Goal: Answer question/provide support

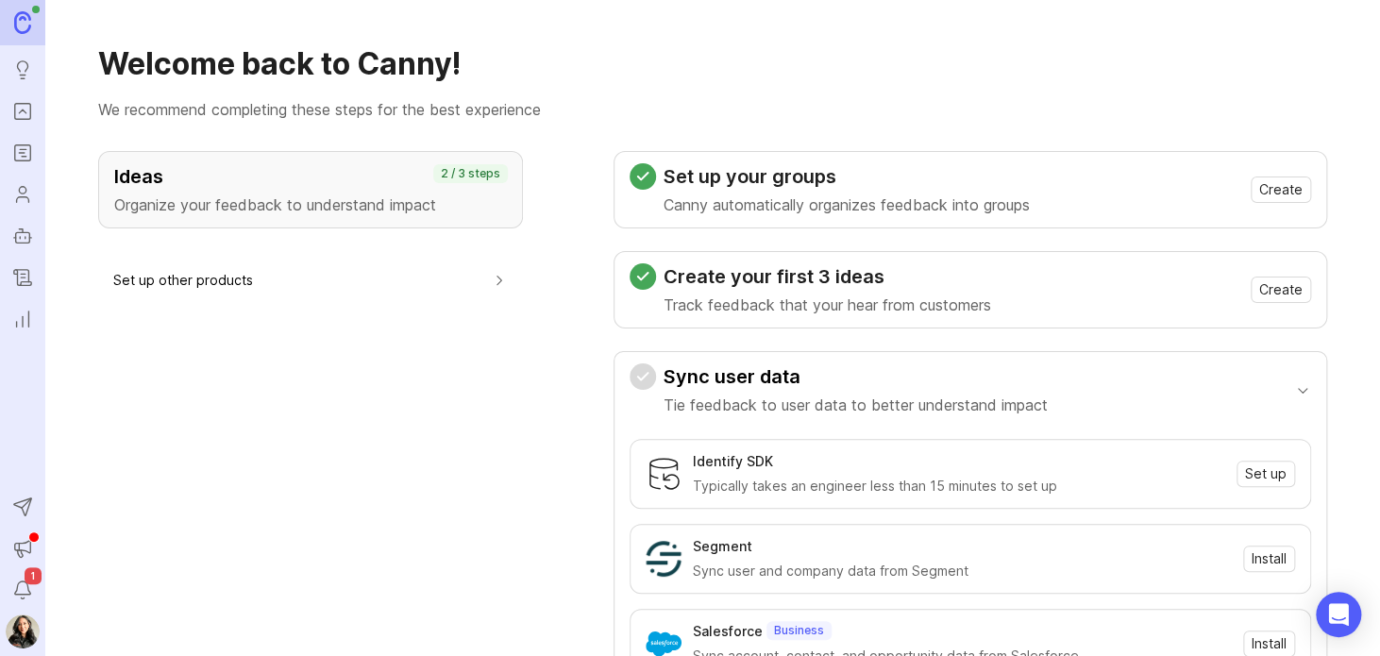
click at [25, 158] on icon "Roadmaps" at bounding box center [22, 153] width 21 height 23
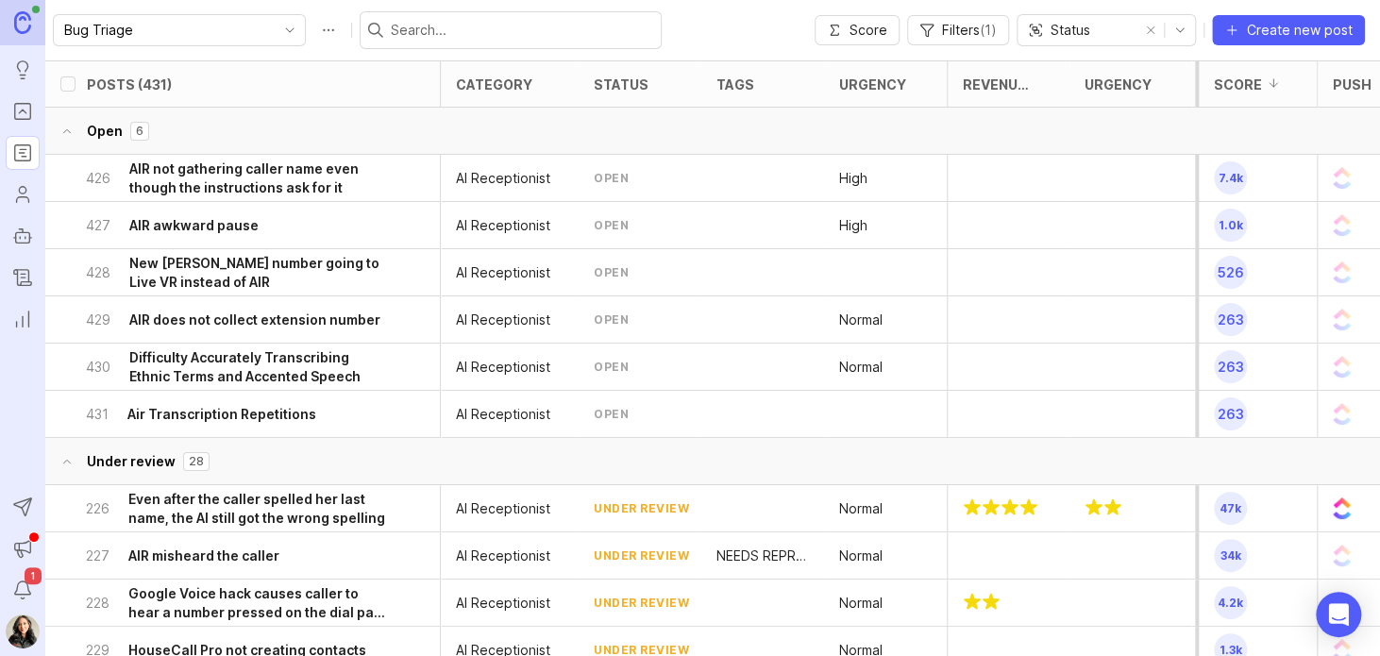
click at [18, 108] on icon "Portal" at bounding box center [22, 111] width 21 height 23
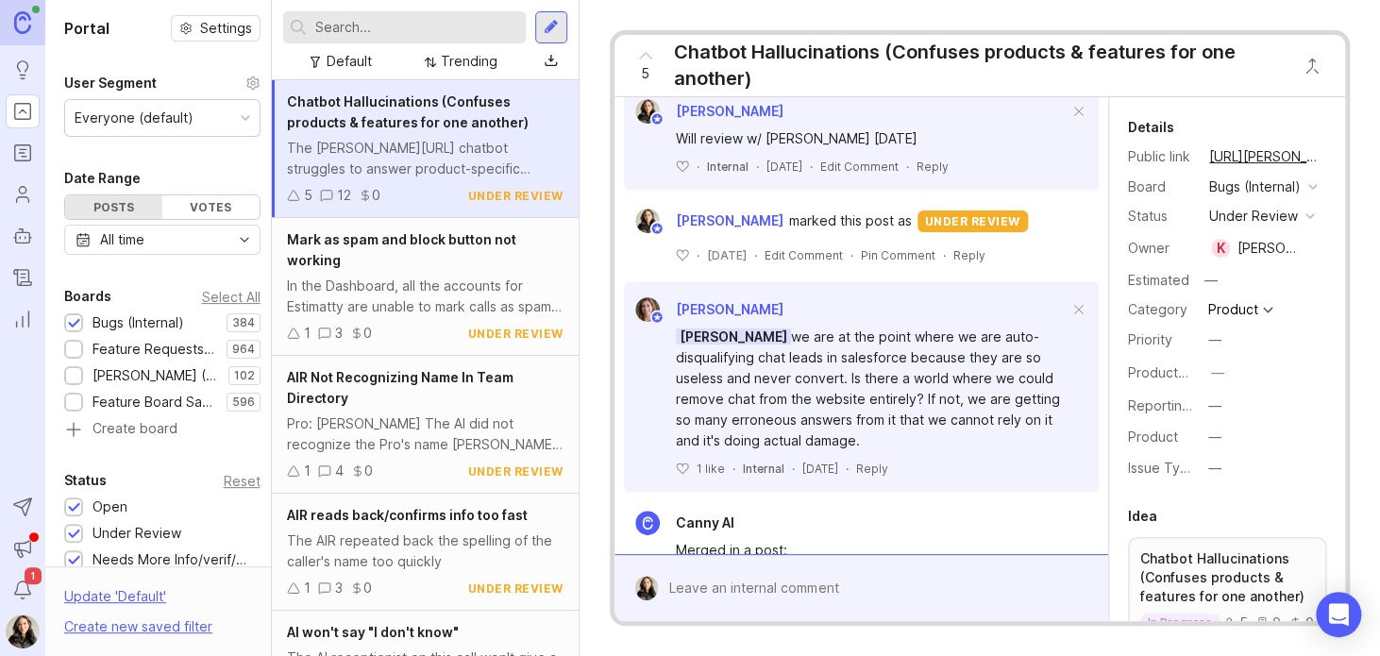
scroll to position [642, 0]
click at [944, 174] on div "Reply" at bounding box center [932, 166] width 32 height 16
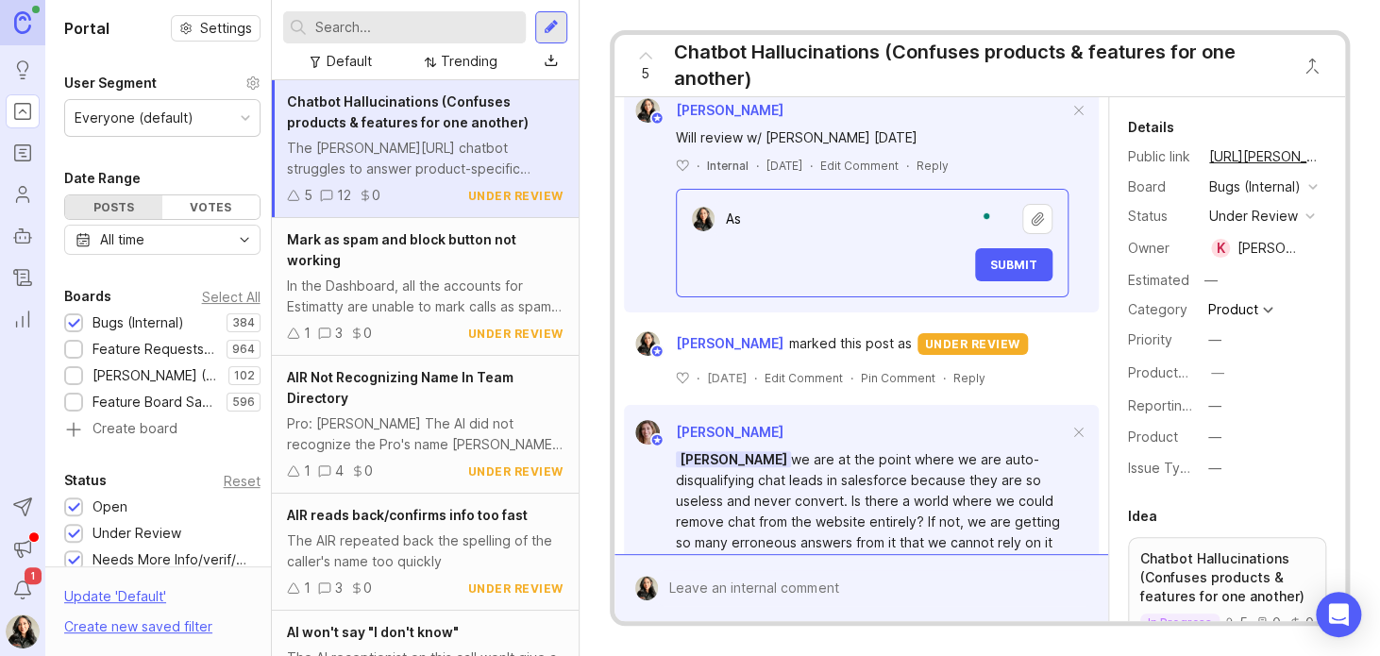
type textarea "A"
type textarea "K to open discussion on this"
click at [1011, 272] on span "Submit" at bounding box center [1013, 265] width 47 height 14
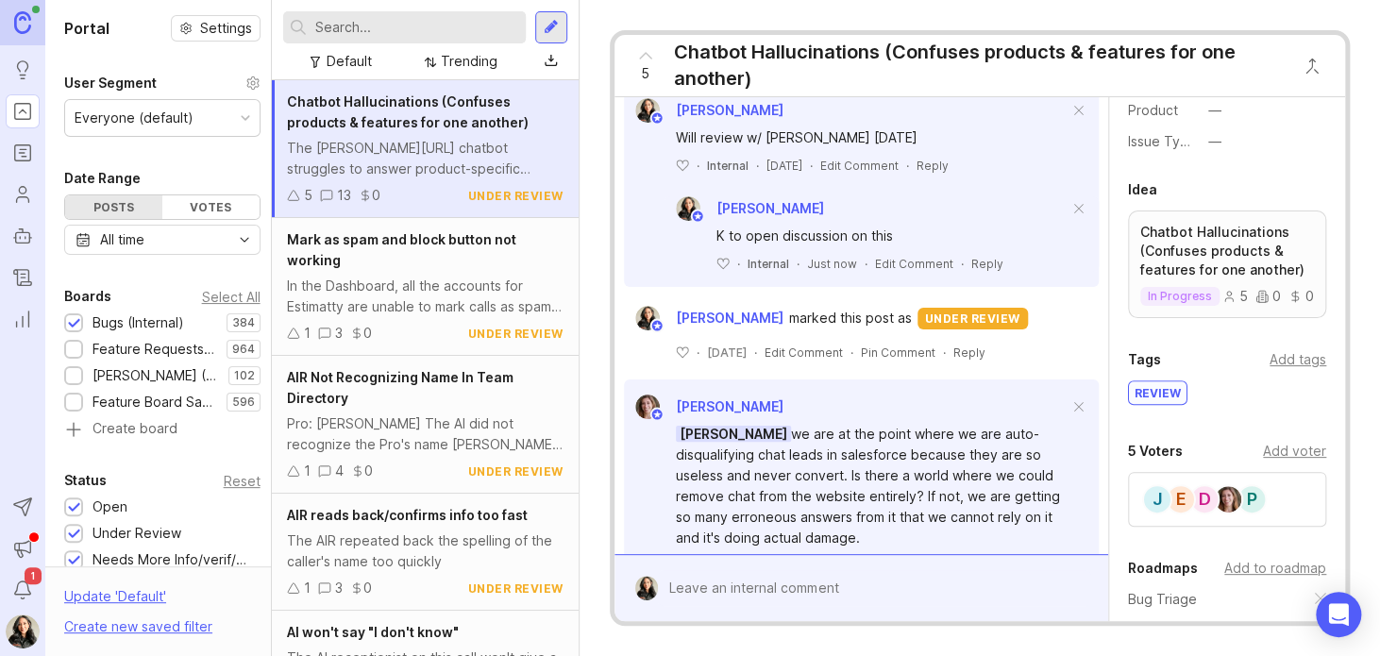
scroll to position [328, 0]
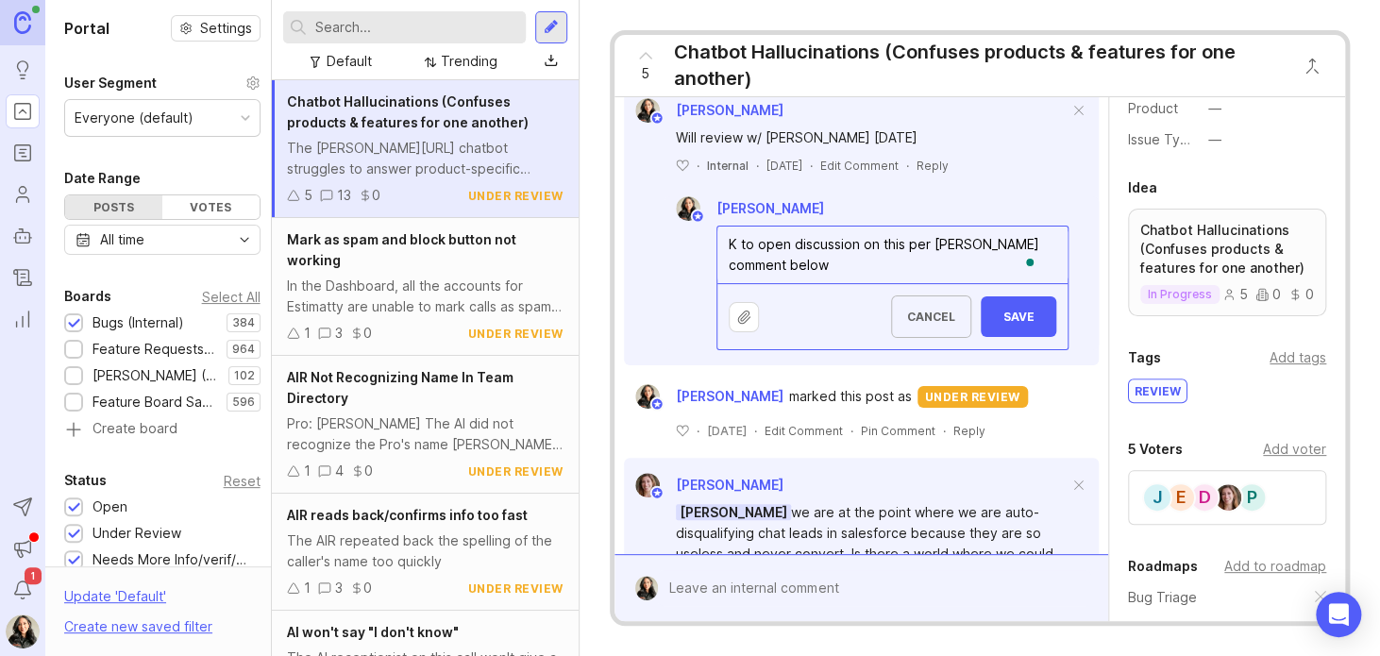
type textarea "K to open discussion on this per [PERSON_NAME] comment below"
click at [1004, 324] on span "Save" at bounding box center [1018, 317] width 45 height 14
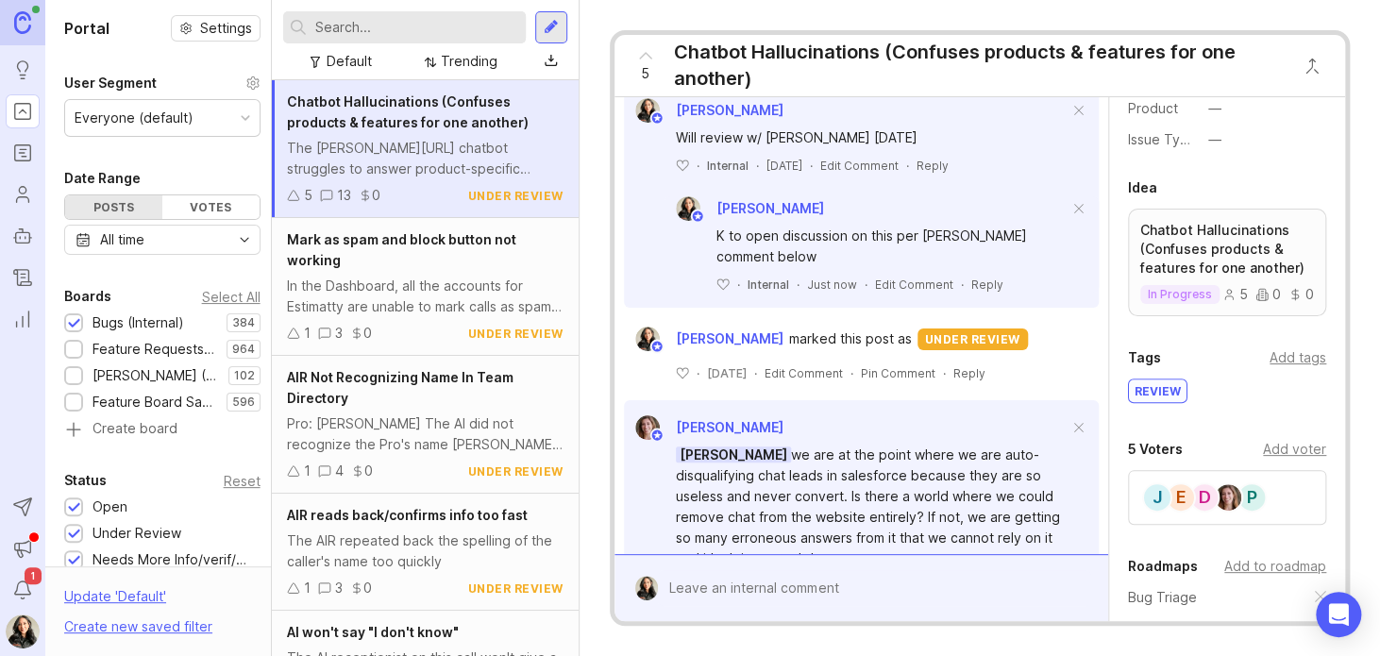
click at [1151, 402] on div "review" at bounding box center [1158, 390] width 58 height 23
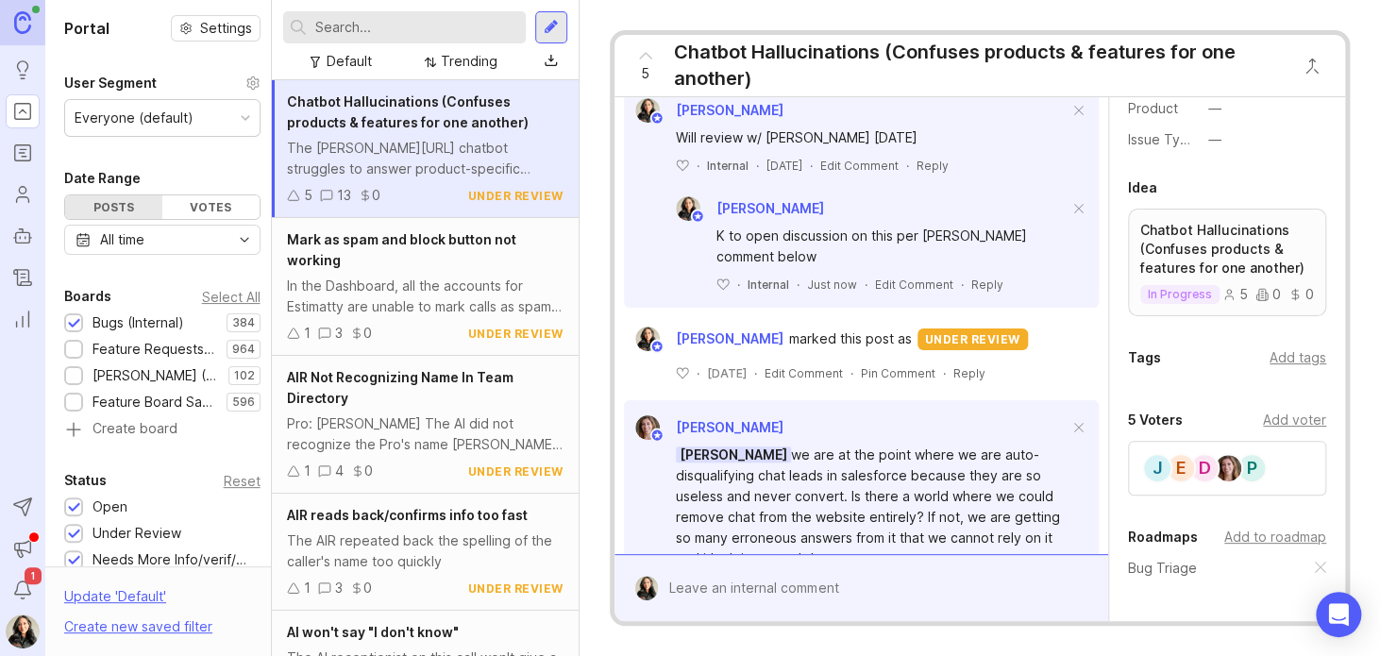
click at [391, 271] on div "Mark as spam and block button not working In the Dashboard, all the accounts fo…" at bounding box center [425, 287] width 306 height 138
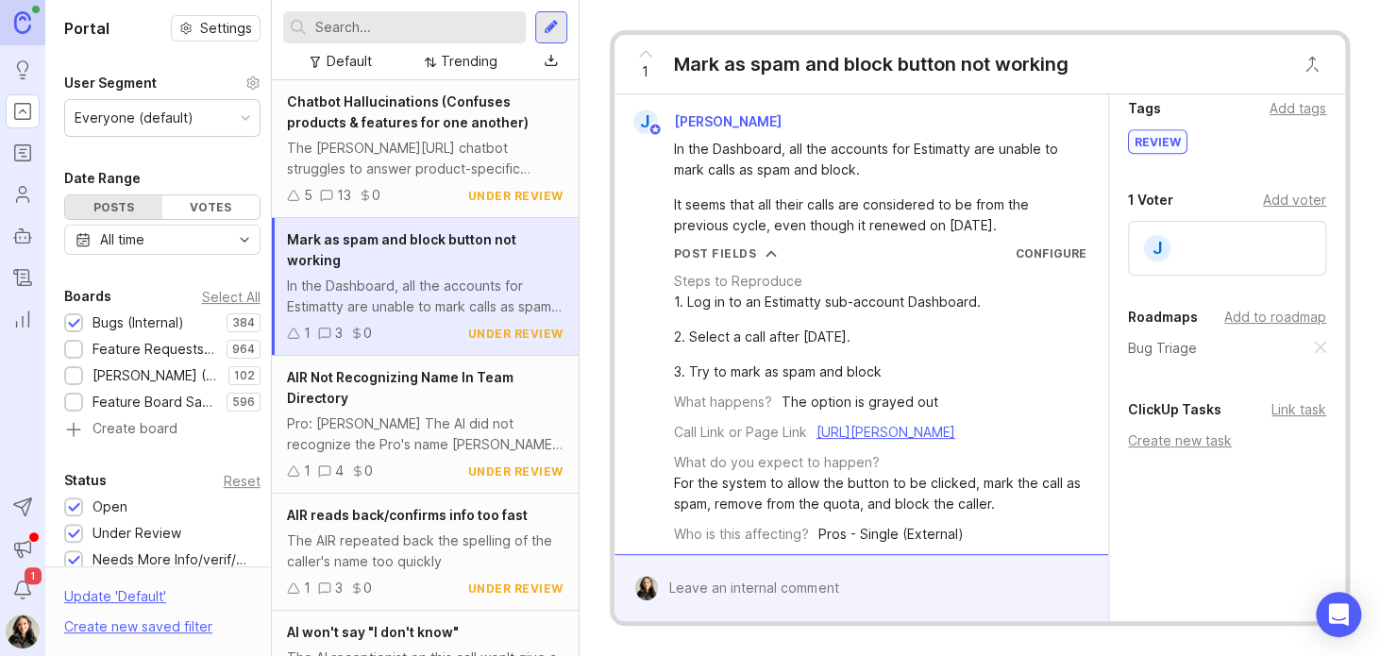
click at [883, 377] on div "3. Try to mark as spam and block" at bounding box center [827, 371] width 307 height 21
drag, startPoint x: 1044, startPoint y: 228, endPoint x: 669, endPoint y: 143, distance: 384.1
click at [669, 143] on div "In the Dashboard, all the accounts for Estimatty are unable to mark calls as sp…" at bounding box center [861, 185] width 478 height 102
copy div "In the Dashboard, all the accounts for Estimatty are unable to mark calls as sp…"
click at [1197, 442] on div "Create new task" at bounding box center [1227, 440] width 198 height 21
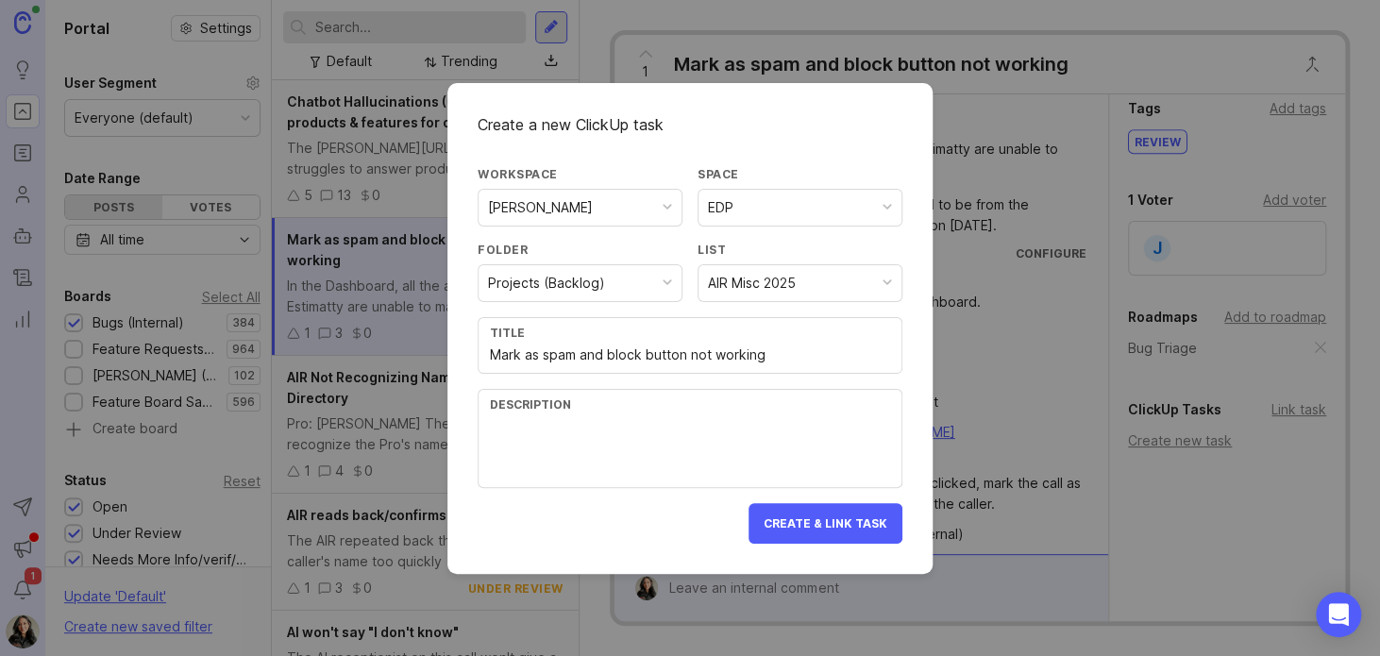
click at [673, 407] on div "Description" at bounding box center [690, 404] width 400 height 14
paste textarea "In the Dashboard, all the accounts for Estimatty are unable to mark calls as sp…"
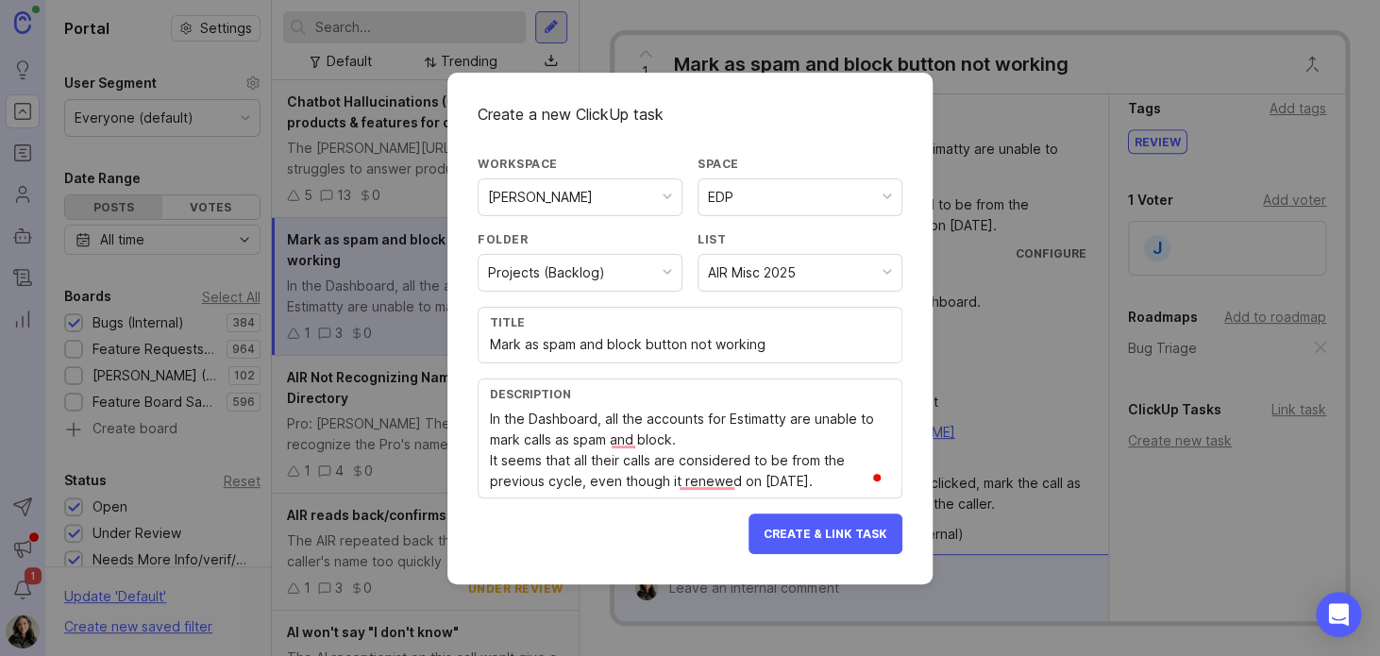
type textarea "In the Dashboard, all the accounts for Estimatty are unable to mark calls as sp…"
click at [800, 532] on span "Create & Link Task" at bounding box center [825, 534] width 124 height 14
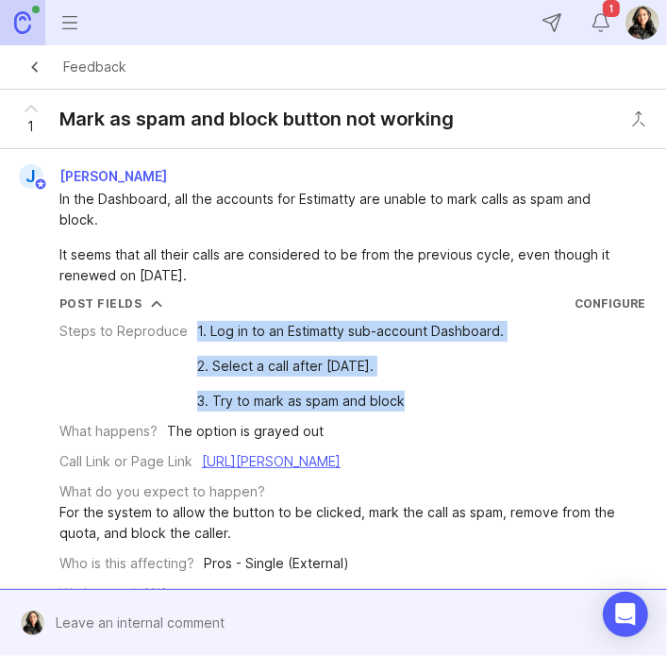
drag, startPoint x: 404, startPoint y: 399, endPoint x: 193, endPoint y: 332, distance: 220.8
click at [197, 332] on div "1. Log in to an Estimatty sub-account Dashboard. 2. Select a call after [DATE].…" at bounding box center [350, 366] width 307 height 91
copy div "1. Log in to an Estimatty sub-account Dashboard. 2. Select a call after [DATE].…"
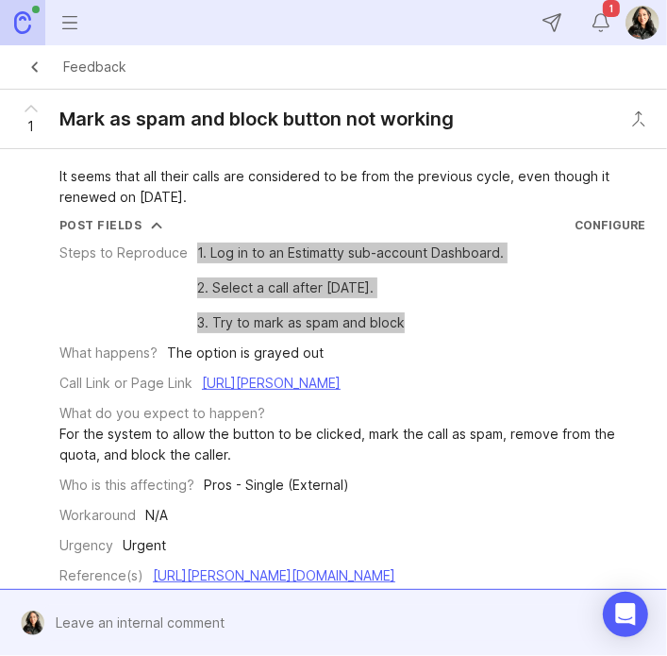
scroll to position [79, 0]
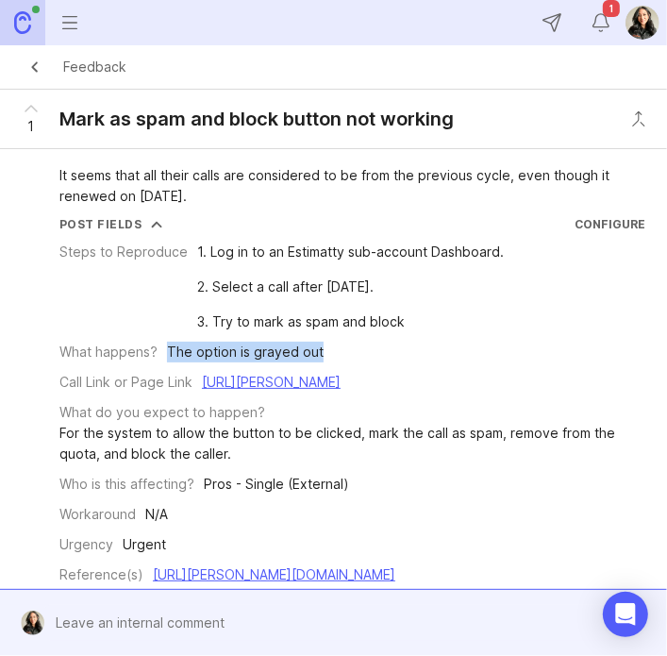
drag, startPoint x: 325, startPoint y: 350, endPoint x: 168, endPoint y: 342, distance: 156.9
click at [168, 342] on div "What happens? The option is grayed out" at bounding box center [352, 352] width 586 height 21
copy div "The option is grayed out"
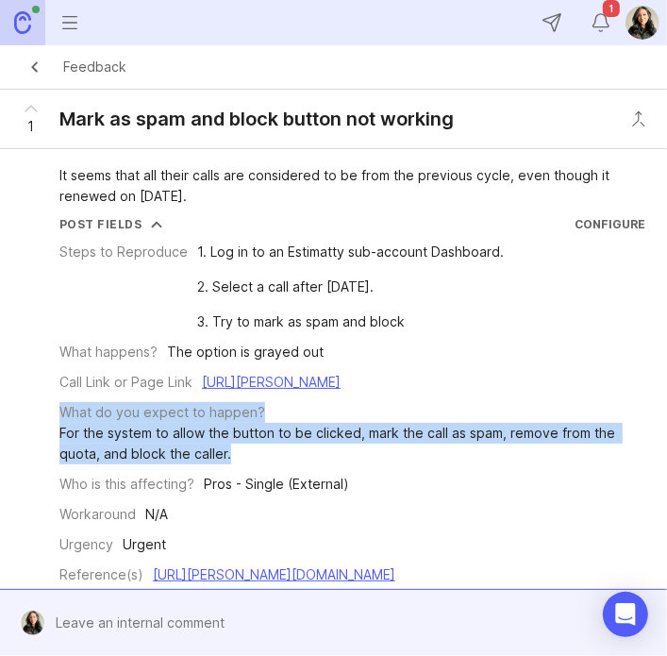
drag, startPoint x: 234, startPoint y: 449, endPoint x: 59, endPoint y: 419, distance: 177.2
click at [59, 419] on div "What do you expect to happen? For the system to allow the button to be clicked,…" at bounding box center [352, 433] width 586 height 62
copy div "What do you expect to happen? For the system to allow the button to be clicked,…"
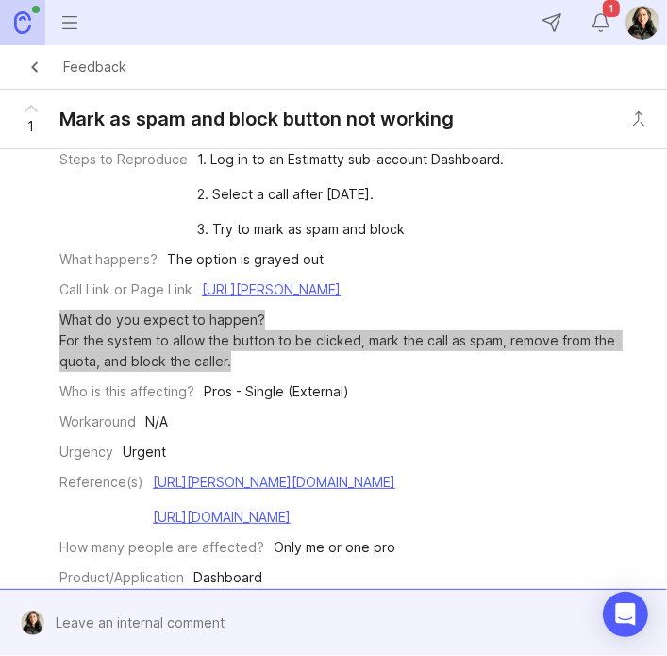
scroll to position [173, 0]
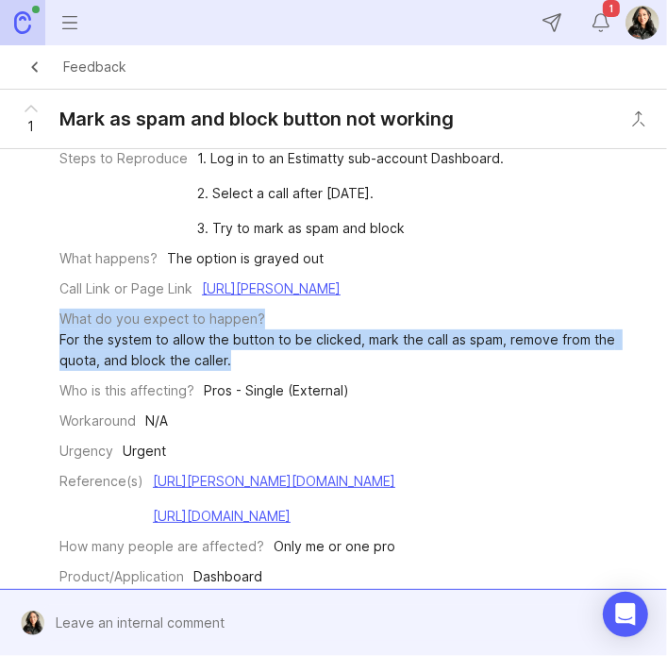
drag, startPoint x: 479, startPoint y: 287, endPoint x: 30, endPoint y: 288, distance: 449.2
click at [30, 288] on div "Post Fields Configure Steps to Reproduce 1. Log in to an Estimatty sub-account …" at bounding box center [334, 355] width 652 height 464
copy div "Call Link or Page Link [URL][PERSON_NAME]"
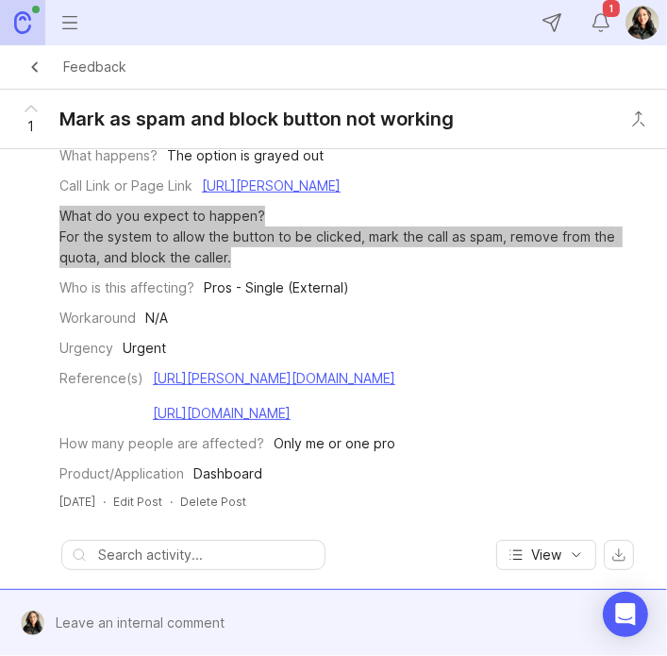
scroll to position [282, 0]
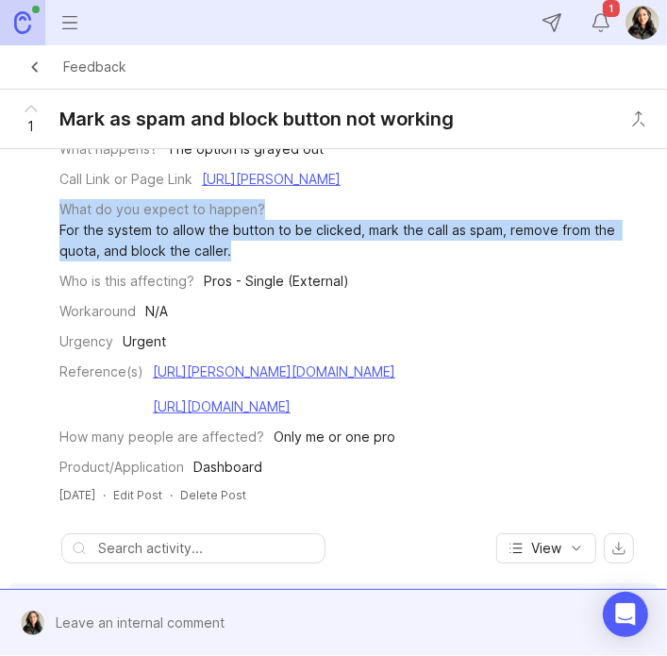
drag, startPoint x: 286, startPoint y: 451, endPoint x: 49, endPoint y: 372, distance: 249.8
click at [49, 372] on div "Post Fields Configure Steps to Reproduce 1. Log in to an Estimatty sub-account …" at bounding box center [334, 245] width 652 height 464
copy div "Reference(s) [URL][PERSON_NAME][DOMAIN_NAME] [URL][DOMAIN_NAME]"
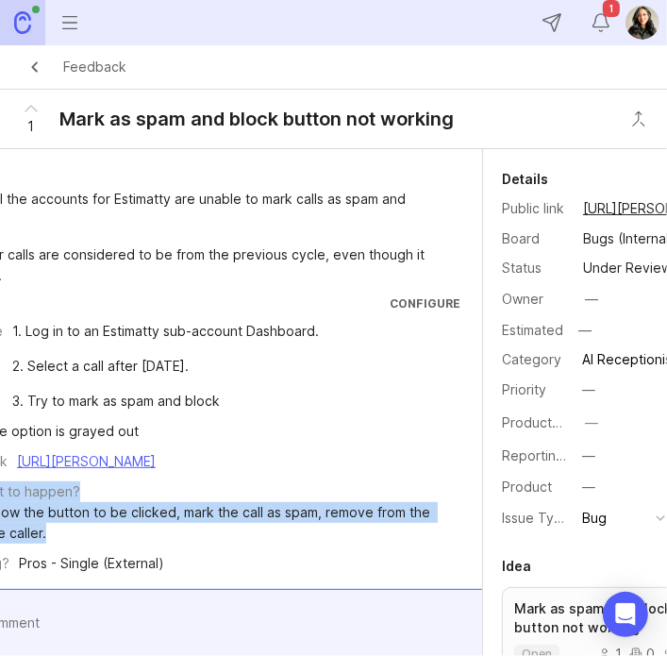
scroll to position [0, 237]
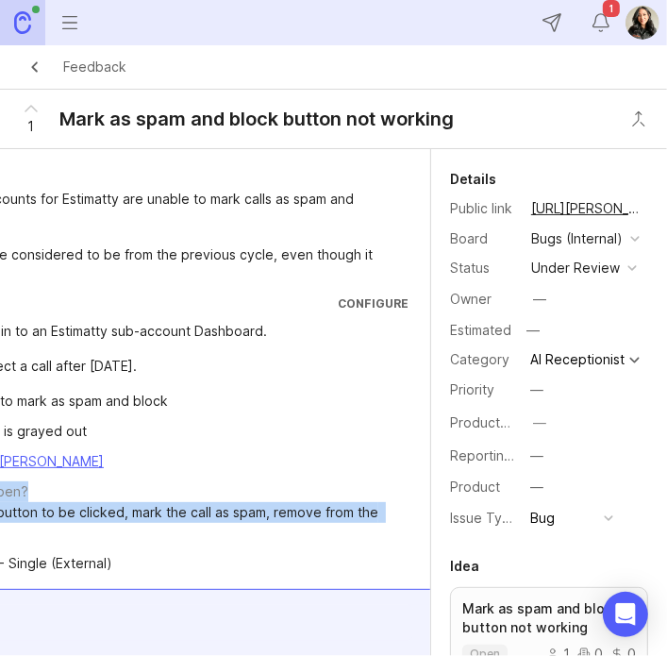
click at [614, 280] on button "under review" at bounding box center [584, 268] width 117 height 25
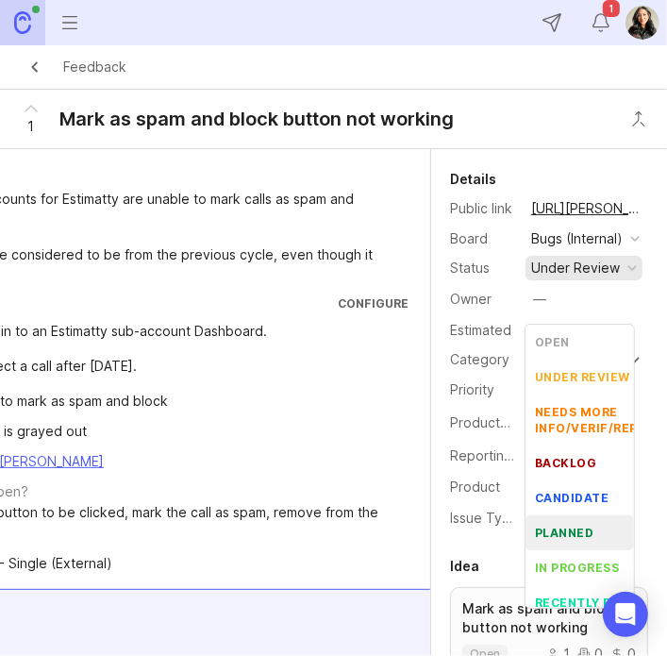
click at [582, 523] on li "planned" at bounding box center [580, 532] width 109 height 35
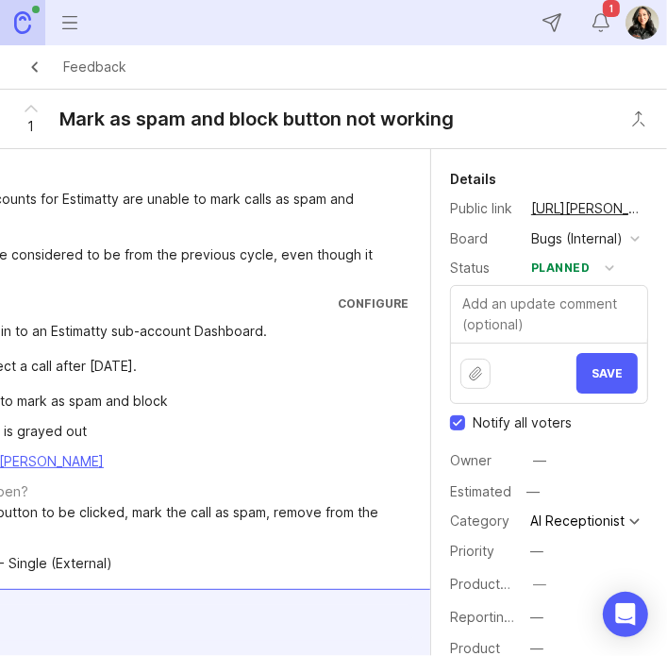
click at [457, 430] on input "Notify all voters" at bounding box center [457, 422] width 15 height 15
checkbox input "false"
click at [592, 380] on span "Save" at bounding box center [607, 373] width 31 height 14
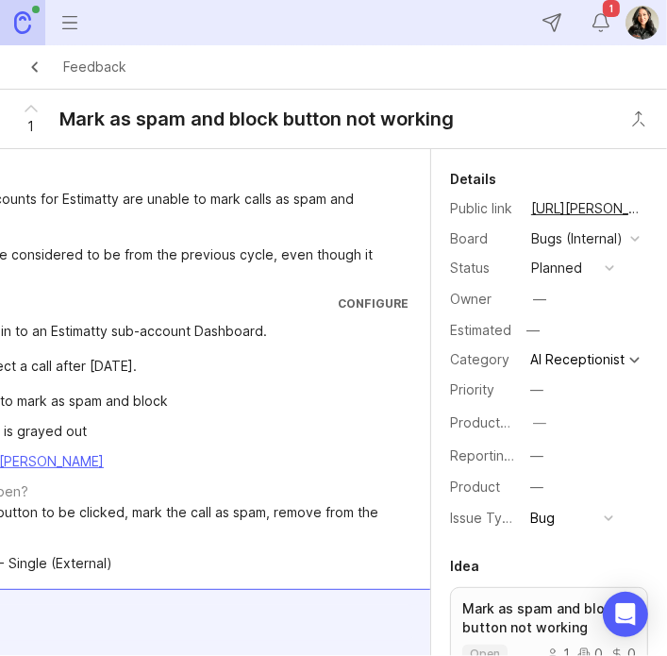
scroll to position [0, 0]
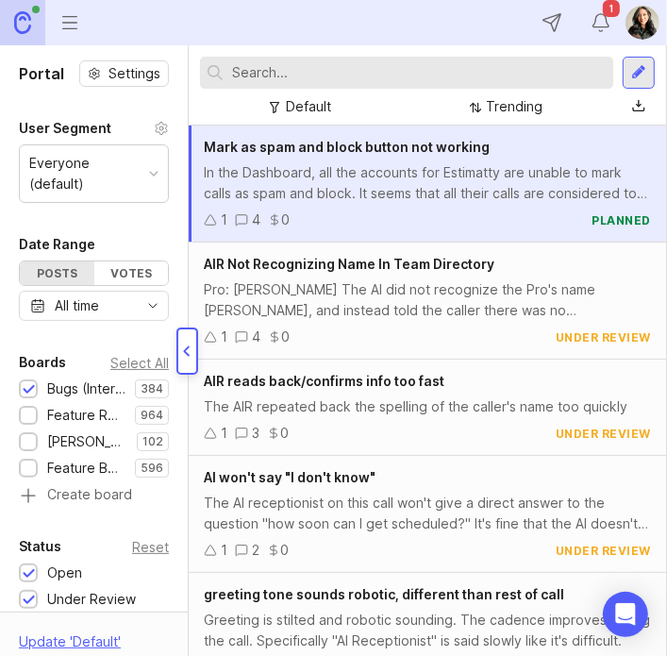
click at [325, 277] on div "AIR Not Recognizing Name In Team Directory Pro: [PERSON_NAME] The AI did not re…" at bounding box center [427, 301] width 477 height 117
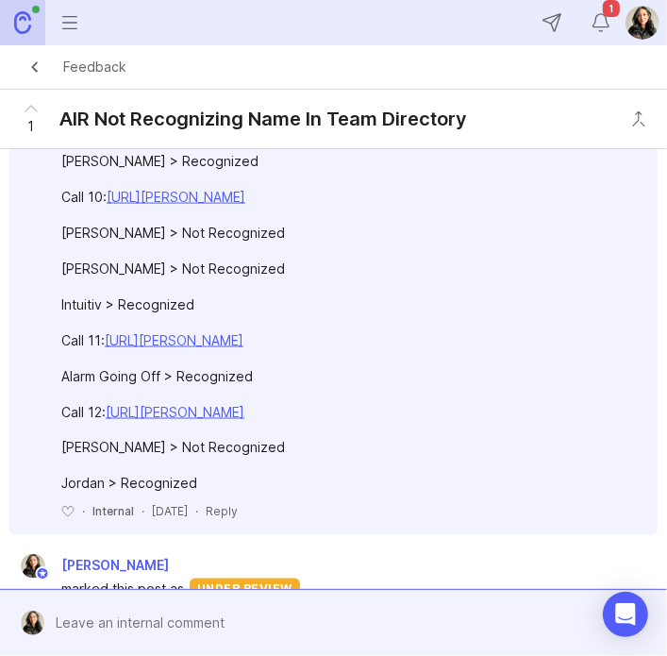
scroll to position [1402, 0]
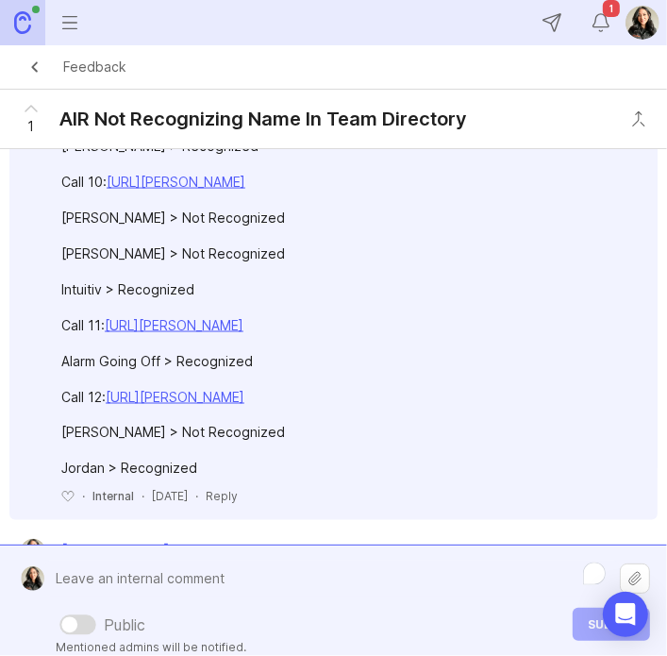
click at [188, 605] on div "Public Mentioned admins will be notified. Submit" at bounding box center [347, 601] width 606 height 80
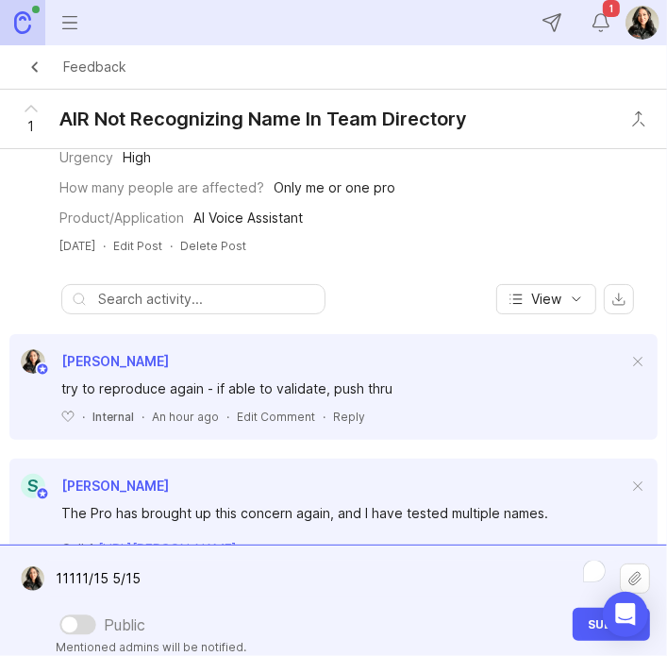
scroll to position [389, 0]
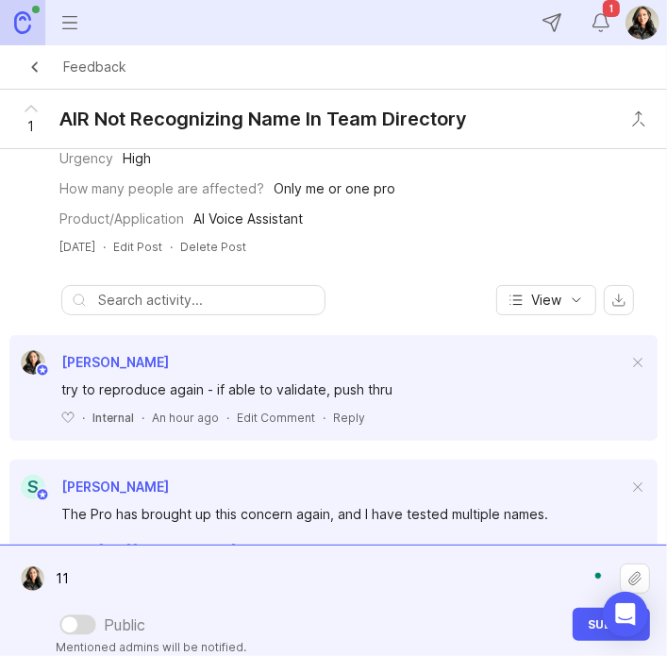
type textarea "1"
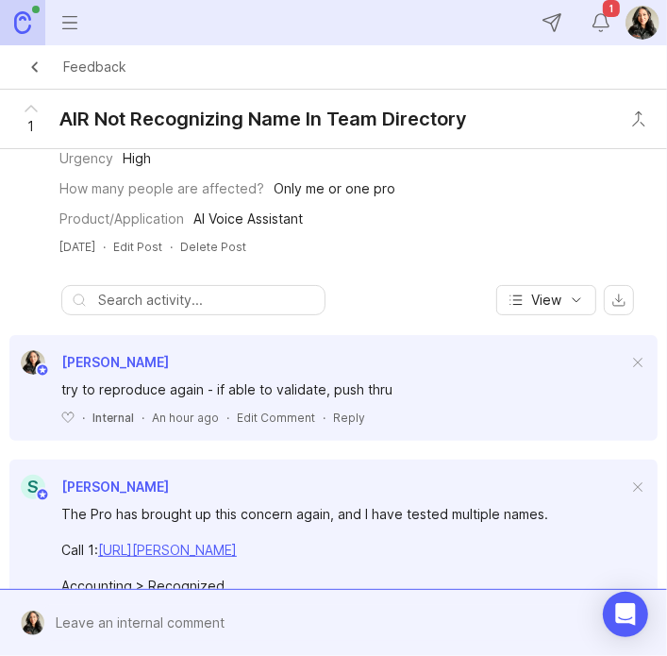
click at [340, 426] on div "Reply" at bounding box center [349, 418] width 32 height 16
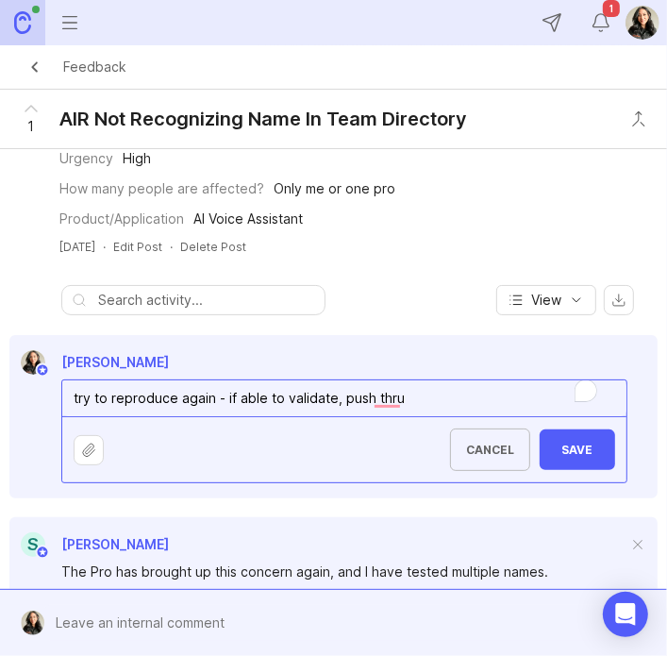
drag, startPoint x: 428, startPoint y: 422, endPoint x: -25, endPoint y: 413, distance: 453.0
click at [0, 413] on html "Ideas Portal Roadmaps Users Autopilot Changelog Reporting Send to Autopilot Ann…" at bounding box center [333, 328] width 667 height 656
type textarea "Appears to only be reproducible a third of the time."
click at [575, 457] on span "Save" at bounding box center [577, 450] width 45 height 14
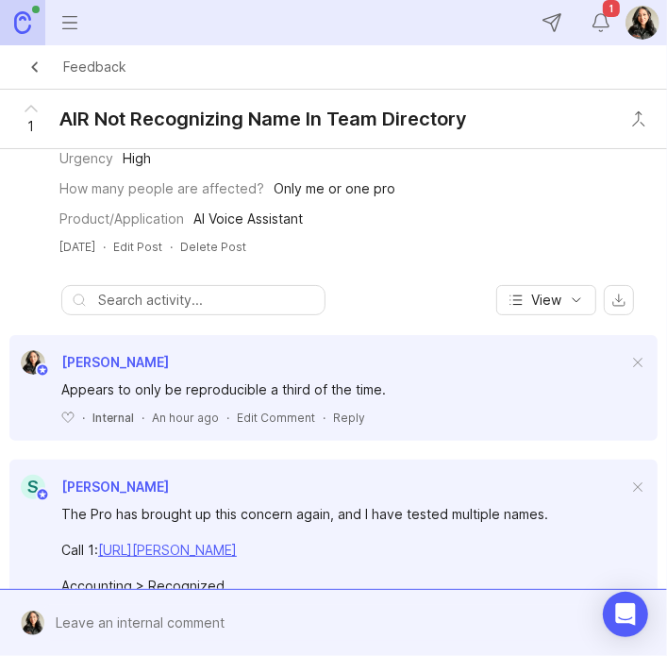
scroll to position [0, 0]
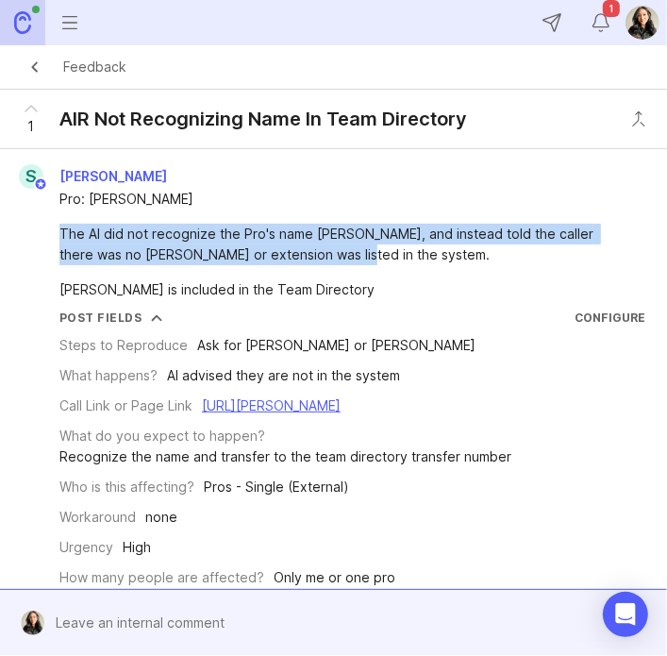
drag, startPoint x: 337, startPoint y: 259, endPoint x: 60, endPoint y: 237, distance: 277.3
click at [60, 237] on div "The AI did not recognize the Pro's name [PERSON_NAME], and instead told the cal…" at bounding box center [344, 245] width 570 height 42
copy div "The AI did not recognize the Pro's name [PERSON_NAME], and instead told the cal…"
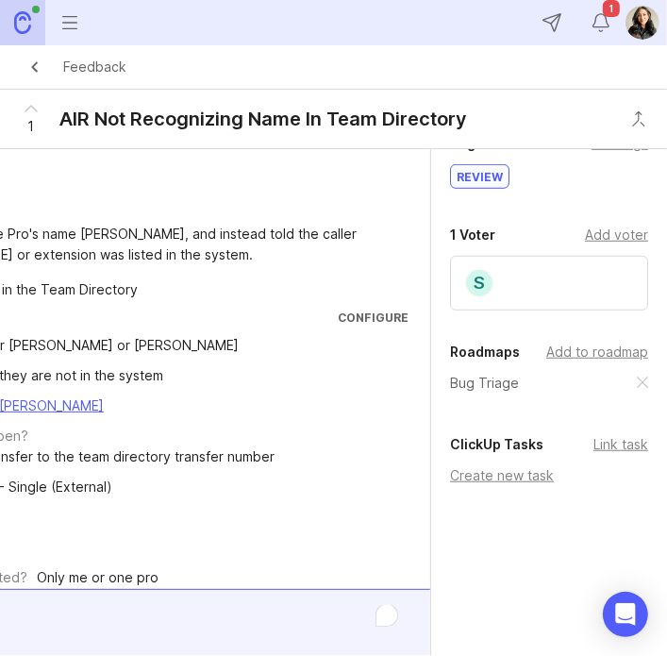
click at [478, 465] on div "Create new task" at bounding box center [549, 475] width 198 height 21
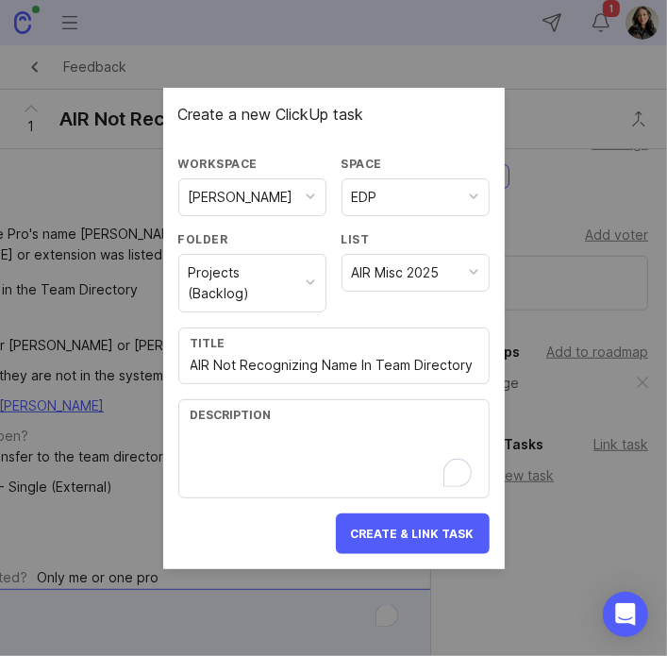
click at [311, 465] on textarea "To enrich screen reader interactions, please activate Accessibility in Grammarl…" at bounding box center [334, 460] width 287 height 62
paste textarea "The AI did not recognize the Pro's name [PERSON_NAME], and instead told the cal…"
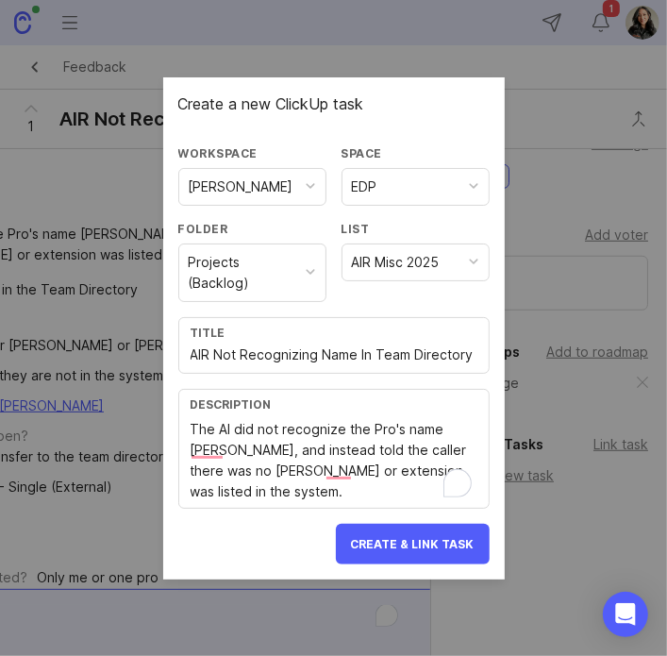
type textarea "The AI did not recognize the Pro's name [PERSON_NAME], and instead told the cal…"
click at [392, 541] on span "Create & Link Task" at bounding box center [413, 544] width 124 height 14
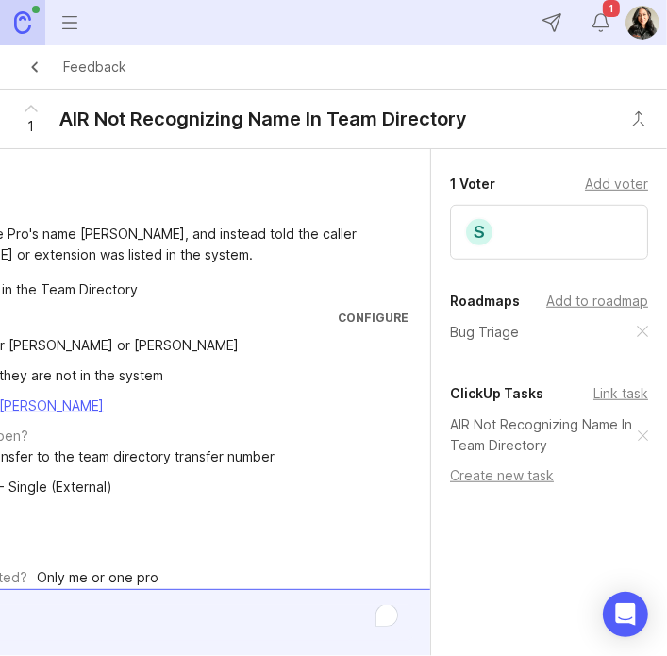
scroll to position [0, 0]
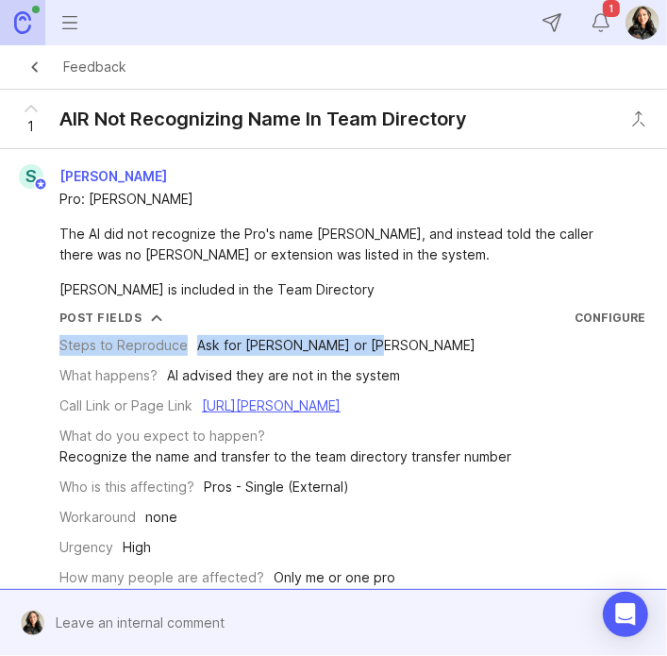
drag, startPoint x: 380, startPoint y: 342, endPoint x: 57, endPoint y: 341, distance: 323.7
click at [57, 341] on div "Post Fields Configure Steps to Reproduce Ask for [PERSON_NAME] or [PERSON_NAME]…" at bounding box center [334, 464] width 652 height 309
copy div "Steps to Reproduce Ask for [PERSON_NAME] or [PERSON_NAME]"
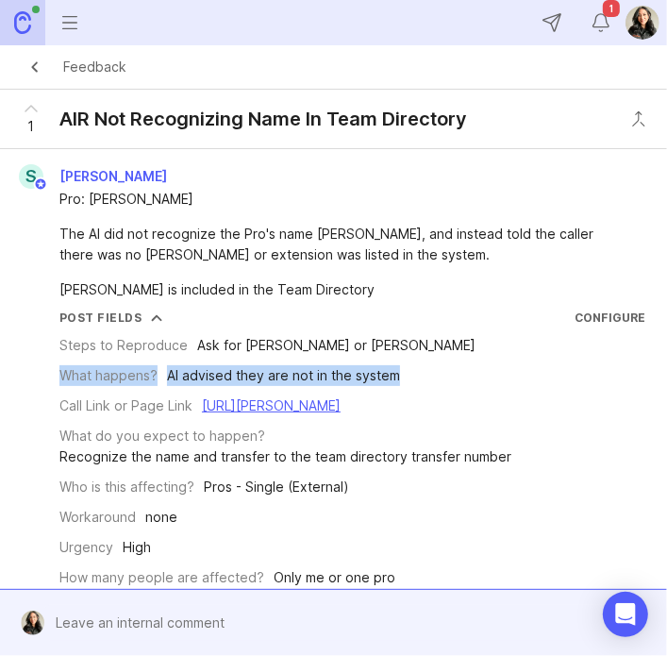
drag, startPoint x: 400, startPoint y: 377, endPoint x: 54, endPoint y: 384, distance: 346.4
click at [54, 384] on div "Post Fields Configure Steps to Reproduce Ask for [PERSON_NAME] or [PERSON_NAME]…" at bounding box center [334, 464] width 652 height 309
copy div "What happens? AI advised they are not in the system"
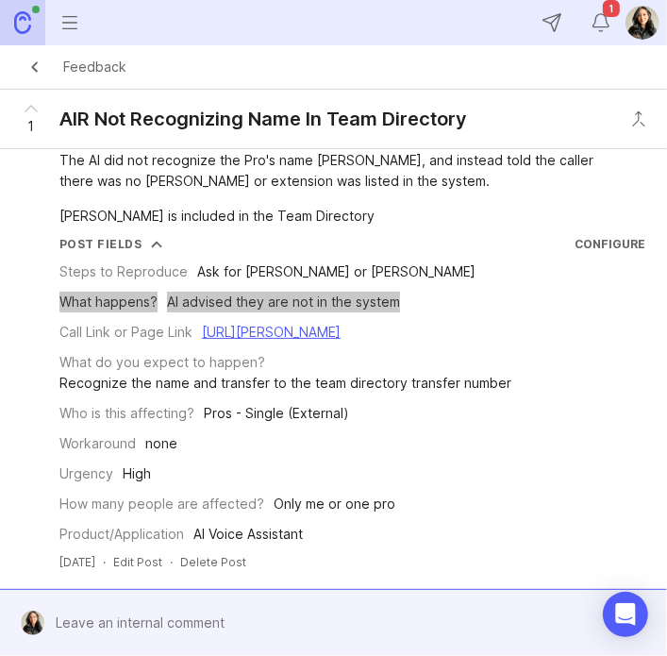
scroll to position [83, 0]
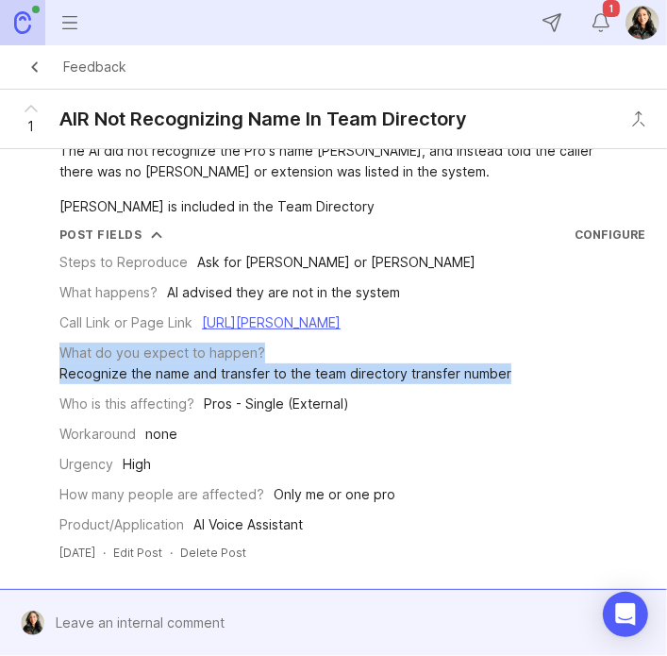
drag, startPoint x: 410, startPoint y: 393, endPoint x: 59, endPoint y: 377, distance: 350.5
click at [59, 377] on div "What do you expect to happen? Recognize the name and transfer to the team direc…" at bounding box center [352, 364] width 586 height 42
copy div "What do you expect to happen? Recognize the name and transfer to the team direc…"
drag, startPoint x: 532, startPoint y: 339, endPoint x: 63, endPoint y: 316, distance: 469.5
click at [63, 316] on div "Call Link or Page Link [URL][PERSON_NAME]" at bounding box center [352, 322] width 586 height 21
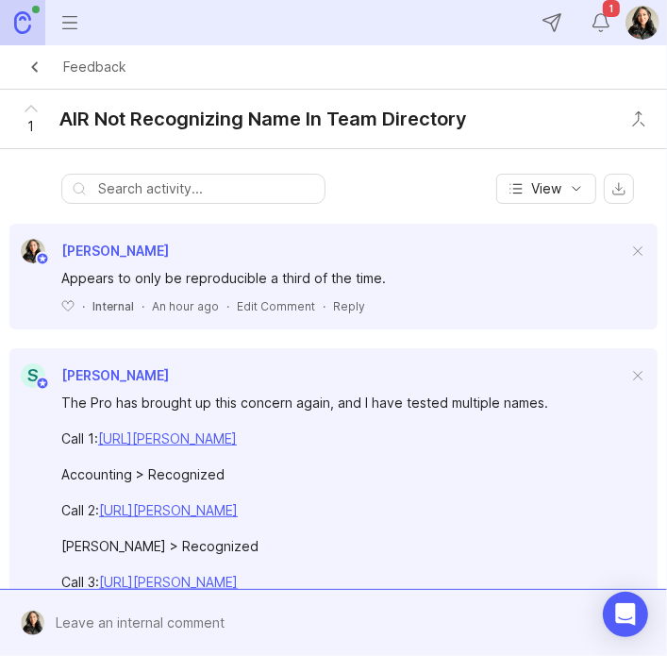
scroll to position [0, 0]
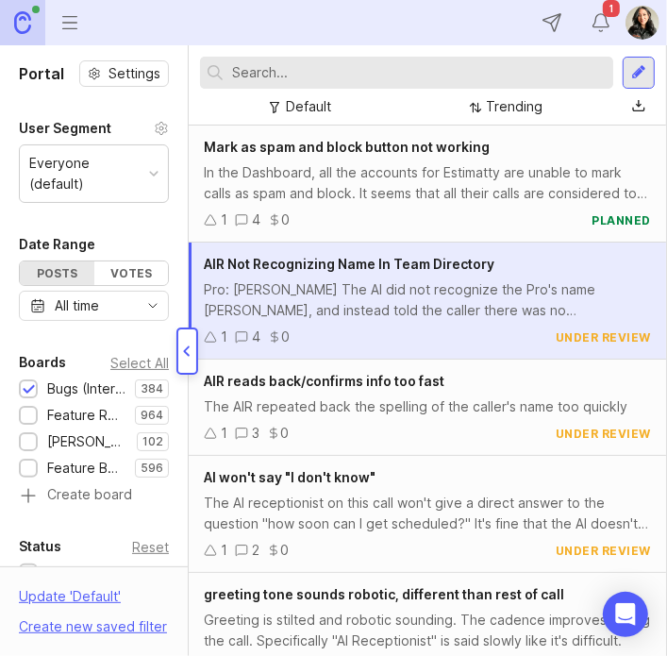
click at [376, 291] on div "Pro: [PERSON_NAME] The AI did not recognize the Pro's name [PERSON_NAME], and i…" at bounding box center [427, 300] width 447 height 42
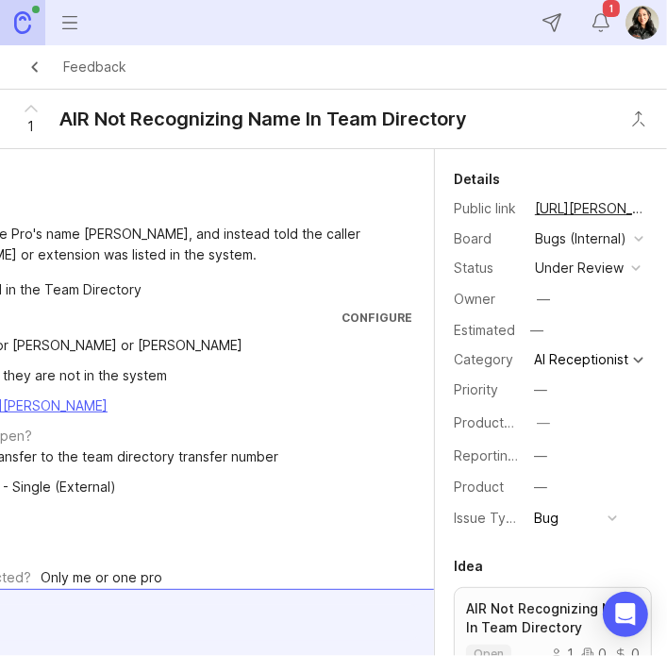
scroll to position [0, 237]
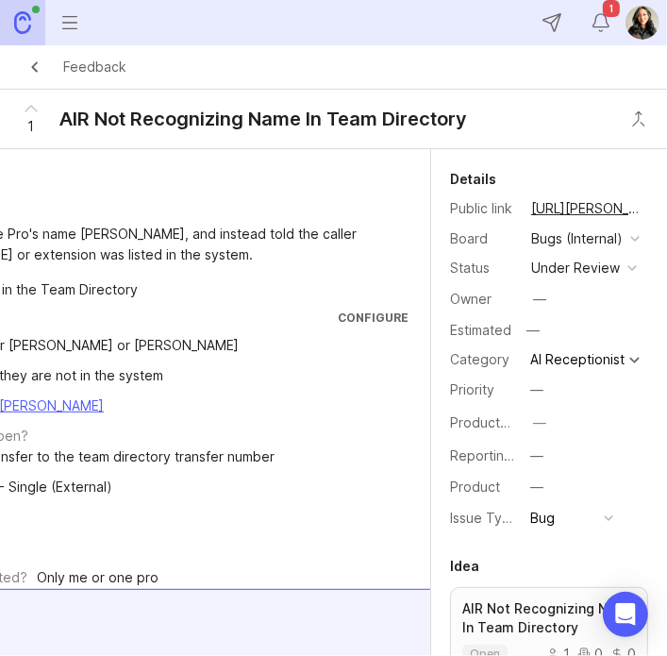
click at [625, 280] on button "under review" at bounding box center [584, 268] width 117 height 25
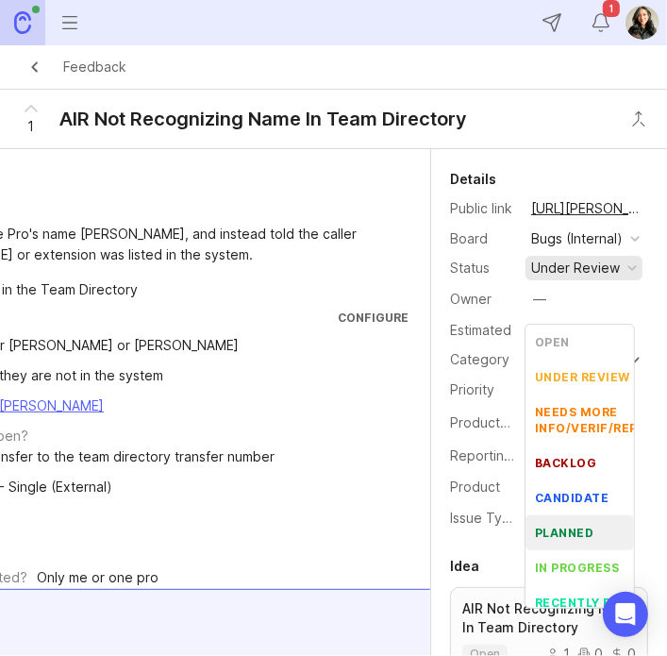
click at [554, 528] on div "planned" at bounding box center [564, 533] width 59 height 16
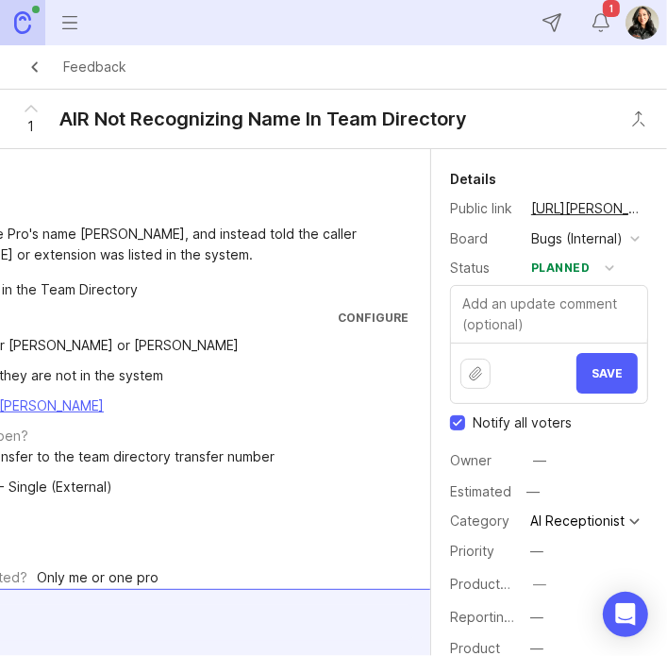
click at [460, 430] on input "Notify all voters" at bounding box center [457, 422] width 15 height 15
checkbox input "false"
click at [592, 380] on span "Save" at bounding box center [607, 373] width 31 height 14
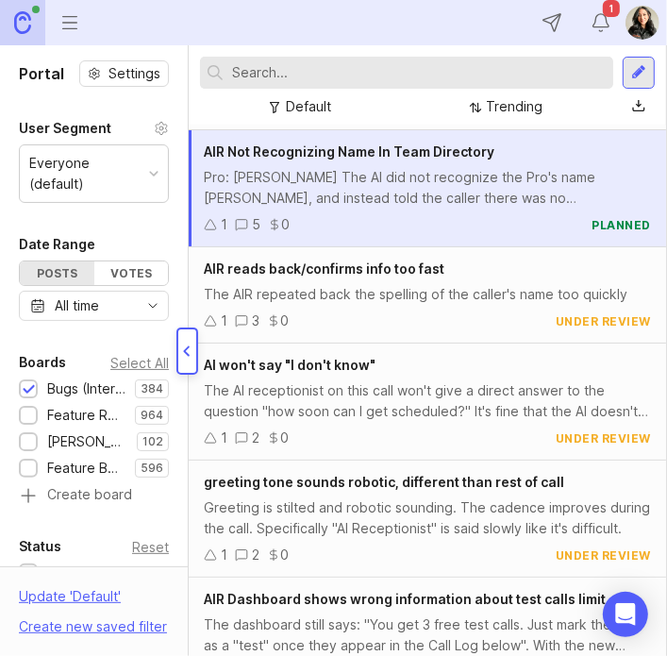
scroll to position [113, 0]
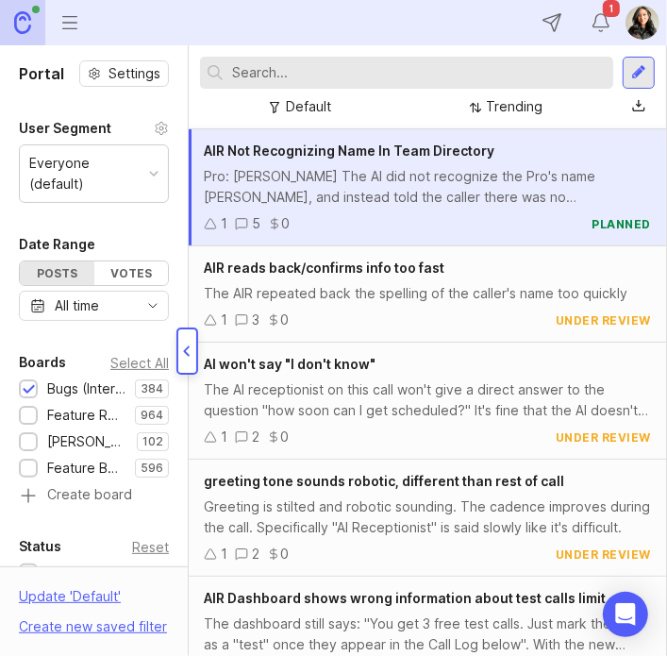
click at [327, 269] on span "AIR reads back/confirms info too fast" at bounding box center [324, 268] width 241 height 16
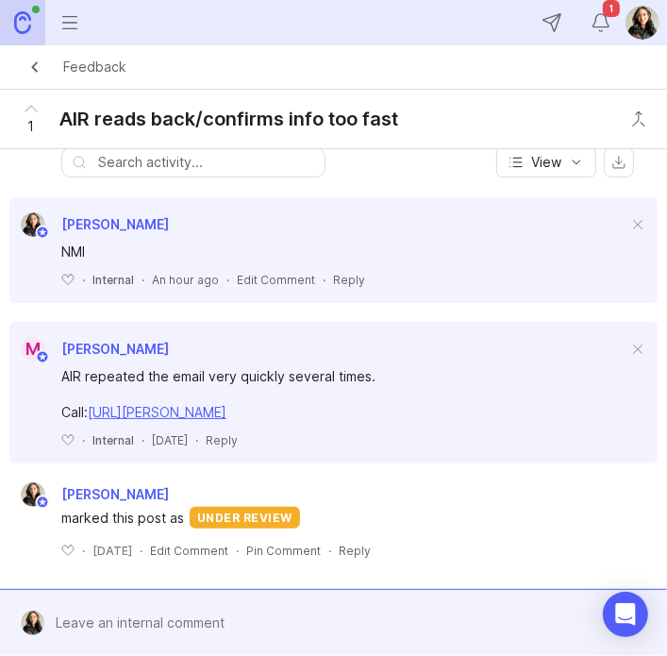
scroll to position [491, 0]
click at [623, 237] on span at bounding box center [638, 226] width 40 height 42
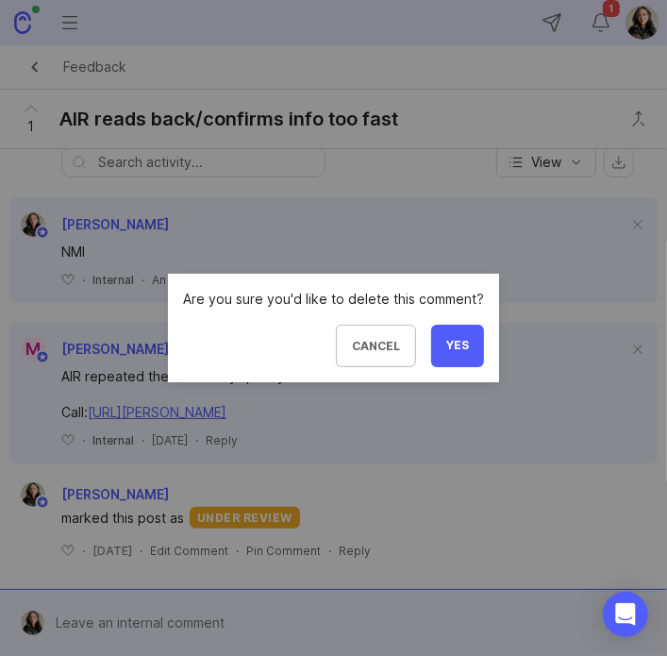
click at [459, 347] on span "Yes" at bounding box center [457, 346] width 23 height 16
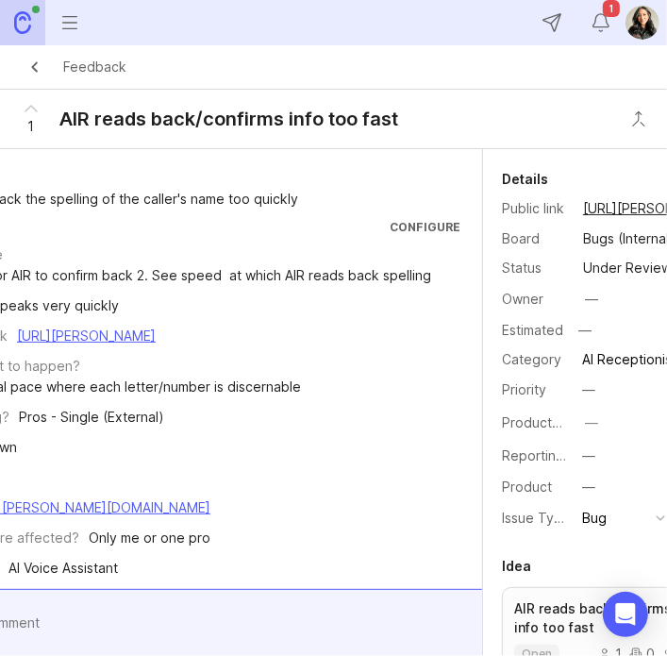
scroll to position [0, 237]
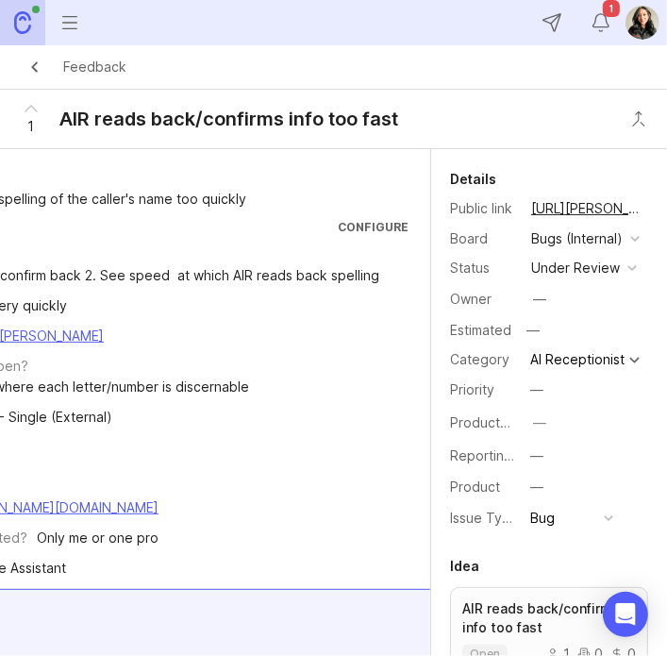
click at [569, 278] on div "under review" at bounding box center [575, 268] width 89 height 21
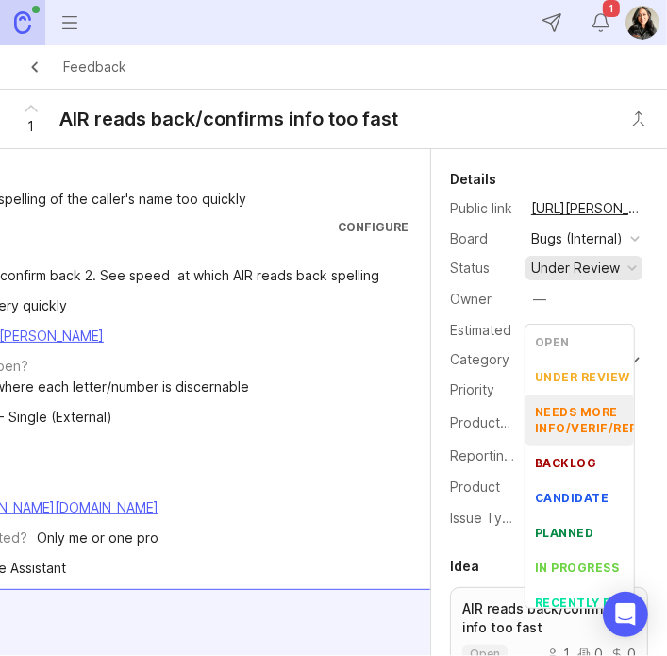
click at [570, 410] on div "needs more info/verif/repro" at bounding box center [595, 420] width 121 height 32
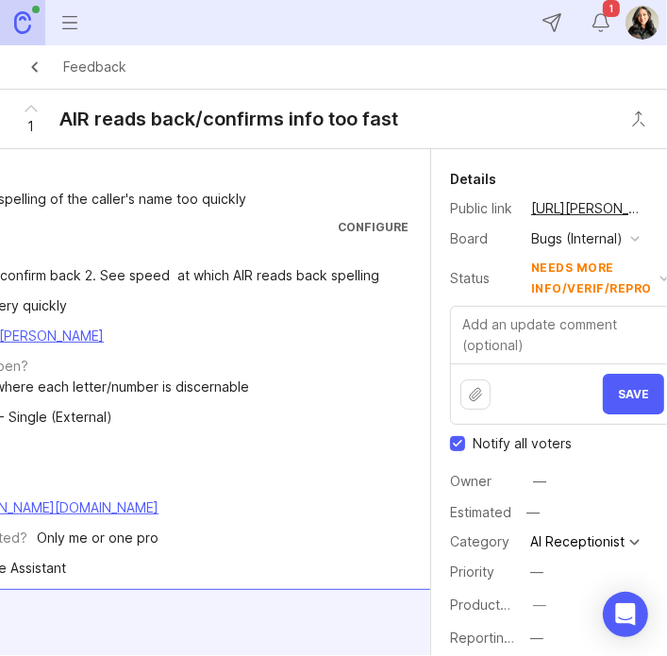
click at [455, 451] on input "Notify all voters" at bounding box center [457, 443] width 15 height 15
checkbox input "false"
click at [505, 363] on textarea at bounding box center [562, 335] width 223 height 57
click at [162, 614] on div at bounding box center [110, 623] width 606 height 36
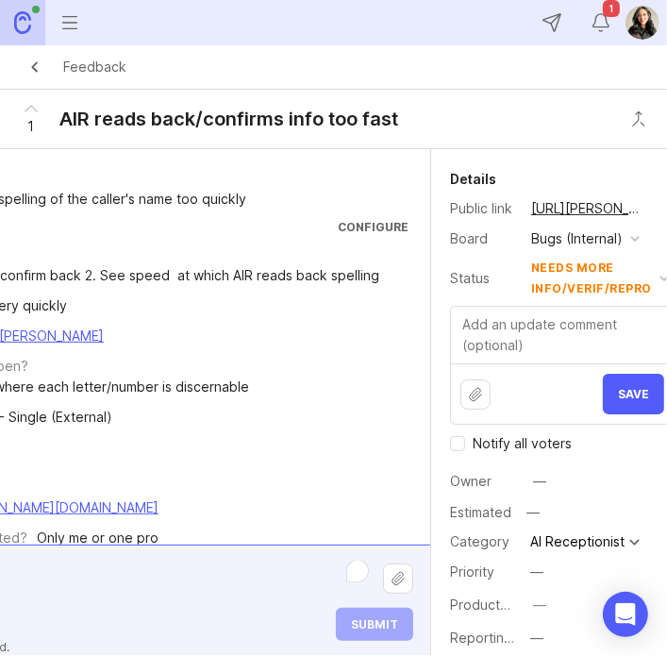
scroll to position [0, 61]
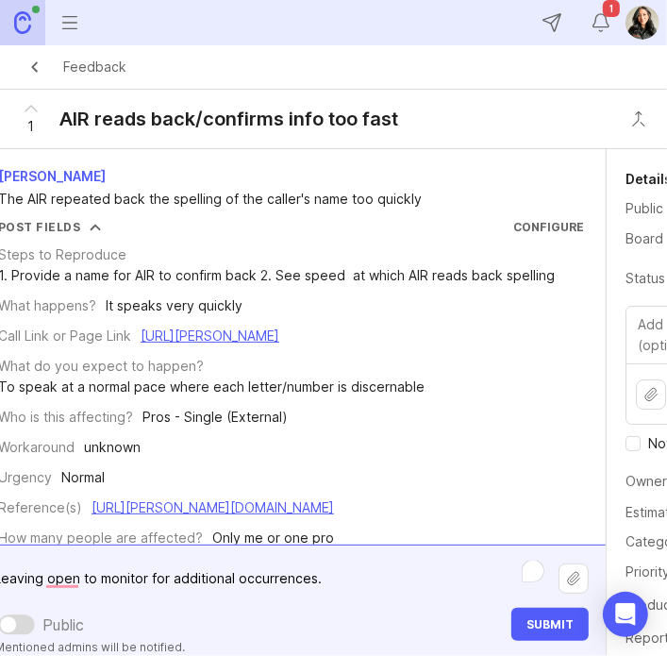
type textarea "Leaving open to monitor for additional occurrences."
click at [552, 608] on button "Submit" at bounding box center [549, 624] width 77 height 33
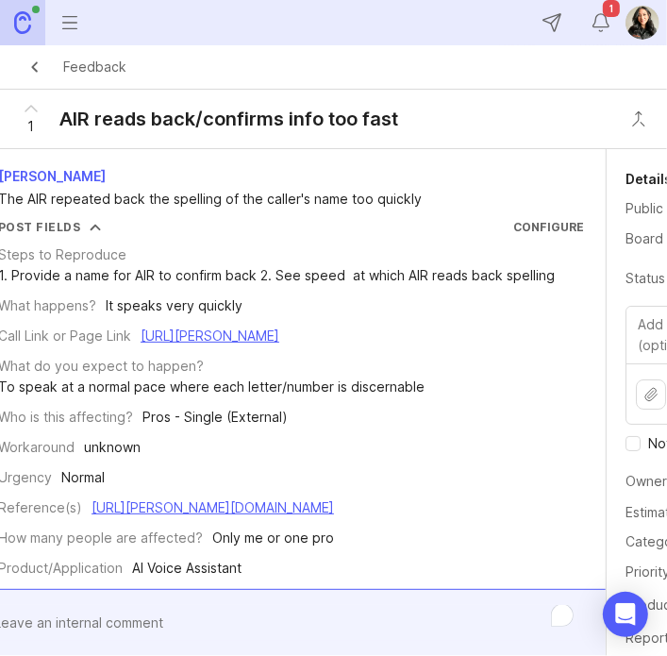
scroll to position [0, 237]
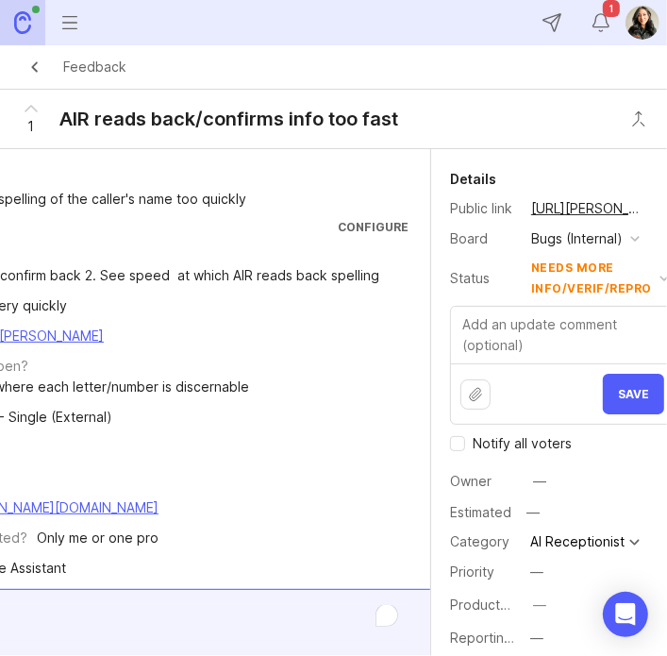
click at [560, 355] on textarea at bounding box center [562, 335] width 223 height 57
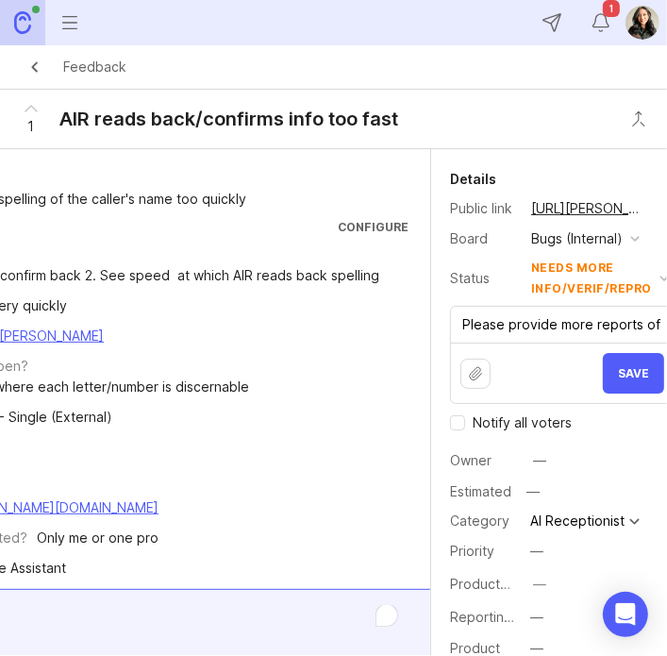
scroll to position [0, 3]
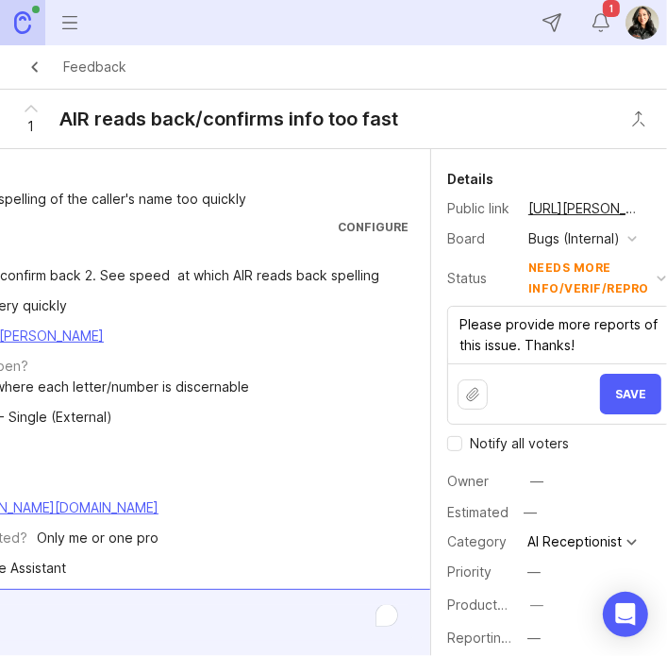
type textarea "Please provide more reports of this issue. Thanks!"
click at [616, 401] on span "Save" at bounding box center [630, 394] width 31 height 14
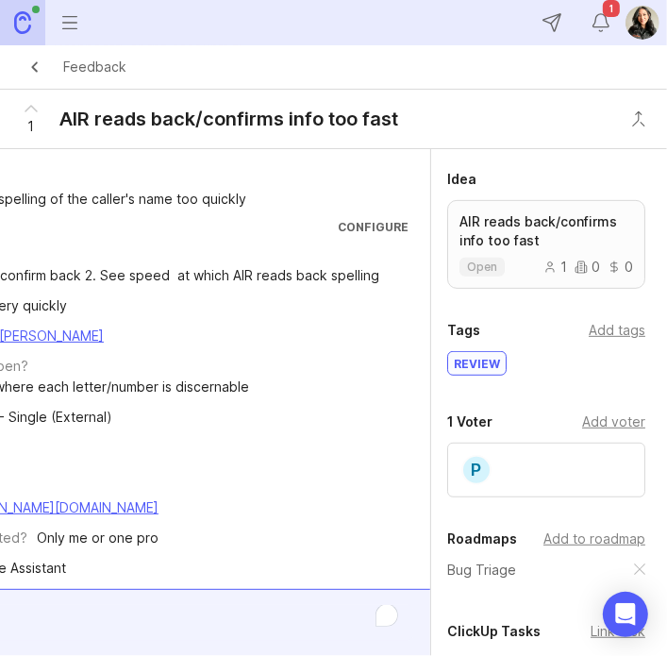
scroll to position [410, 3]
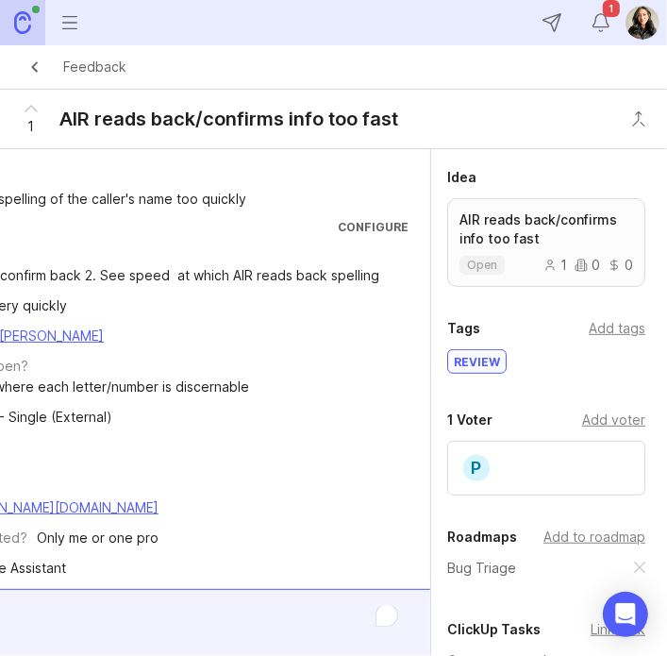
click at [611, 339] on div "Add tags" at bounding box center [617, 328] width 57 height 21
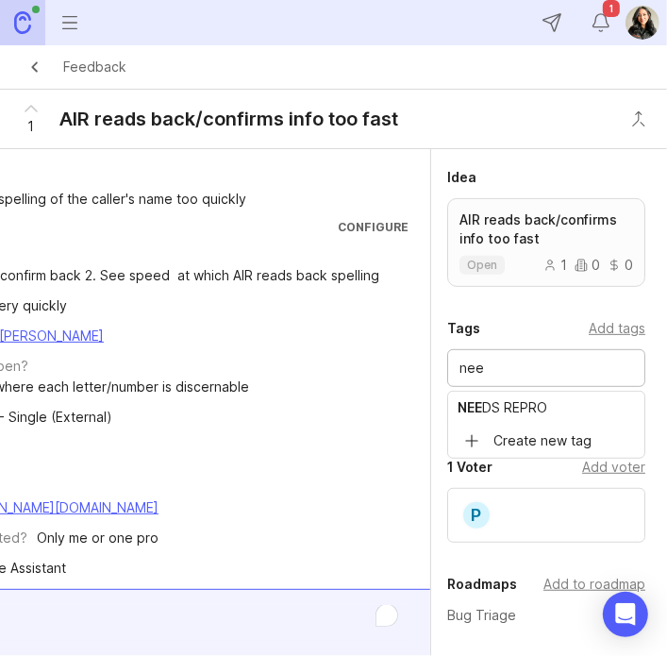
type input "nee"
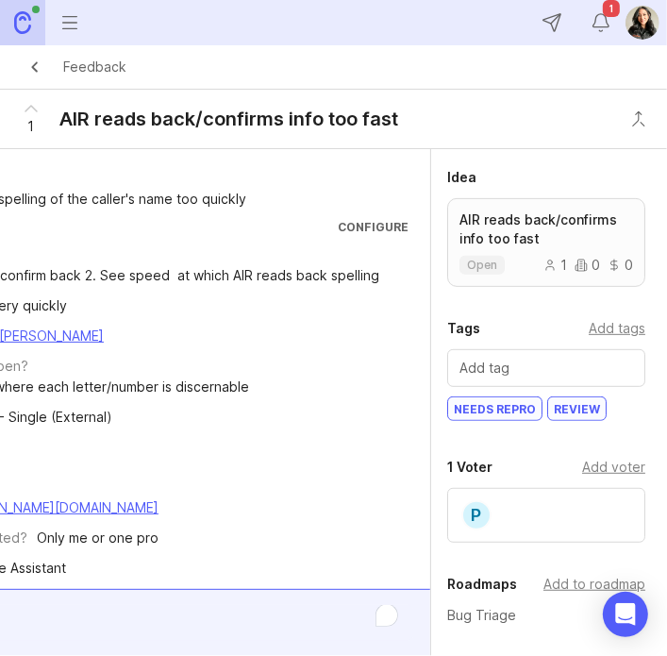
click at [585, 420] on div "review" at bounding box center [577, 408] width 58 height 23
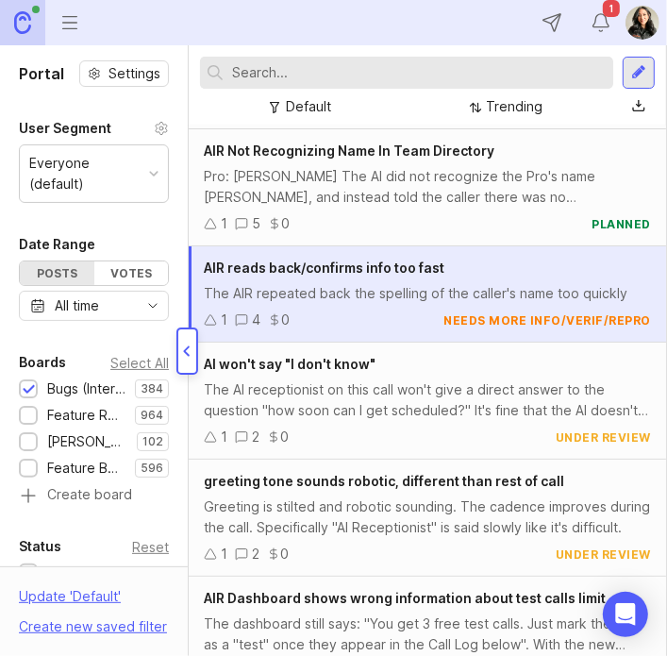
click at [328, 385] on div "The AI receptionist on this call won't give a direct answer to the question "ho…" at bounding box center [427, 400] width 447 height 42
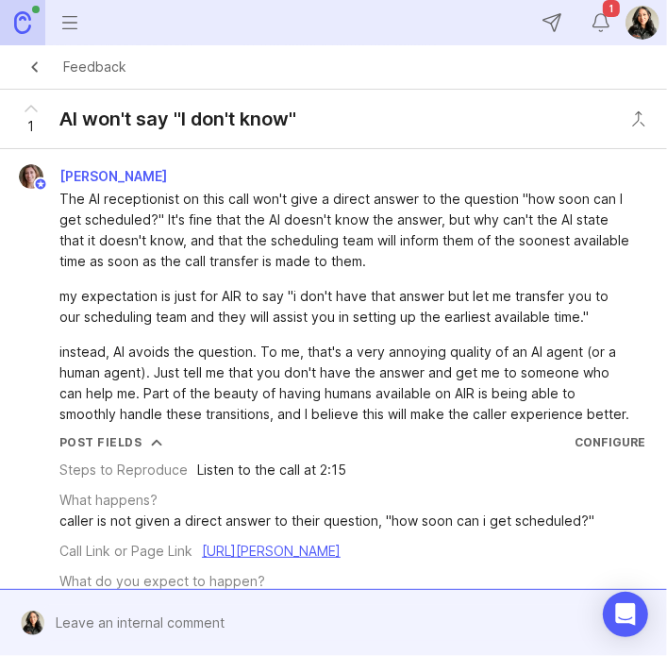
scroll to position [577, 0]
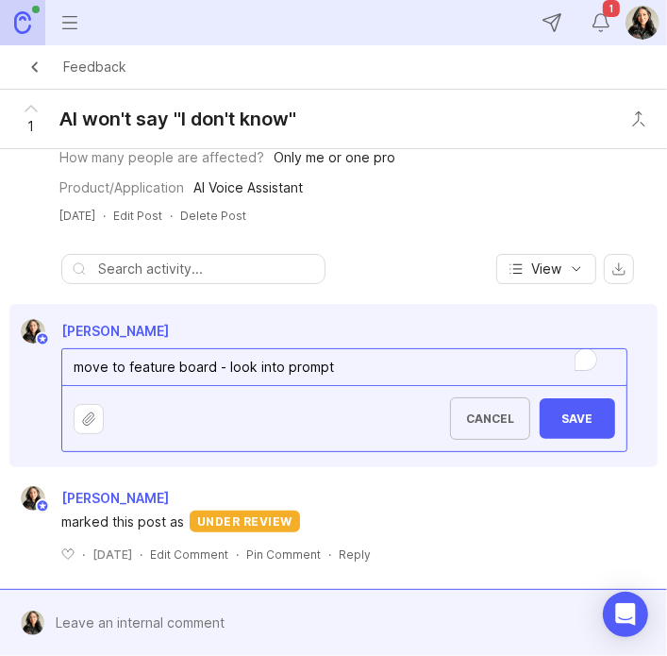
click at [75, 385] on textarea "move to feature board - look into prompt" at bounding box center [344, 367] width 564 height 36
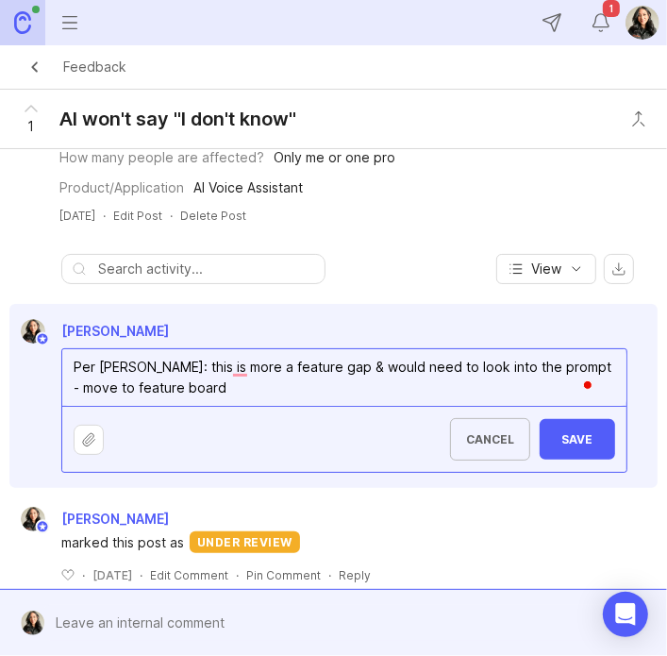
click at [599, 406] on textarea "Per [PERSON_NAME]: this is more a feature gap & would need to look into the pro…" at bounding box center [344, 377] width 564 height 57
type textarea "Per [PERSON_NAME]: this is more a feature gap & would need to look into the pro…"
click at [569, 446] on span "Save" at bounding box center [577, 439] width 45 height 14
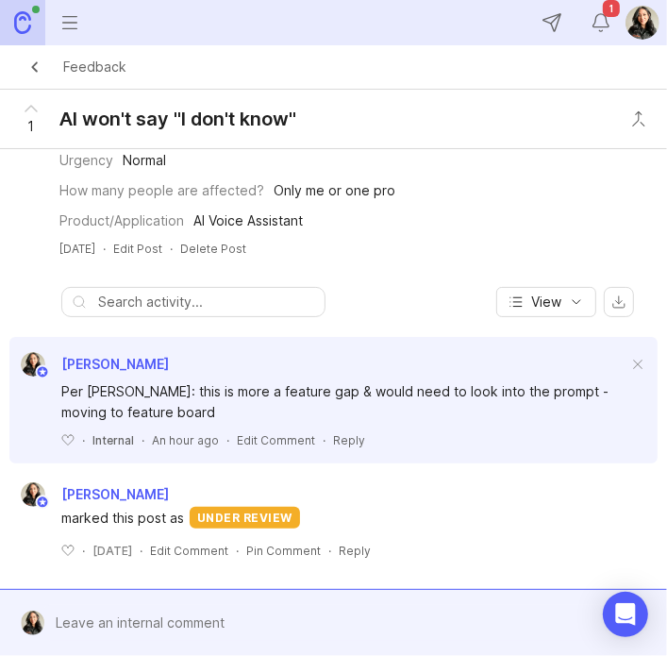
scroll to position [0, 237]
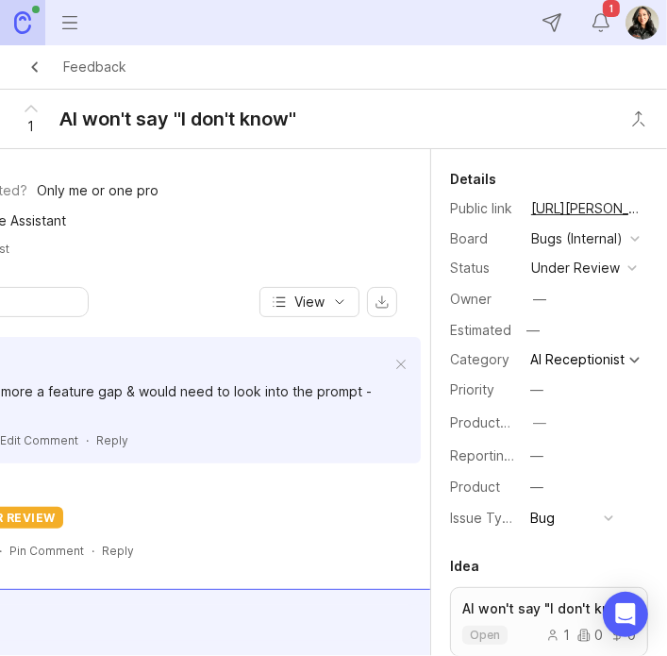
click at [578, 249] on div "Bugs (Internal)" at bounding box center [577, 238] width 92 height 21
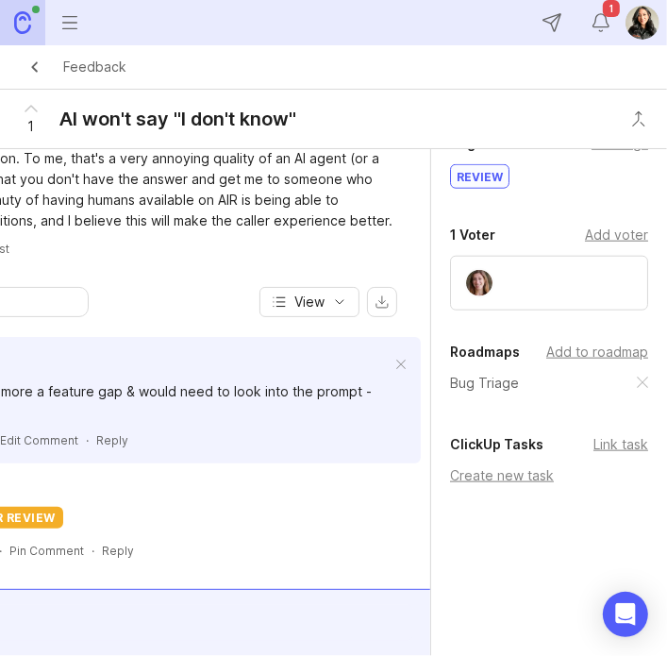
scroll to position [927, 0]
click at [604, 362] on div "Add to roadmap" at bounding box center [597, 352] width 102 height 21
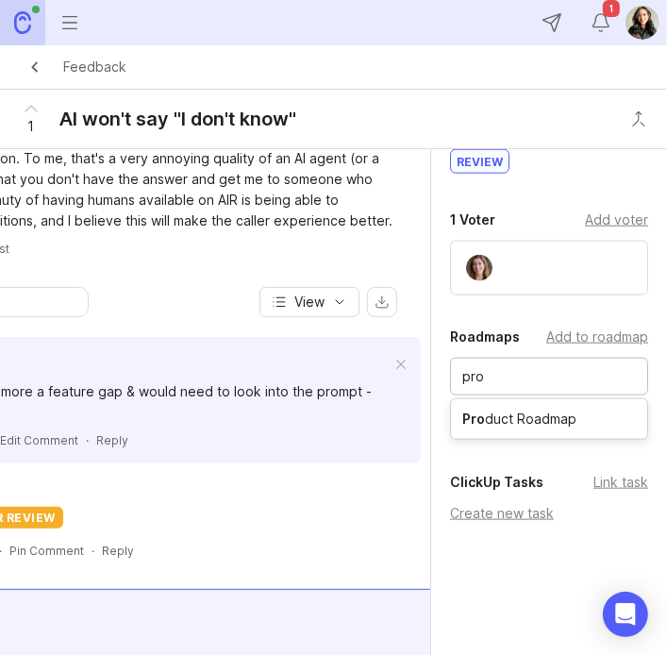
type input "pro"
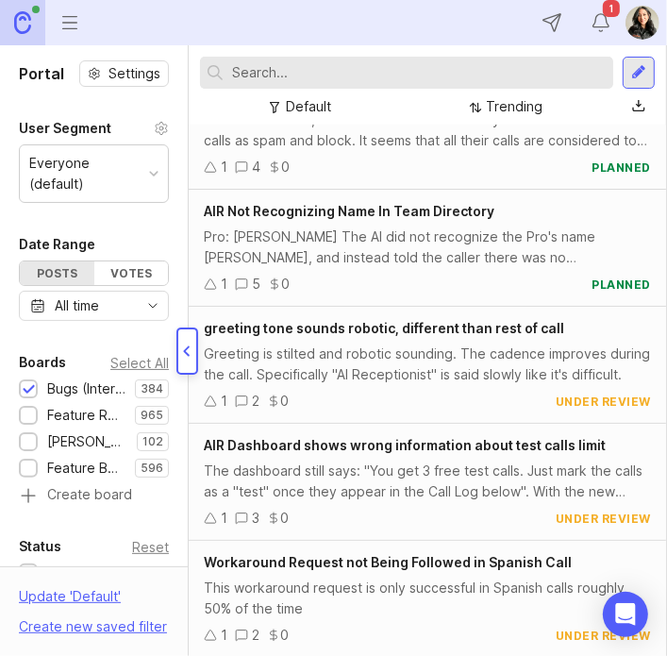
click at [385, 333] on span "greeting tone sounds robotic, different than rest of call" at bounding box center [384, 328] width 360 height 16
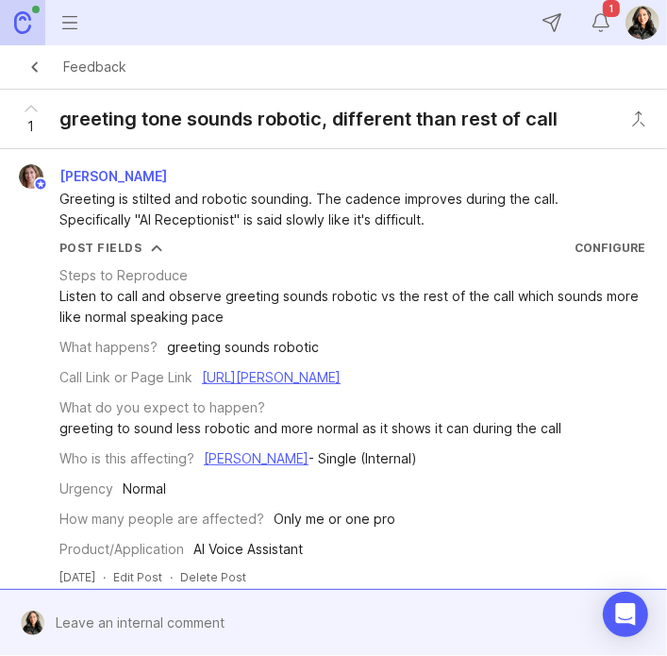
scroll to position [341, 0]
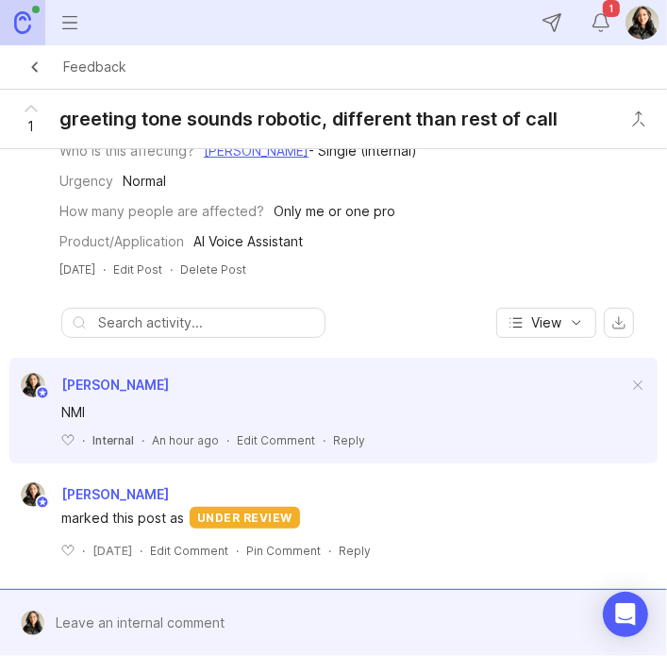
click at [626, 369] on span at bounding box center [638, 386] width 40 height 42
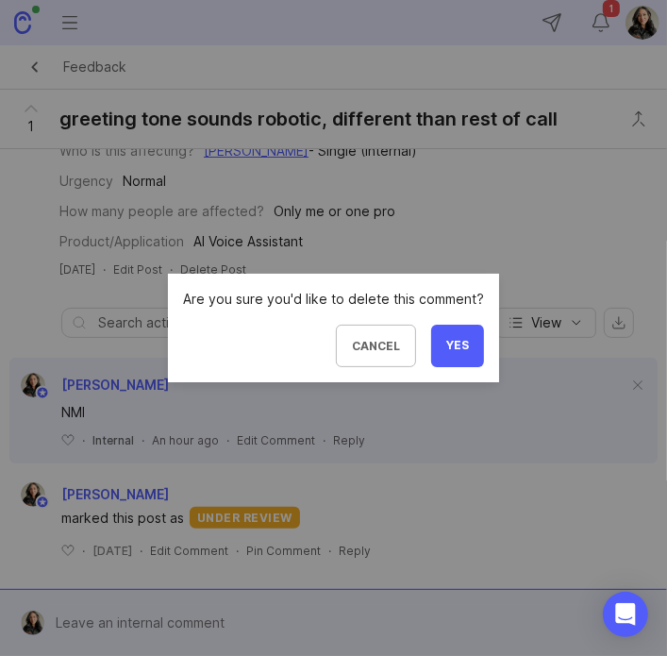
click at [454, 345] on span "Yes" at bounding box center [457, 346] width 23 height 16
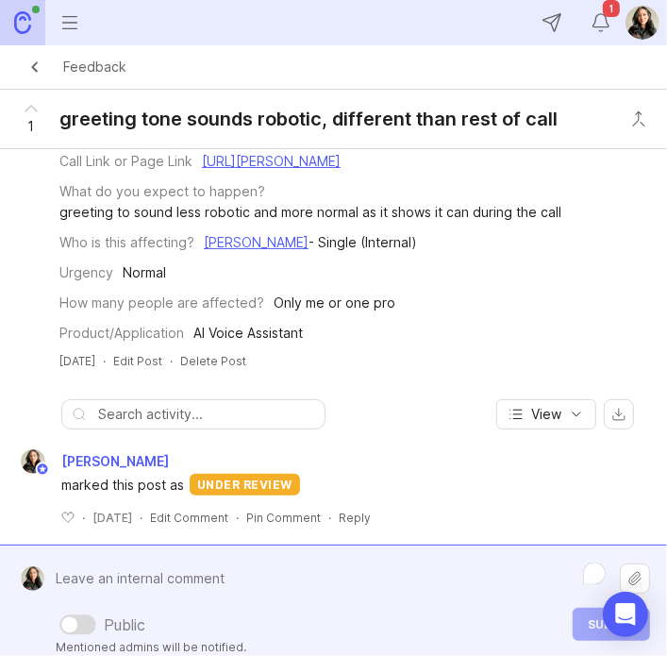
scroll to position [260, 0]
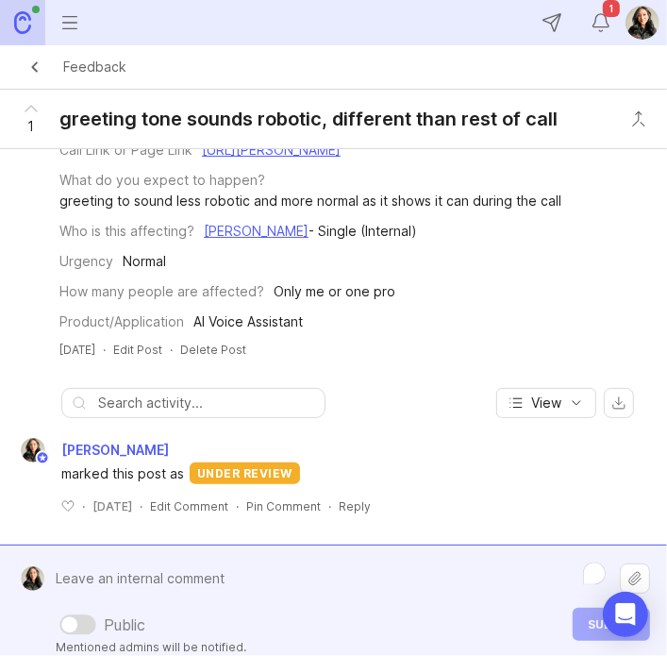
click at [188, 603] on div "Public Mentioned admins will be notified. Submit" at bounding box center [347, 601] width 606 height 80
click at [405, 580] on textarea "Keeping open to gauge frequency of this issue." at bounding box center [332, 579] width 576 height 36
type textarea "Keeping open to gauge frequency of this issue."
click at [587, 616] on button "Submit" at bounding box center [611, 624] width 77 height 33
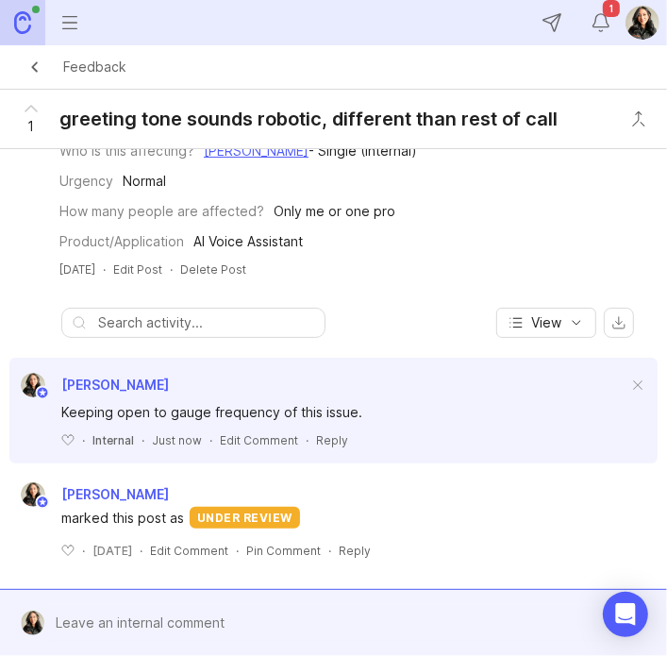
scroll to position [0, 237]
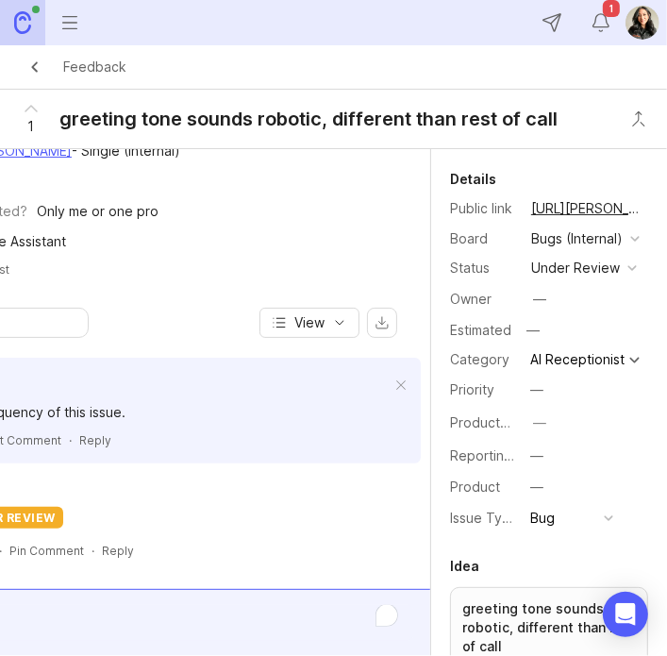
click at [554, 247] on div "Bugs (Internal)" at bounding box center [577, 238] width 92 height 21
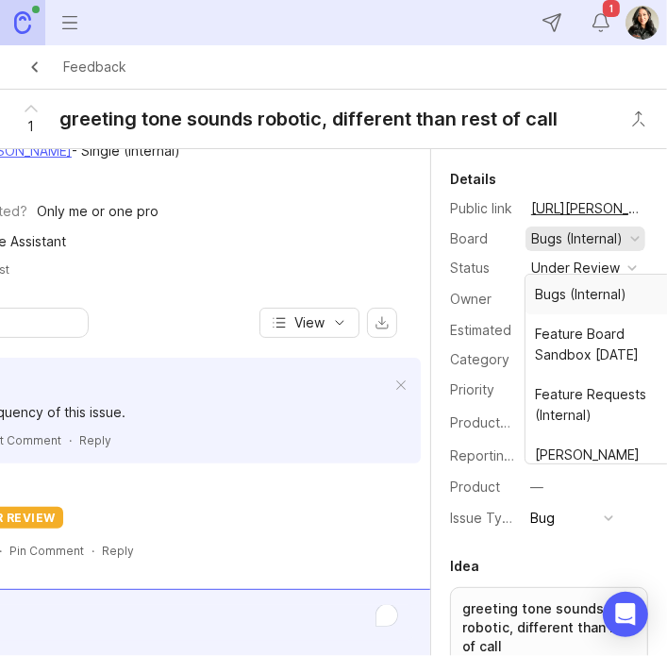
click at [475, 278] on div "Status" at bounding box center [483, 268] width 66 height 21
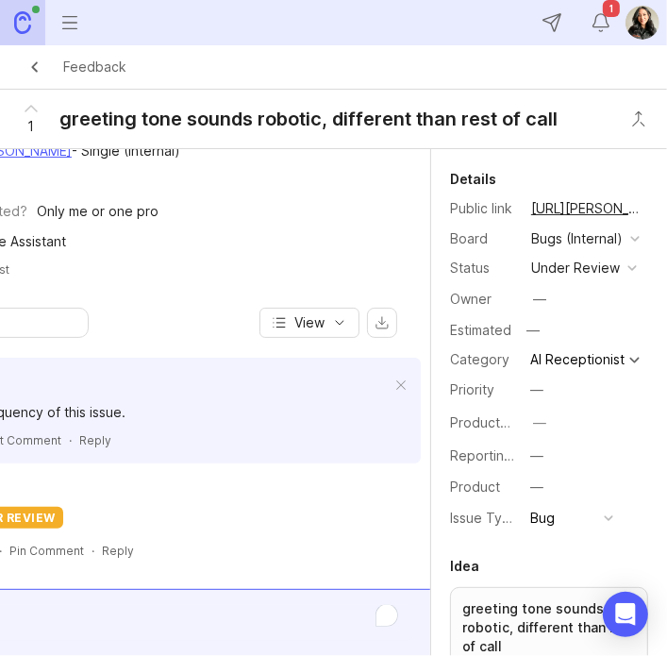
click at [544, 278] on div "under review" at bounding box center [575, 268] width 89 height 21
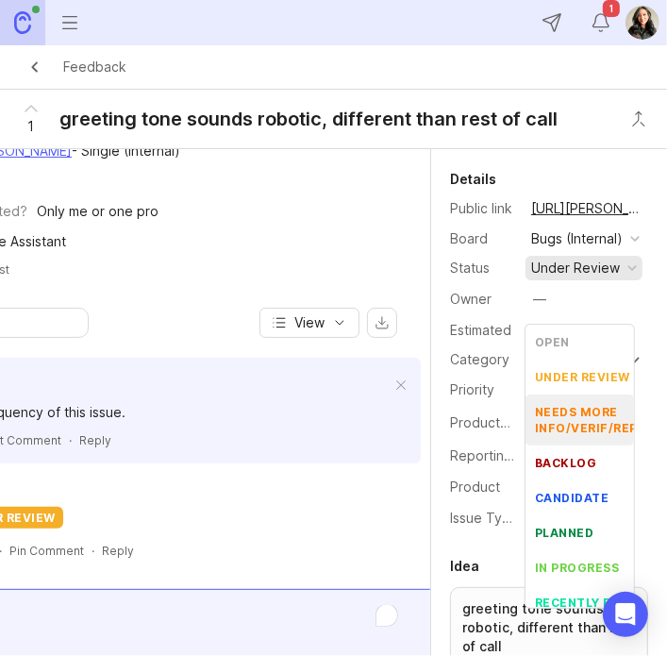
click at [566, 422] on div "needs more info/verif/repro" at bounding box center [595, 420] width 121 height 32
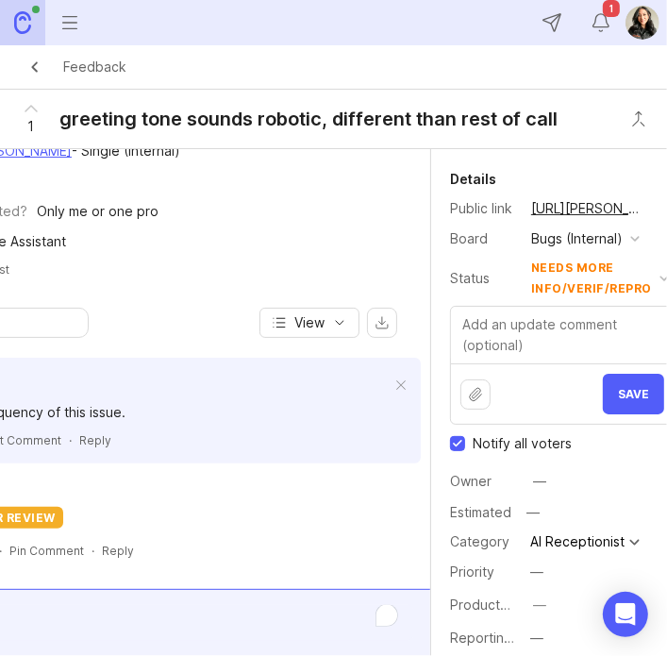
click at [460, 451] on input "Notify all voters" at bounding box center [457, 443] width 15 height 15
checkbox input "false"
click at [506, 341] on textarea at bounding box center [562, 335] width 223 height 57
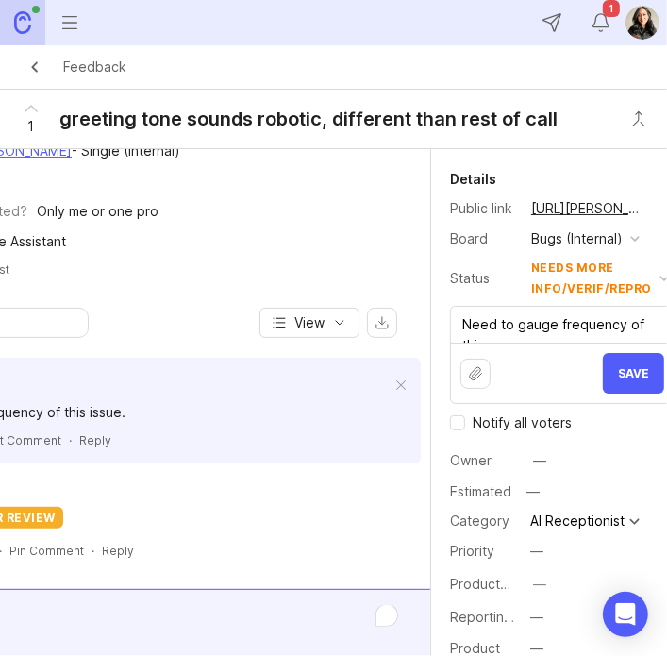
scroll to position [0, 3]
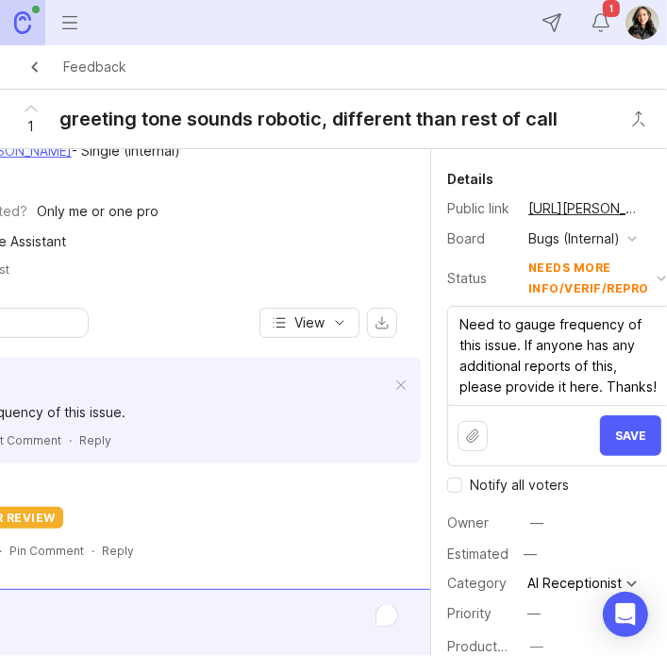
type textarea "Need to gauge frequency of this issue. If anyone has any additional reports of …"
click at [633, 443] on span "Save" at bounding box center [630, 435] width 31 height 14
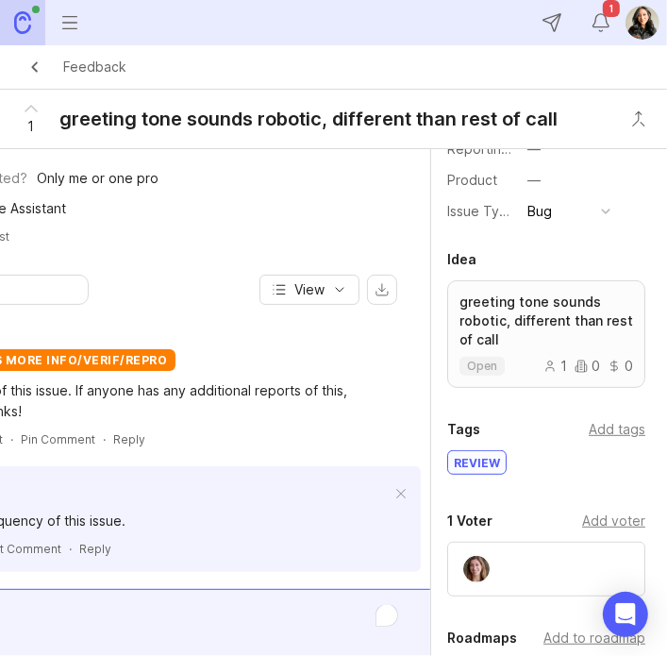
scroll to position [327, 3]
click at [589, 441] on div "Add tags" at bounding box center [617, 430] width 57 height 21
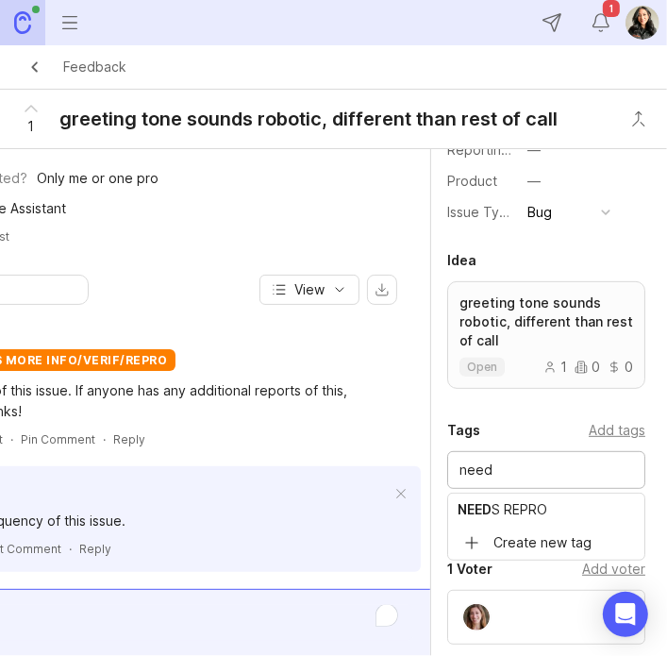
type input "need"
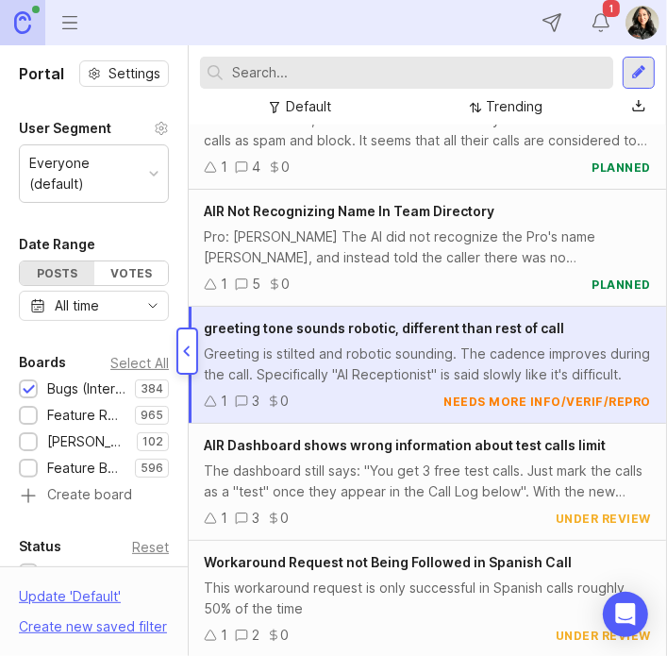
click at [362, 490] on div "The dashboard still says: "You get 3 free test calls. Just mark the calls as a …" at bounding box center [427, 481] width 447 height 42
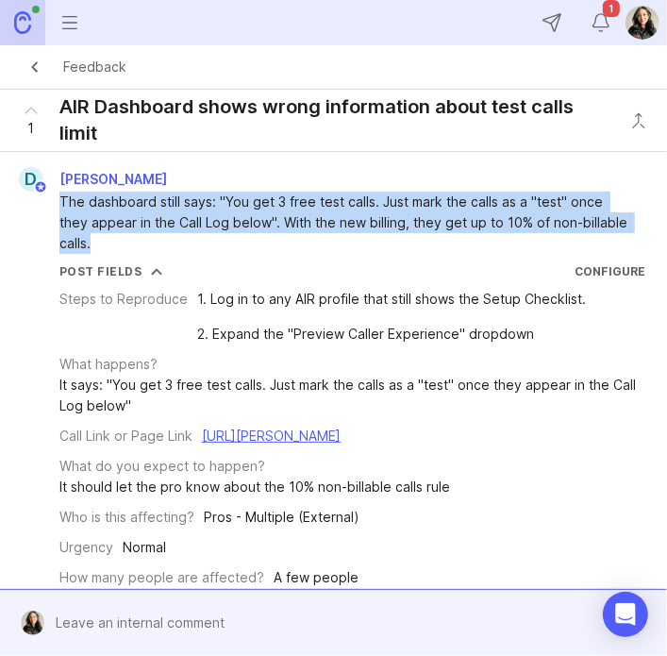
drag, startPoint x: 145, startPoint y: 244, endPoint x: 60, endPoint y: 209, distance: 91.8
click at [60, 209] on div "The dashboard still says: "You get 3 free test calls. Just mark the calls as a …" at bounding box center [344, 223] width 570 height 62
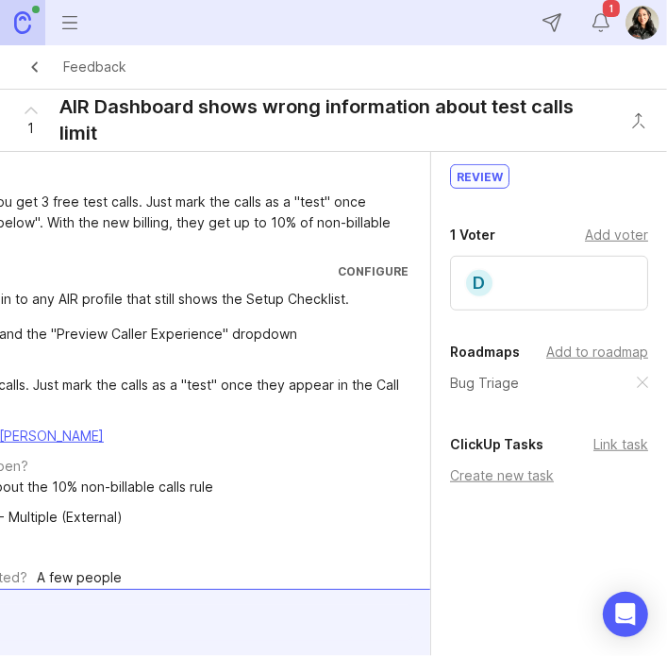
click at [514, 475] on div "Create new task" at bounding box center [549, 475] width 198 height 21
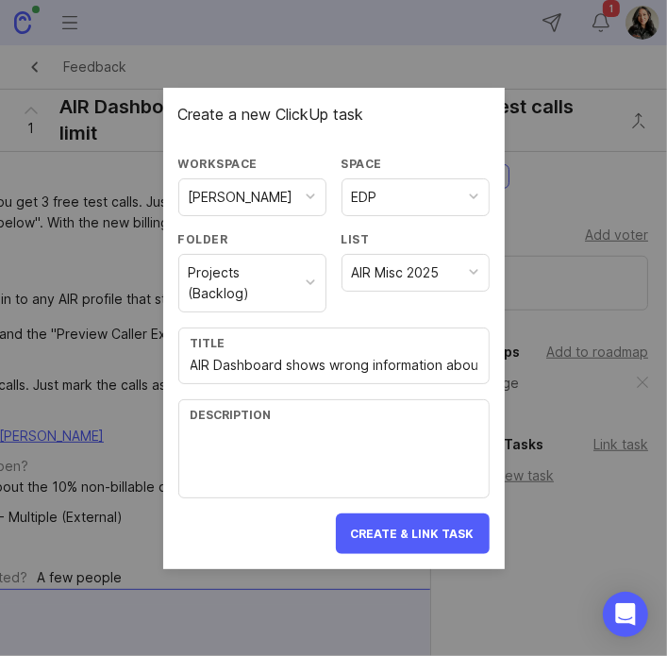
click at [277, 425] on div "Description" at bounding box center [333, 448] width 311 height 99
paste textarea "The dashboard still says: "You get 3 free test calls. Just mark the calls as a …"
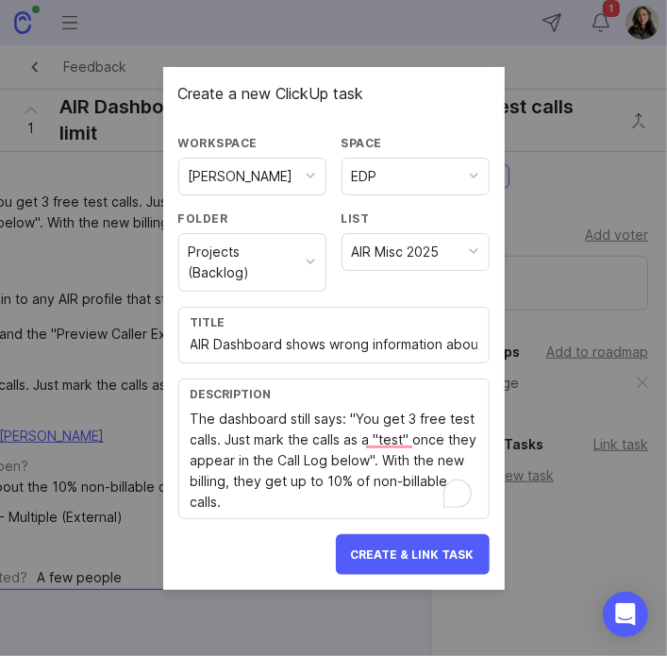
type textarea "The dashboard still says: "You get 3 free test calls. Just mark the calls as a …"
click at [385, 554] on span "Create & Link Task" at bounding box center [413, 554] width 124 height 14
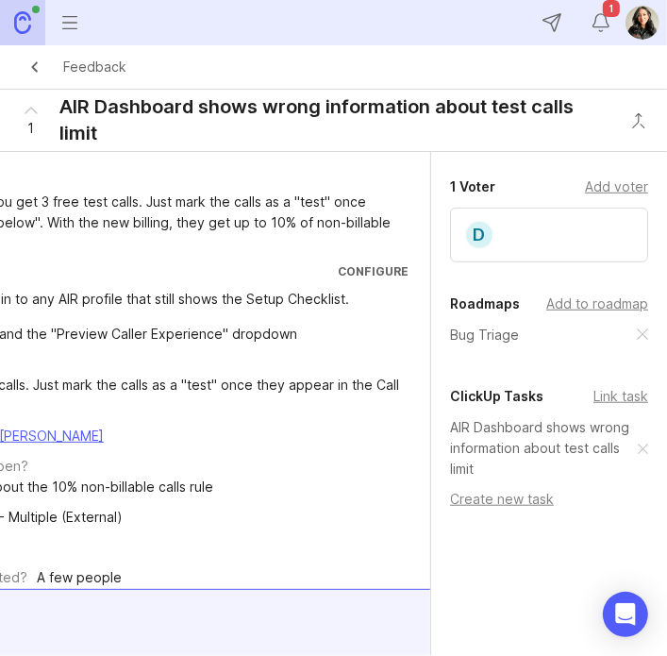
scroll to position [0, 0]
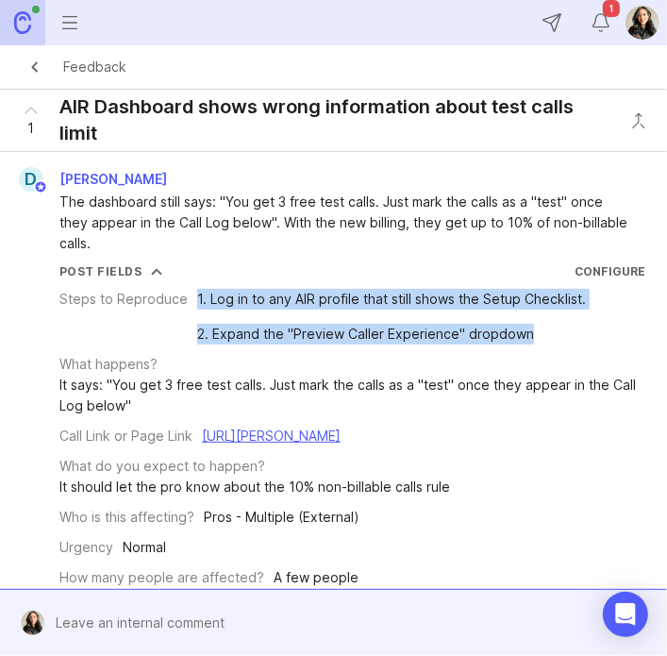
drag, startPoint x: 534, startPoint y: 334, endPoint x: 191, endPoint y: 310, distance: 344.3
click at [191, 310] on div "Steps to Reproduce 1. Log in to any AIR profile that still shows the Setup Chec…" at bounding box center [352, 317] width 586 height 56
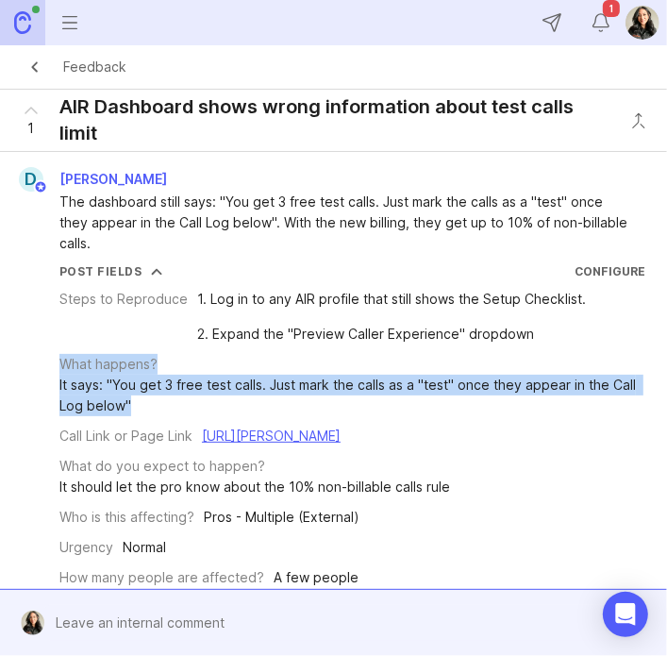
drag, startPoint x: 159, startPoint y: 406, endPoint x: 53, endPoint y: 365, distance: 113.2
click at [53, 365] on div "Post Fields Configure Steps to Reproduce 1. Log in to any AIR profile that stil…" at bounding box center [334, 440] width 652 height 355
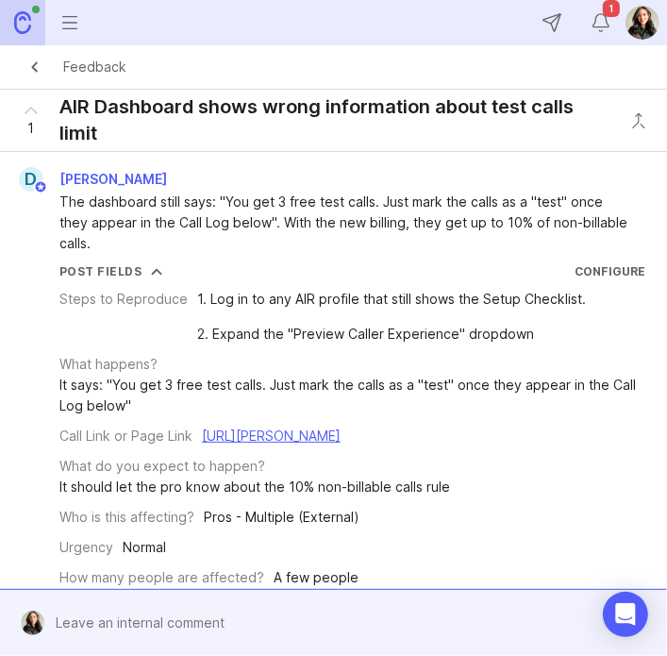
click at [460, 477] on div "What do you expect to happen? It should let the pro know about the 10% non-bill…" at bounding box center [352, 477] width 586 height 42
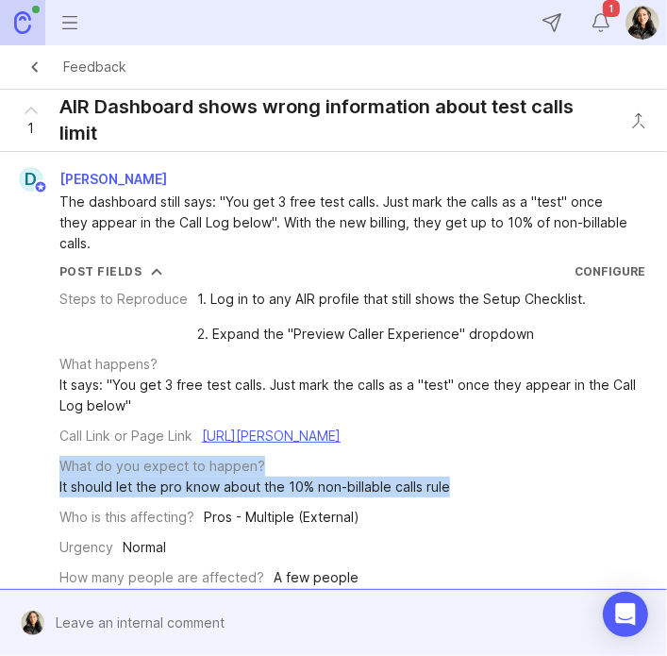
drag, startPoint x: 451, startPoint y: 488, endPoint x: 60, endPoint y: 472, distance: 391.0
click at [60, 472] on div "What do you expect to happen? It should let the pro know about the 10% non-bill…" at bounding box center [352, 477] width 586 height 42
click at [460, 476] on div "What do you expect to happen? It should let the pro know about the 10% non-bill…" at bounding box center [352, 477] width 586 height 42
drag, startPoint x: 449, startPoint y: 485, endPoint x: 313, endPoint y: 473, distance: 136.4
click at [313, 473] on div "What do you expect to happen? It should let the pro know about the 10% non-bill…" at bounding box center [352, 477] width 586 height 42
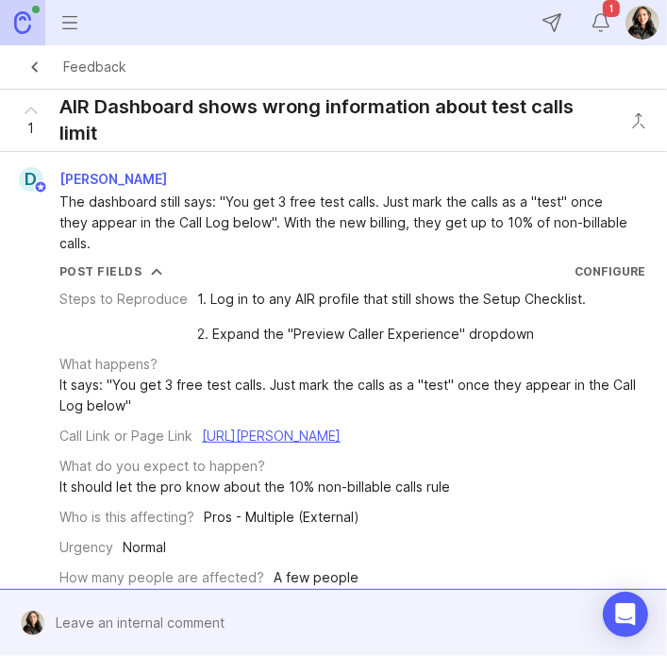
click at [460, 489] on div "What do you expect to happen? It should let the pro know about the 10% non-bill…" at bounding box center [352, 477] width 586 height 42
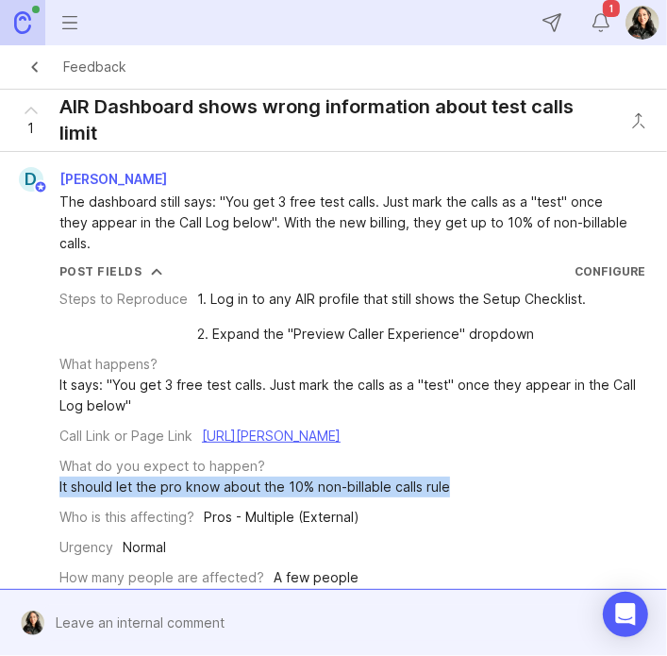
drag, startPoint x: 460, startPoint y: 489, endPoint x: 55, endPoint y: 490, distance: 405.8
click at [55, 490] on div "Post Fields Configure Steps to Reproduce 1. Log in to any AIR profile that stil…" at bounding box center [334, 440] width 652 height 355
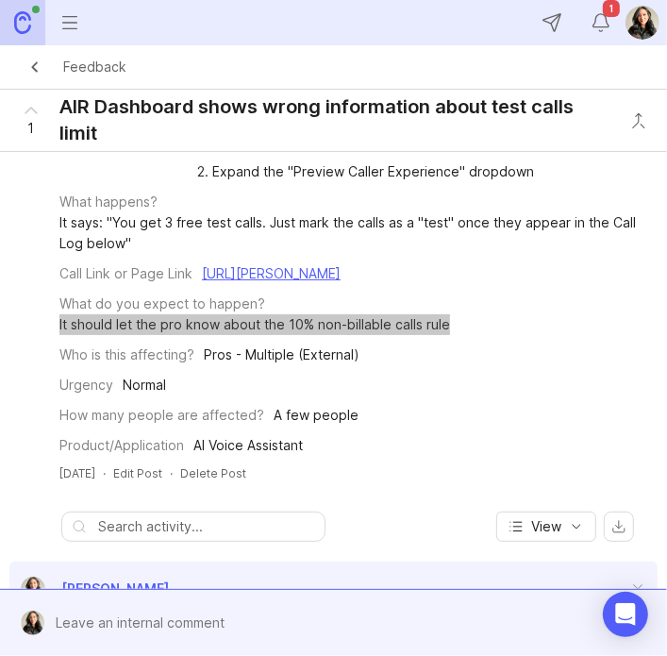
scroll to position [161, 0]
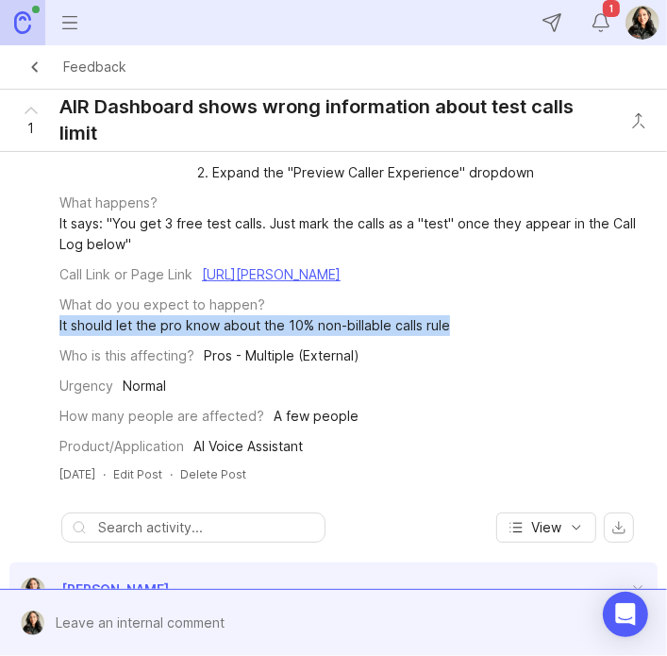
drag, startPoint x: 460, startPoint y: 274, endPoint x: 58, endPoint y: 272, distance: 402.9
click at [58, 272] on div "Post Fields Configure Steps to Reproduce 1. Log in to any AIR profile that stil…" at bounding box center [334, 279] width 652 height 355
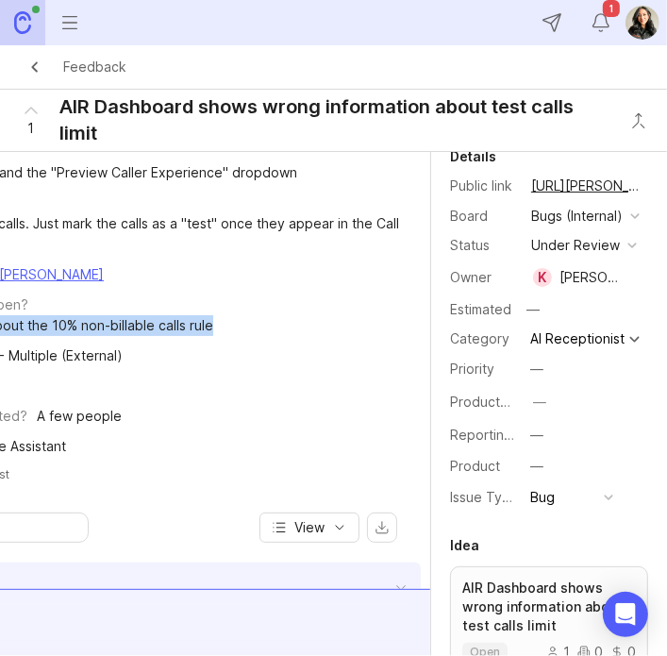
scroll to position [0, 0]
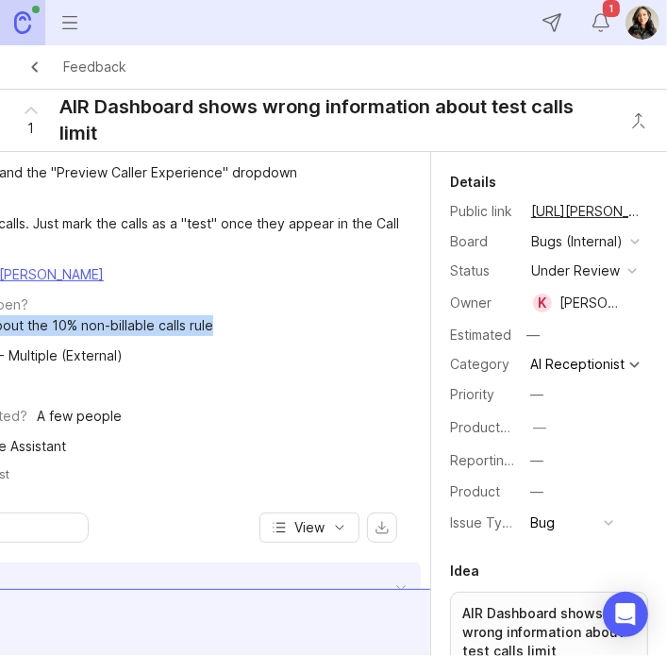
click at [628, 276] on div "button" at bounding box center [632, 270] width 9 height 9
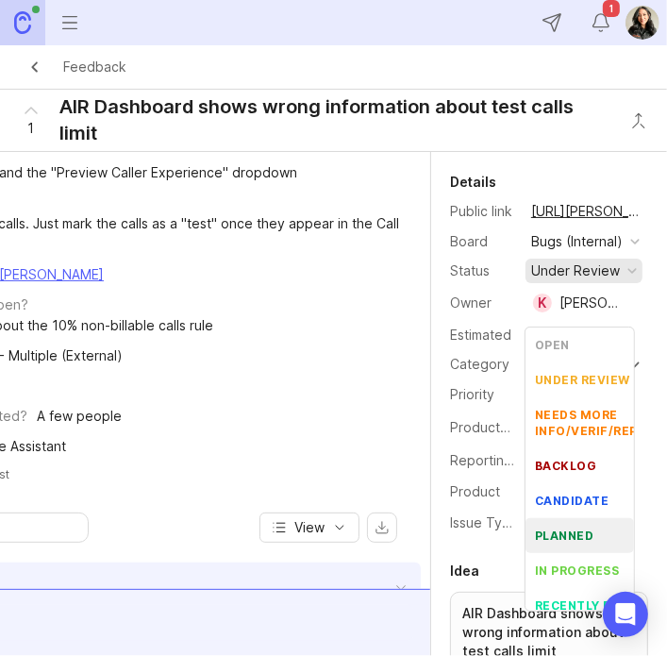
click at [581, 531] on div "planned" at bounding box center [564, 535] width 59 height 16
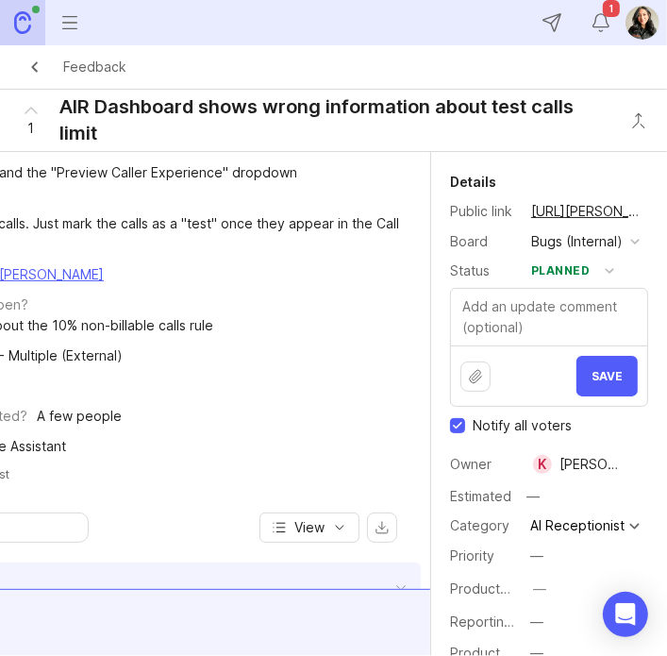
click at [456, 433] on input "Notify all voters" at bounding box center [457, 425] width 15 height 15
checkbox input "false"
click at [592, 383] on span "Save" at bounding box center [607, 376] width 31 height 14
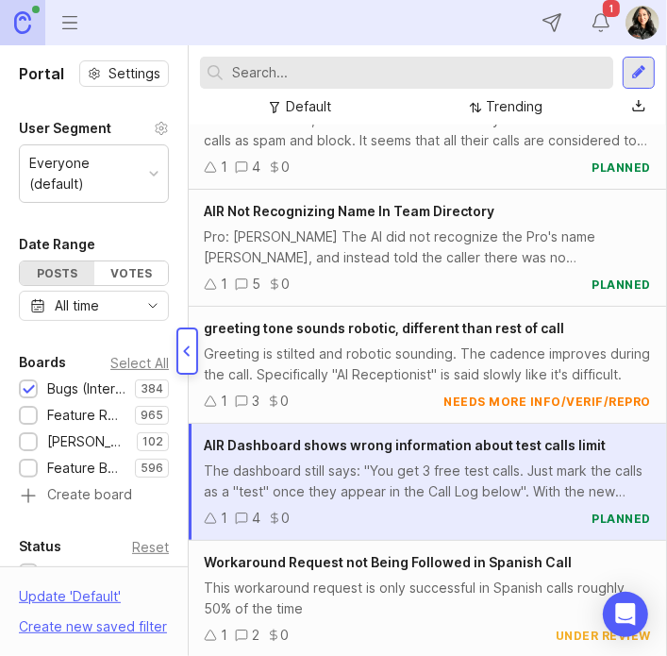
click at [320, 353] on div "Greeting is stilted and robotic sounding. The cadence improves during the call.…" at bounding box center [427, 364] width 447 height 42
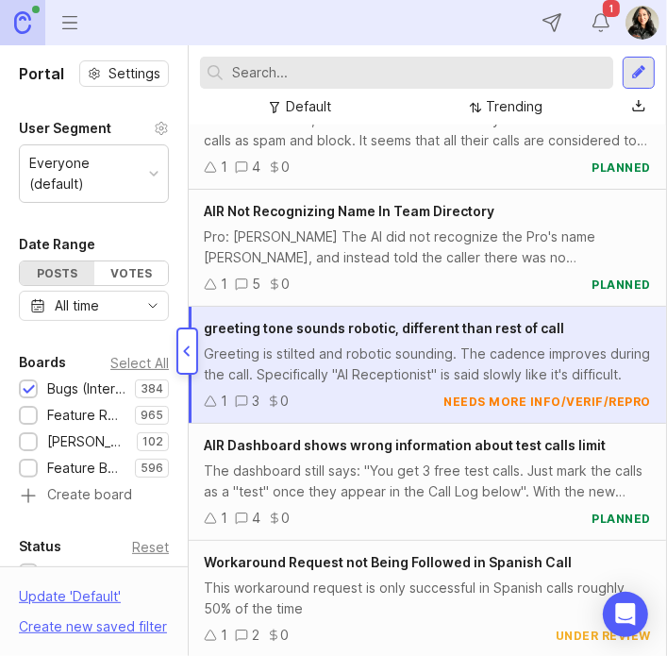
click at [453, 607] on div "This workaround request is only successful in Spanish calls roughly 50% of the …" at bounding box center [427, 599] width 447 height 42
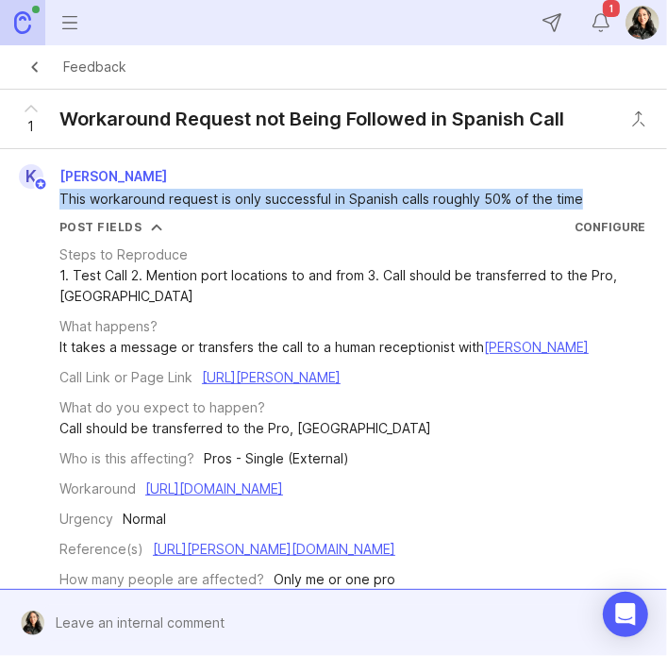
drag, startPoint x: 589, startPoint y: 193, endPoint x: 54, endPoint y: 198, distance: 535.1
click at [54, 198] on div "This workaround request is only successful in Spanish calls roughly 50% of the …" at bounding box center [334, 199] width 652 height 21
click at [202, 385] on link "[URL][PERSON_NAME]" at bounding box center [271, 377] width 139 height 16
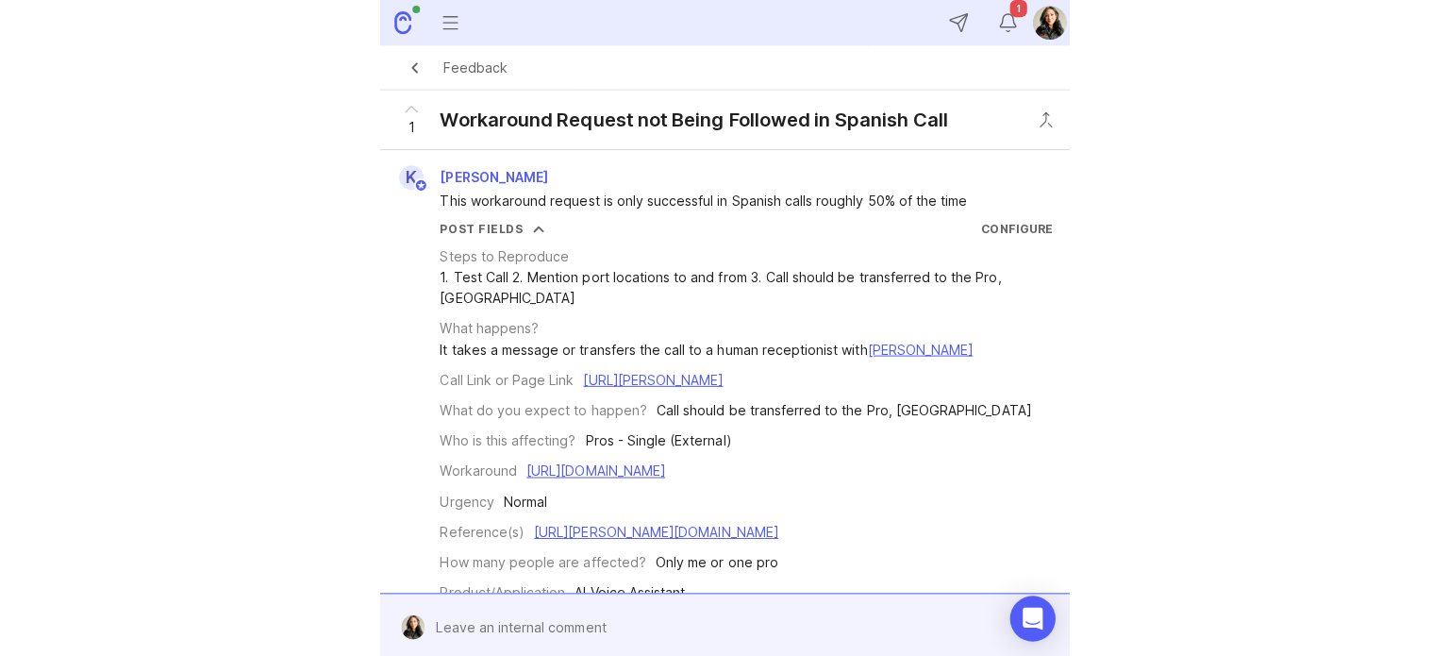
scroll to position [53, 0]
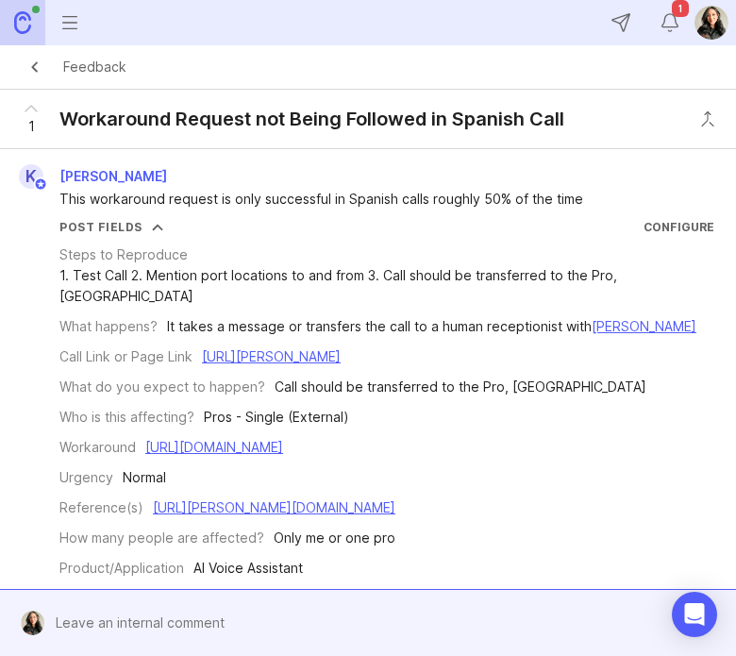
click at [622, 589] on form at bounding box center [368, 622] width 736 height 67
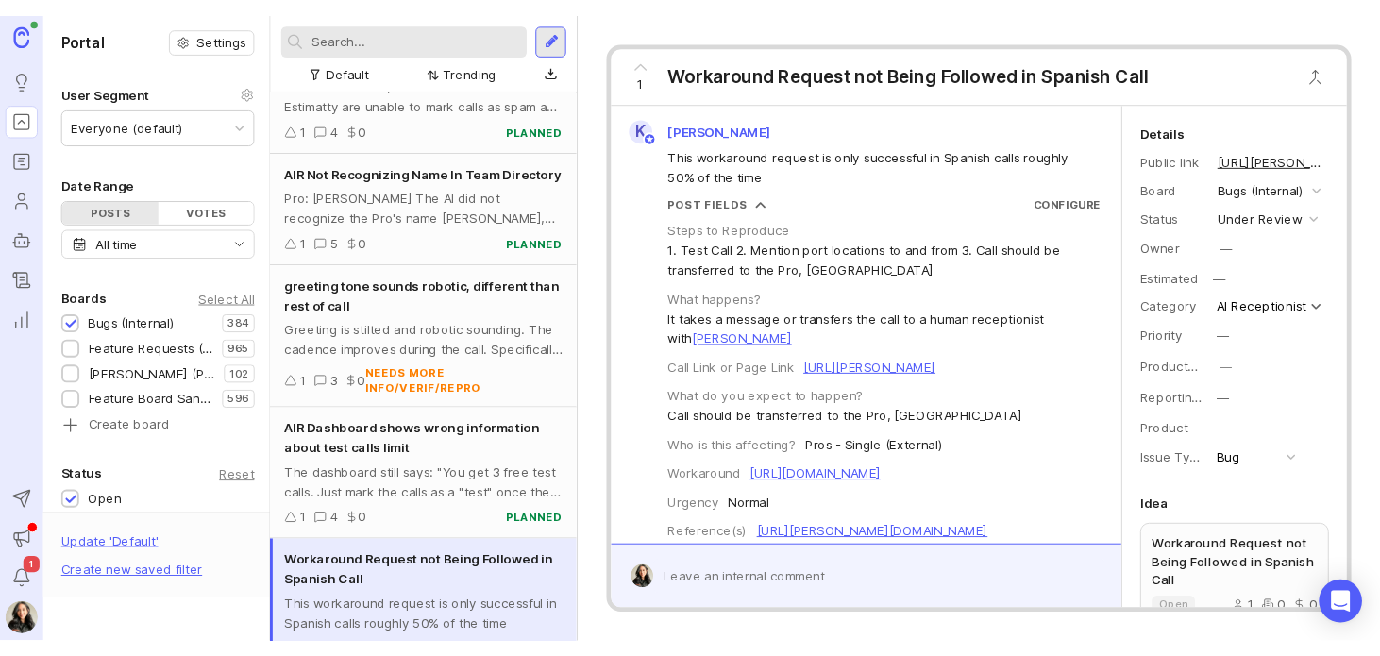
scroll to position [74, 0]
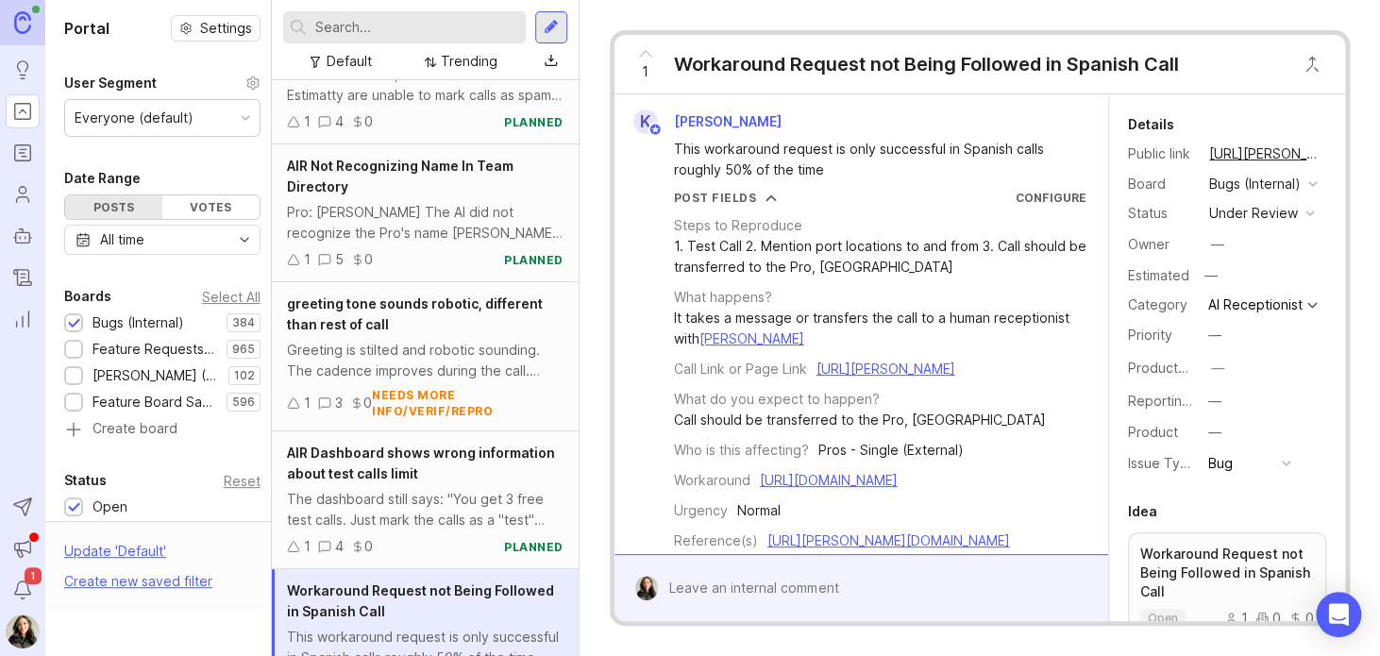
click at [22, 192] on icon "Users" at bounding box center [22, 194] width 21 height 23
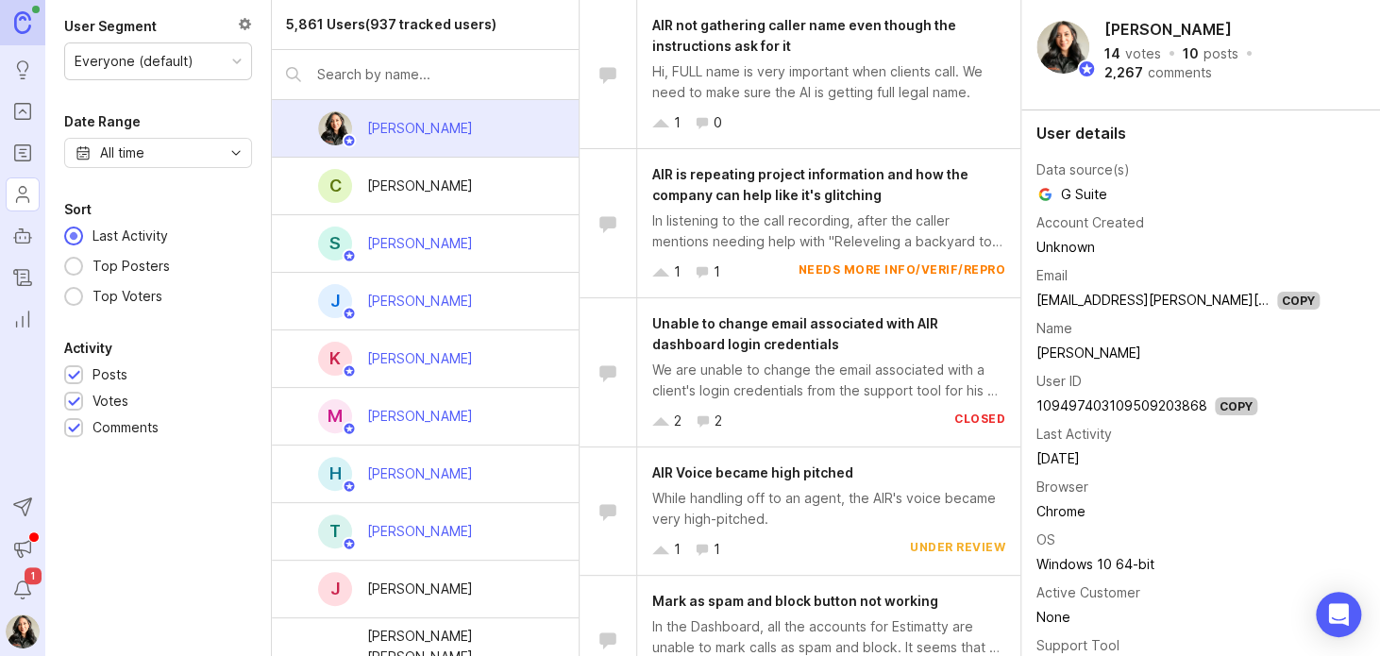
click at [350, 78] on input "text" at bounding box center [440, 74] width 246 height 21
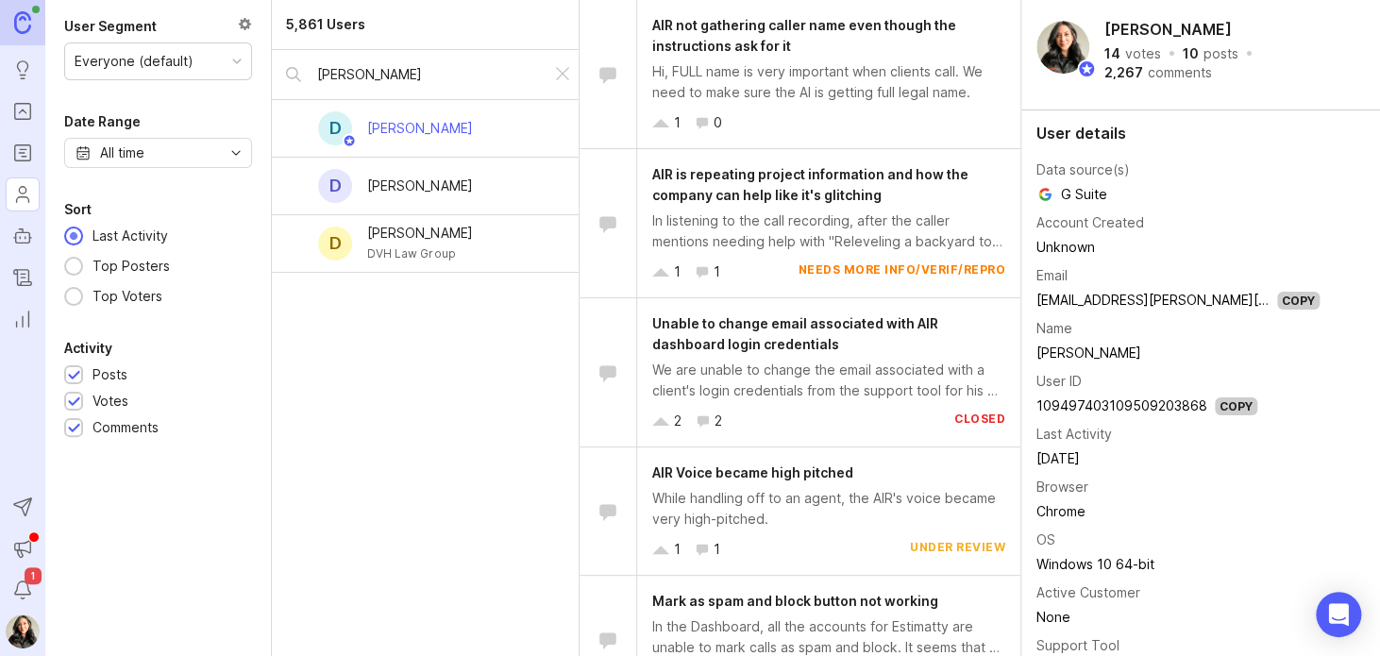
type input "[PERSON_NAME]"
click at [419, 142] on div "[PERSON_NAME]" at bounding box center [419, 129] width 135 height 42
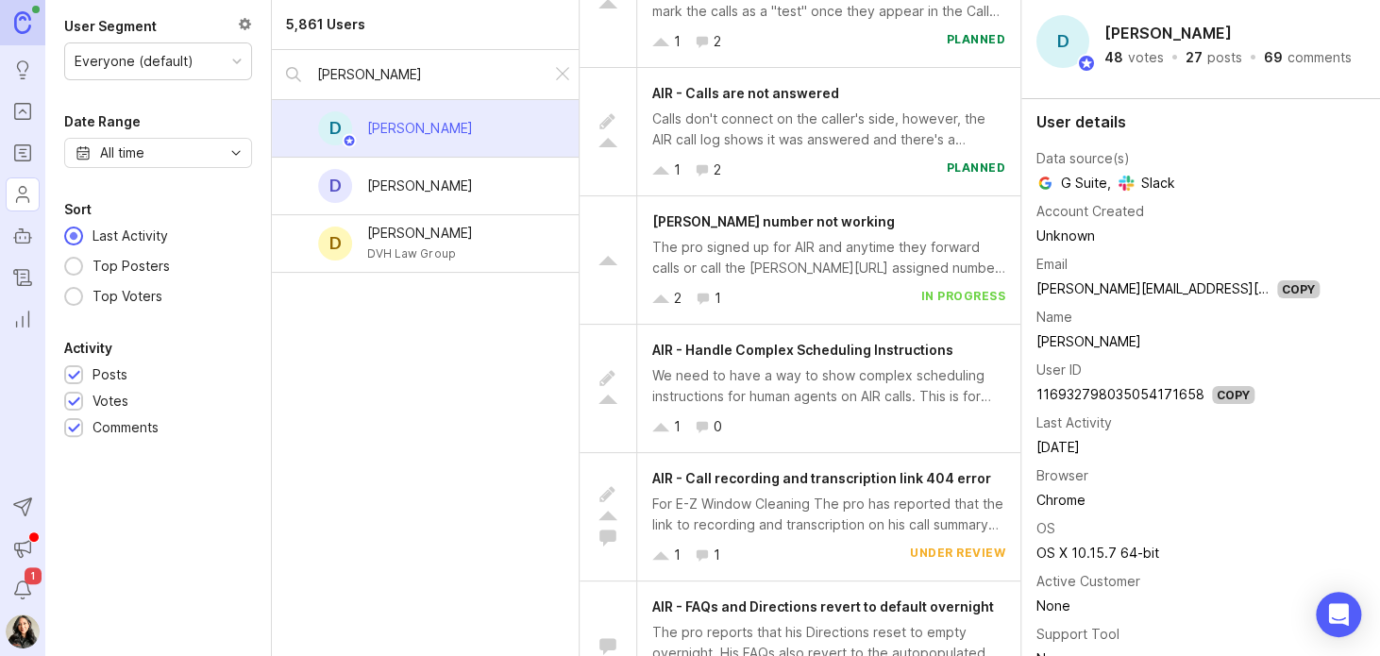
scroll to position [232, 0]
click at [743, 354] on span "AIR - Handle Complex Scheduling Instructions" at bounding box center [802, 348] width 301 height 16
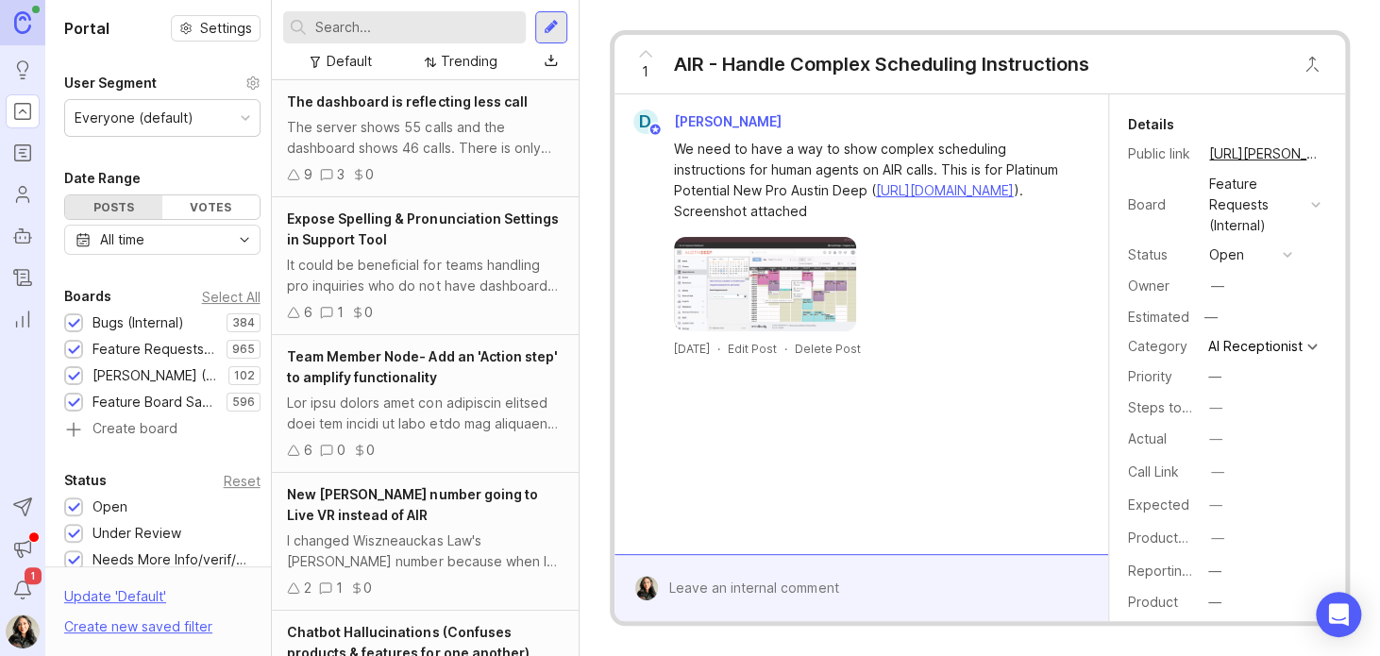
click at [20, 197] on icon "Users" at bounding box center [23, 200] width 12 height 6
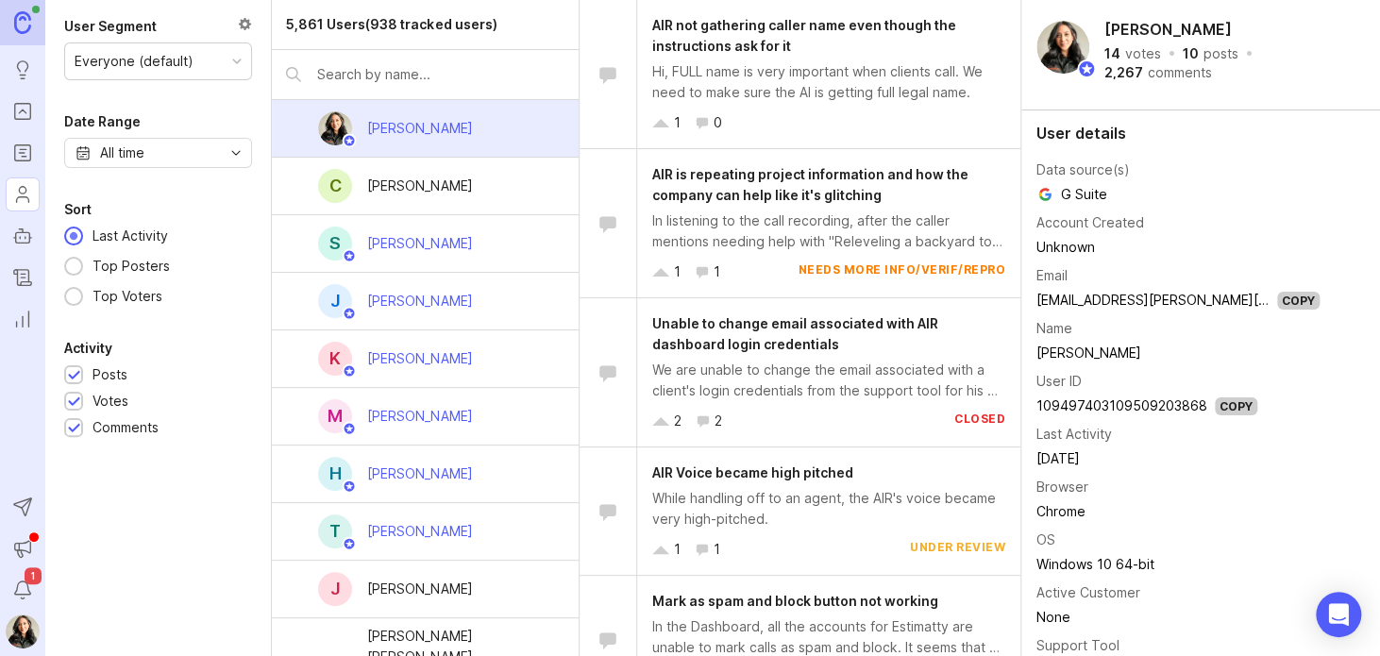
click at [361, 59] on div at bounding box center [425, 74] width 306 height 49
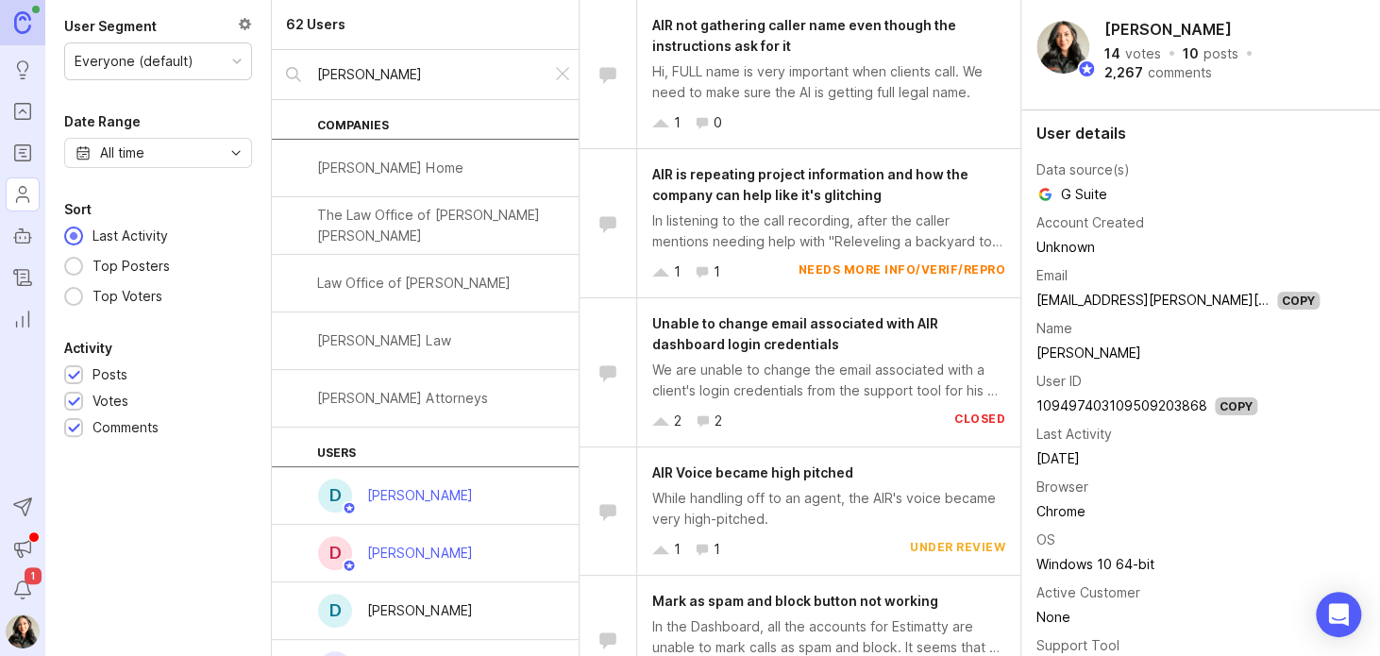
type input "[PERSON_NAME]"
click at [403, 501] on div "[PERSON_NAME]" at bounding box center [419, 495] width 105 height 21
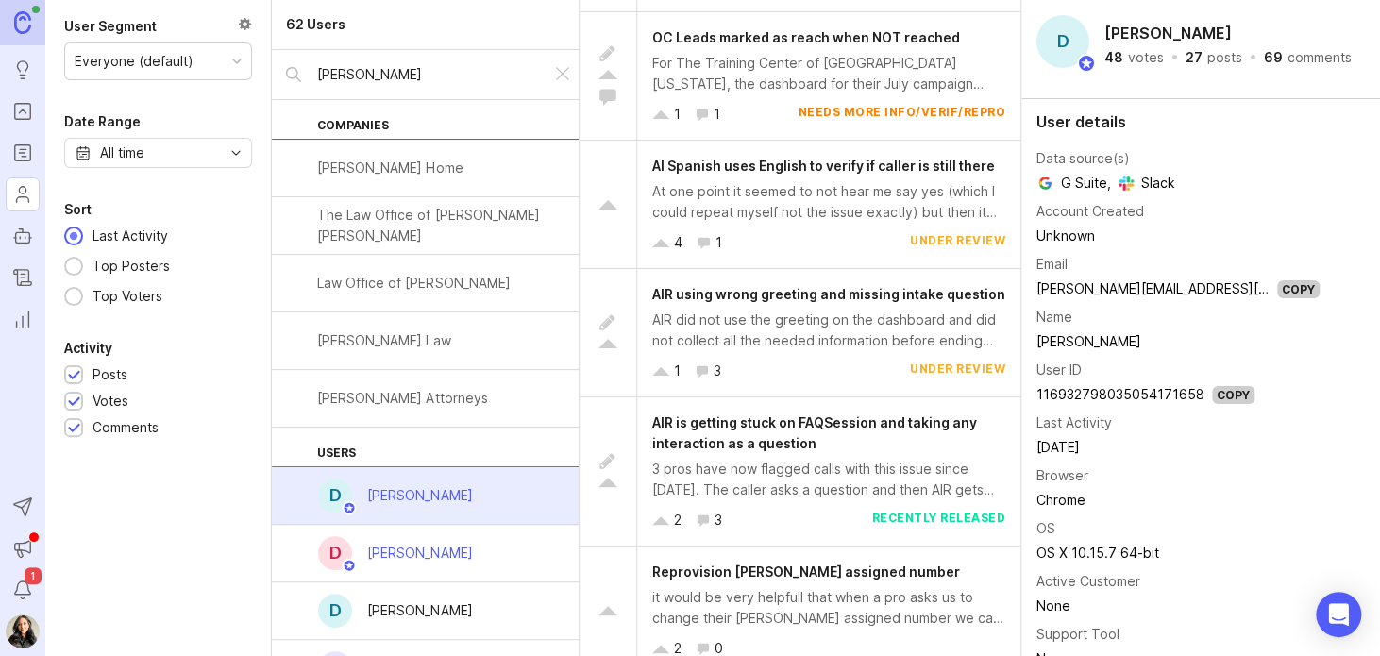
scroll to position [929, 0]
click at [22, 148] on icon "Roadmaps" at bounding box center [22, 153] width 21 height 23
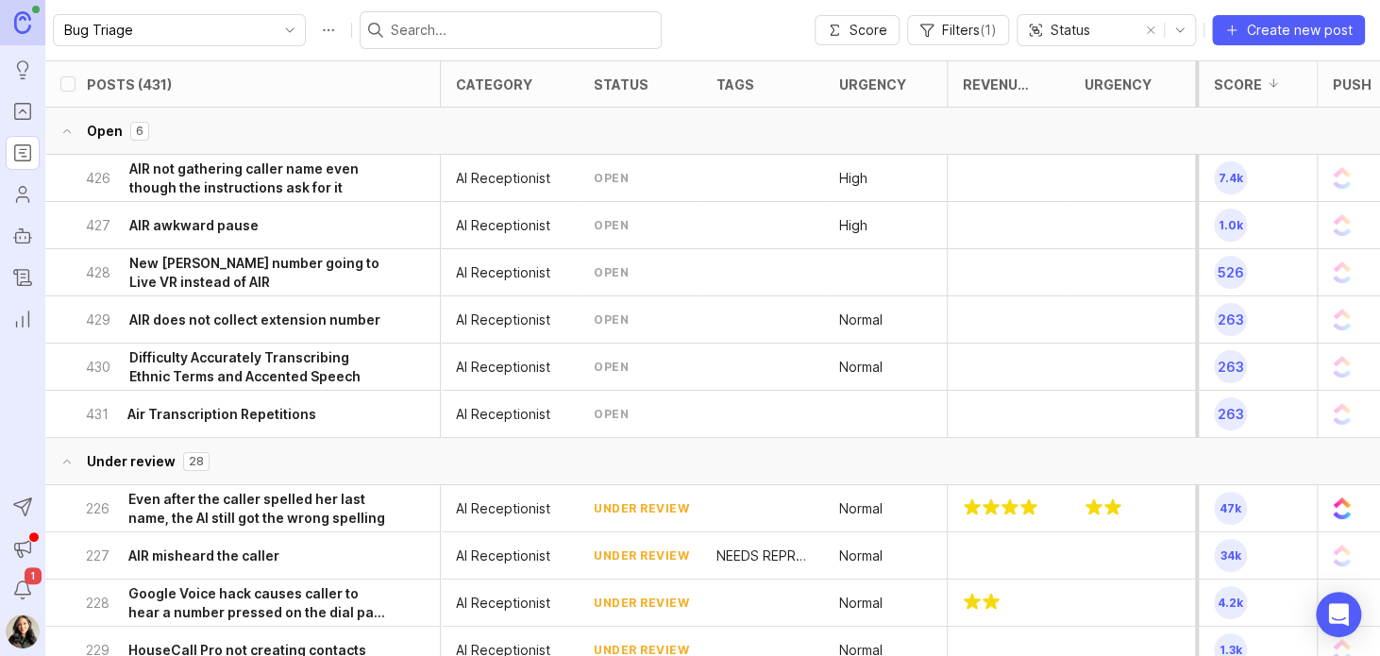
click at [419, 26] on input "text" at bounding box center [522, 30] width 262 height 21
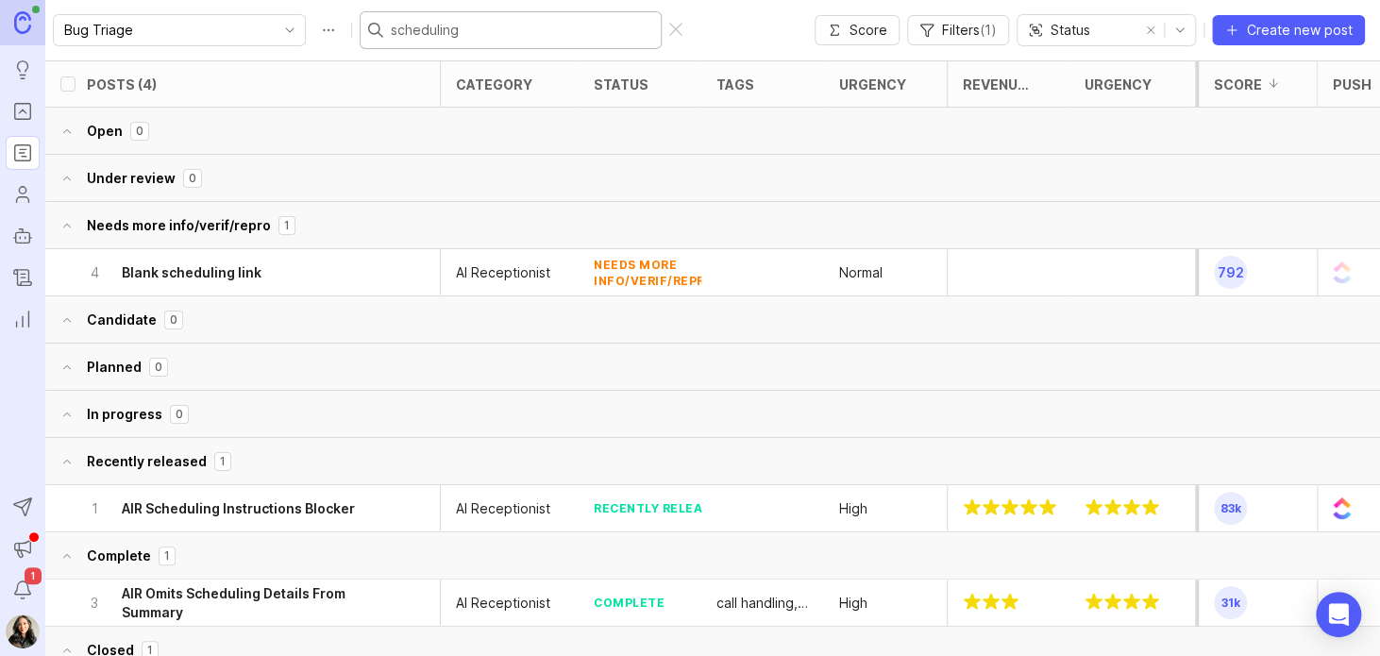
type input "scheduling"
click at [306, 499] on h6 "AIR Scheduling Instructions Blocker" at bounding box center [238, 508] width 233 height 19
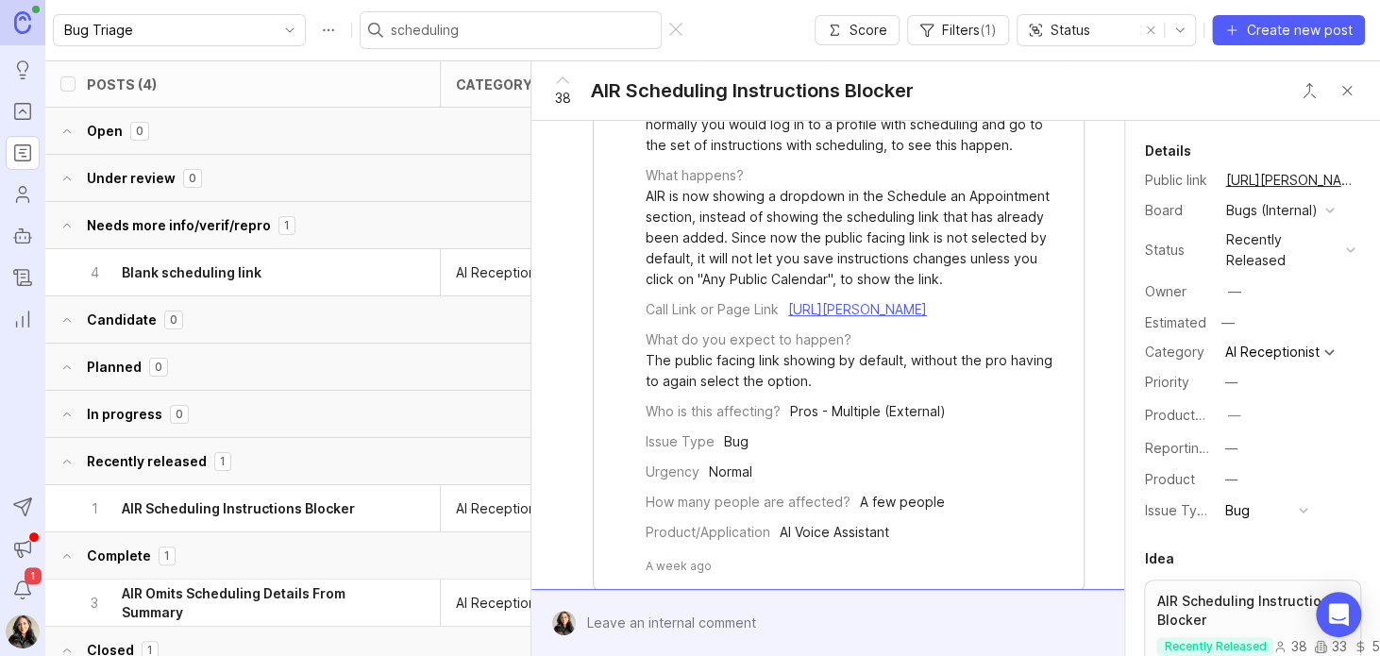
scroll to position [1214, 0]
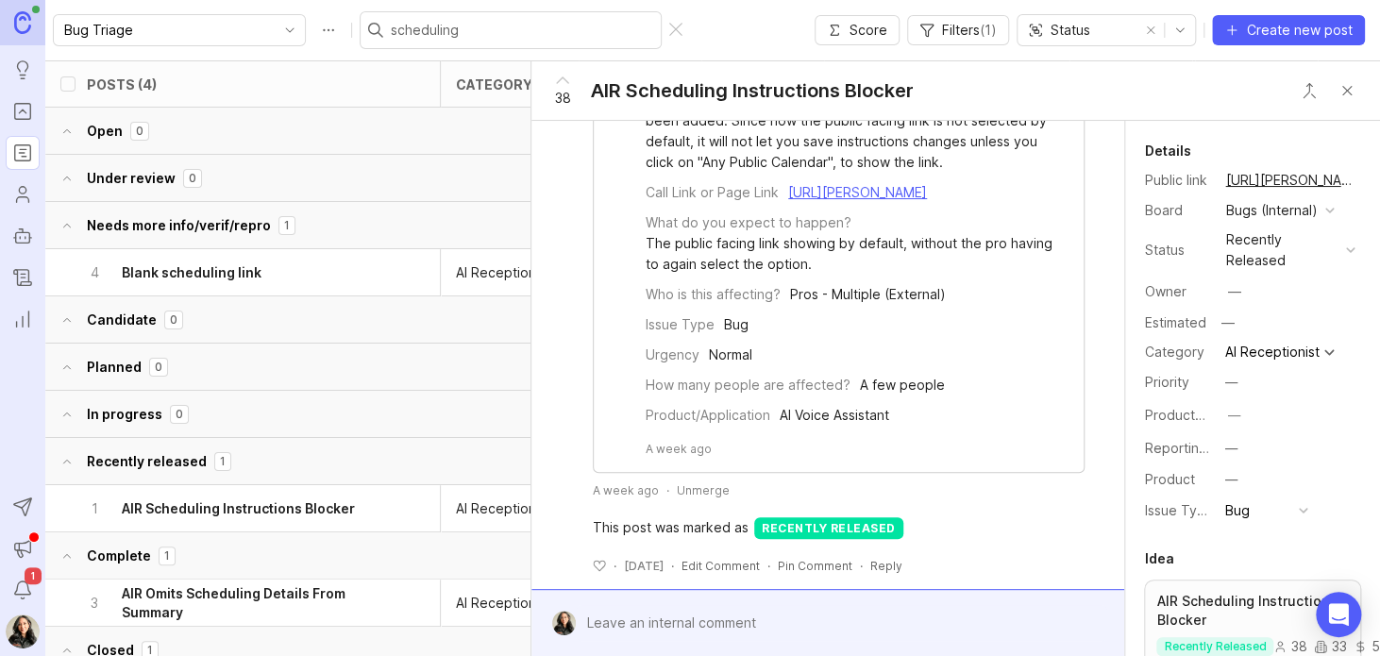
click at [697, 498] on div "Unmerge" at bounding box center [703, 490] width 53 height 16
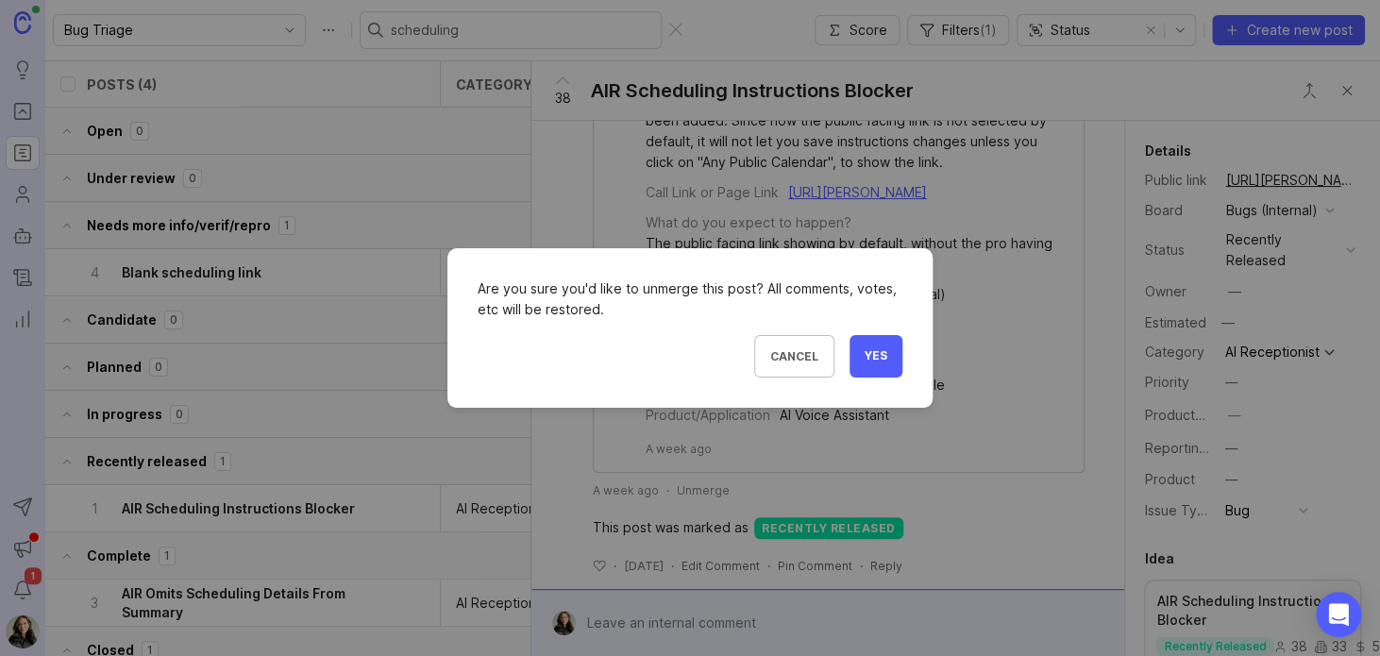
click at [879, 355] on span "Yes" at bounding box center [875, 356] width 23 height 16
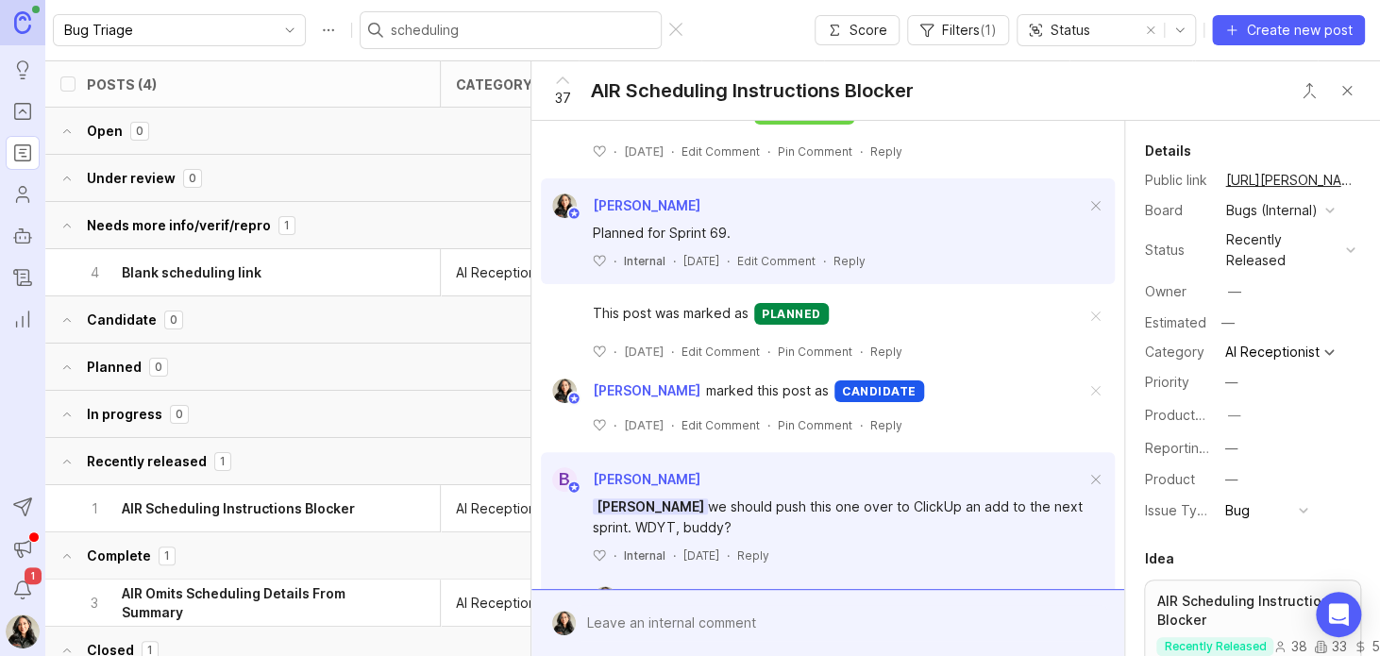
scroll to position [310, 0]
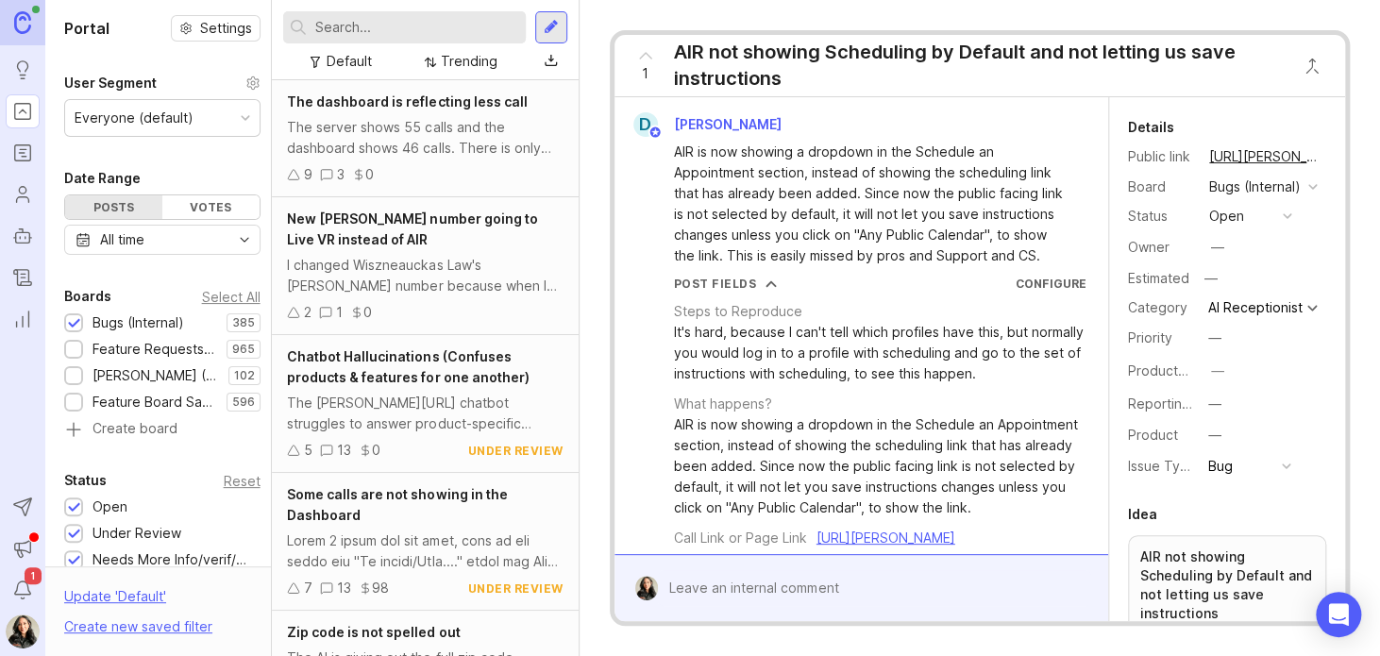
scroll to position [268, 0]
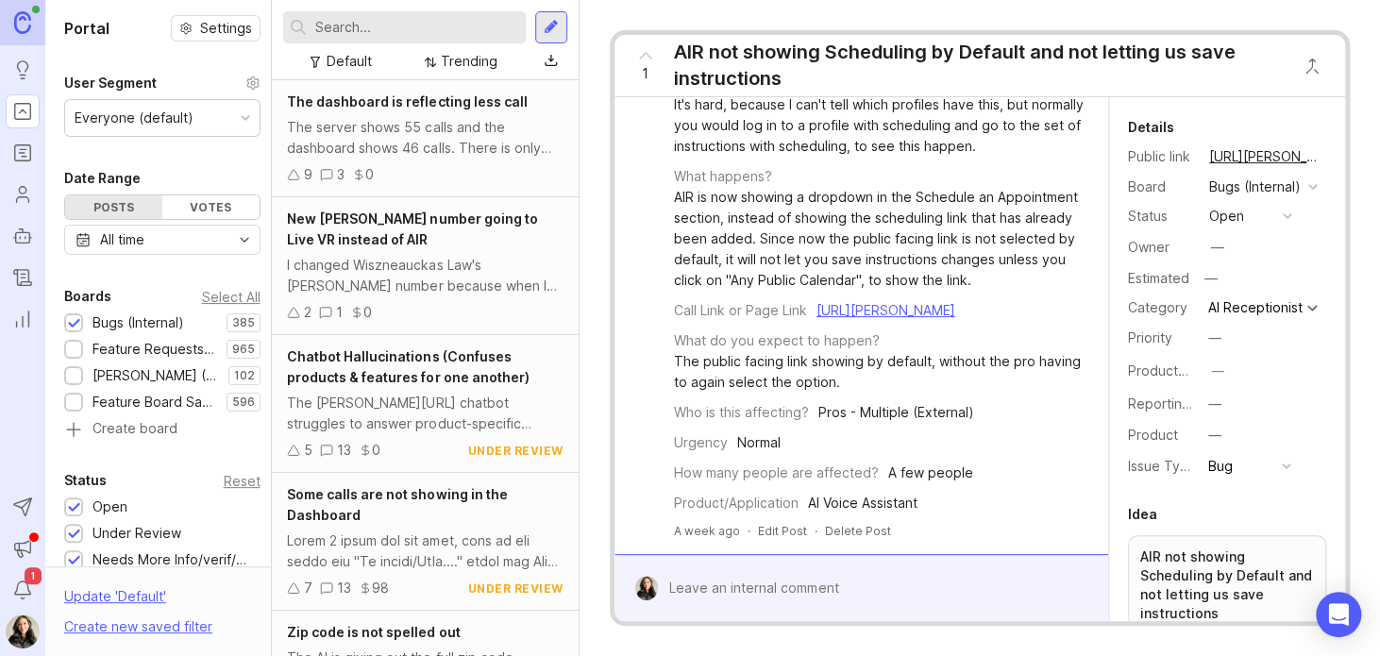
click at [955, 243] on div "AIR is now showing a dropdown in the Schedule an Appointment section, instead o…" at bounding box center [880, 239] width 412 height 104
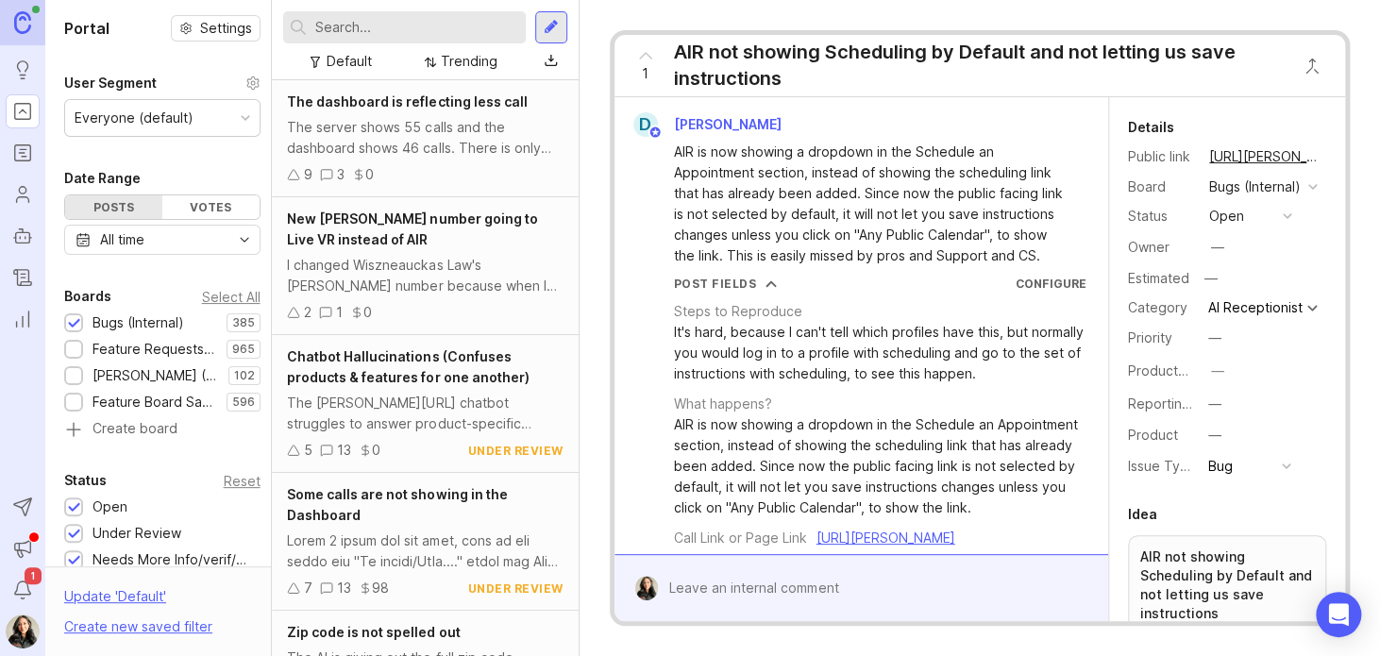
click at [903, 184] on div "AIR is now showing a dropdown in the Schedule an Appointment section, instead o…" at bounding box center [872, 204] width 396 height 125
click at [913, 230] on div "AIR is now showing a dropdown in the Schedule an Appointment section, instead o…" at bounding box center [872, 204] width 396 height 125
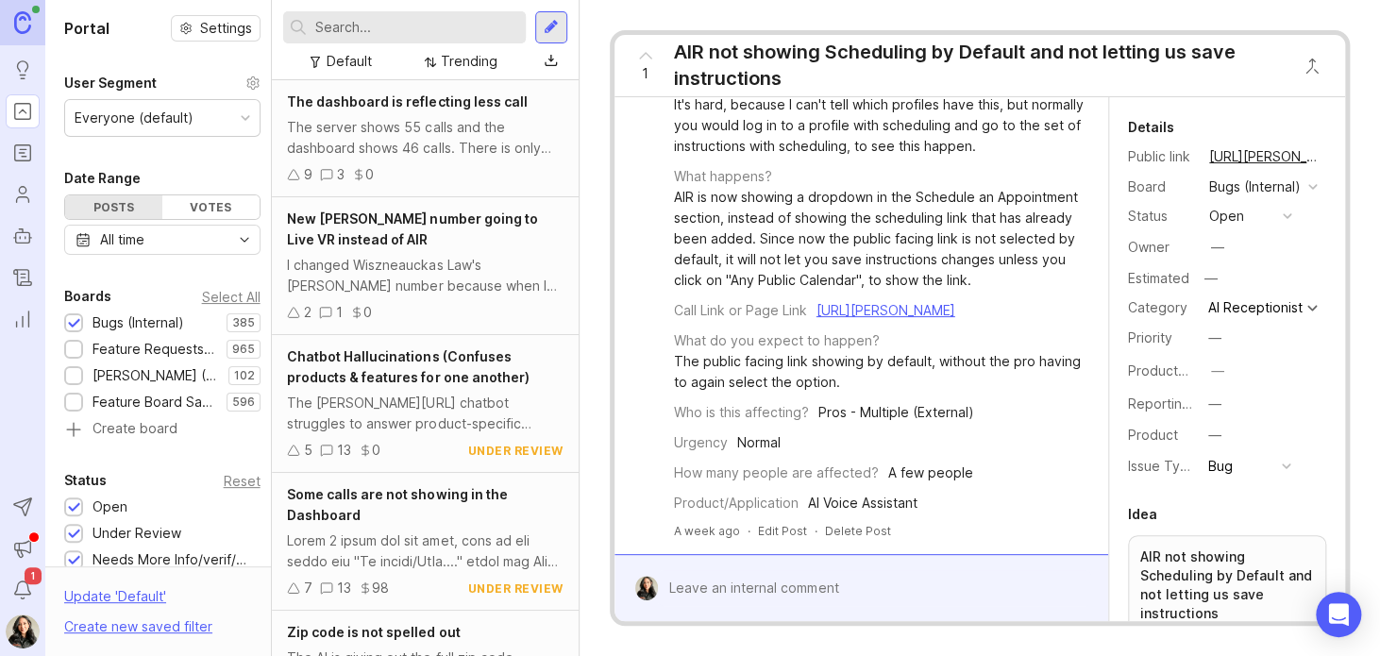
click at [991, 212] on div "AIR is now showing a dropdown in the Schedule an Appointment section, instead o…" at bounding box center [880, 239] width 412 height 104
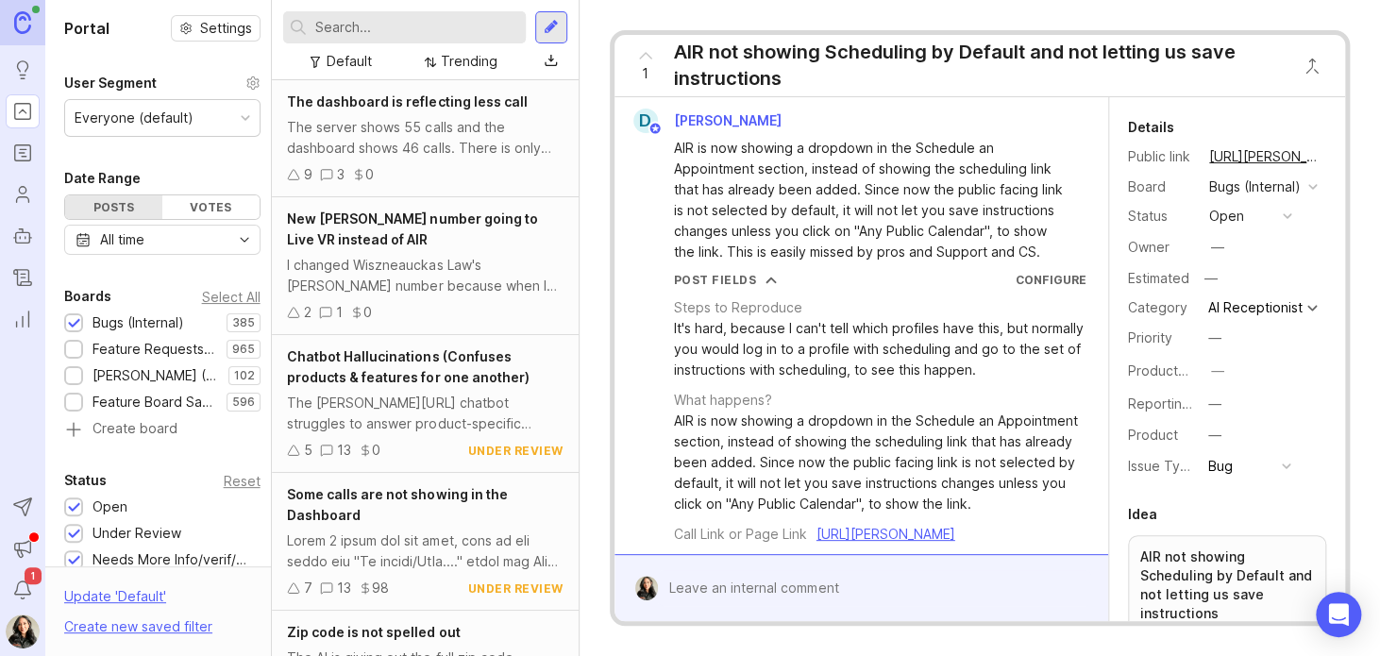
scroll to position [0, 0]
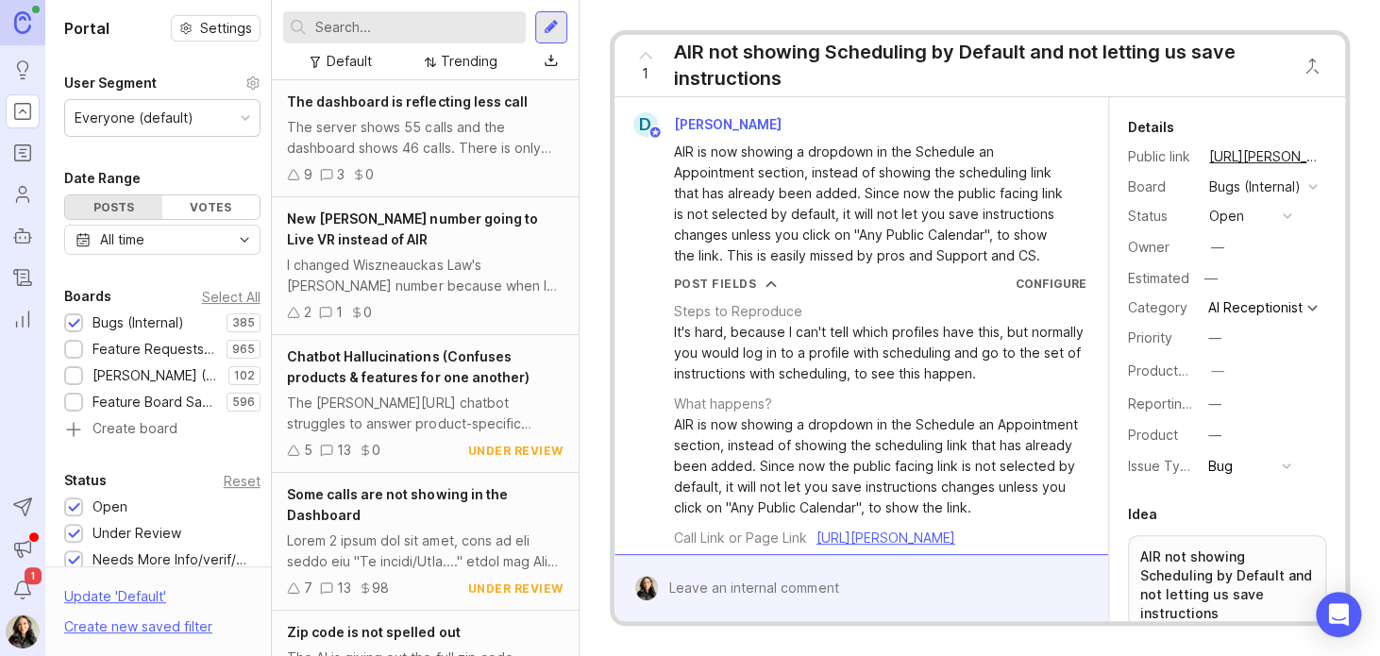
click at [603, 180] on div "1 AIR not showing Scheduling by Default and not letting us save instructions D …" at bounding box center [979, 328] width 800 height 656
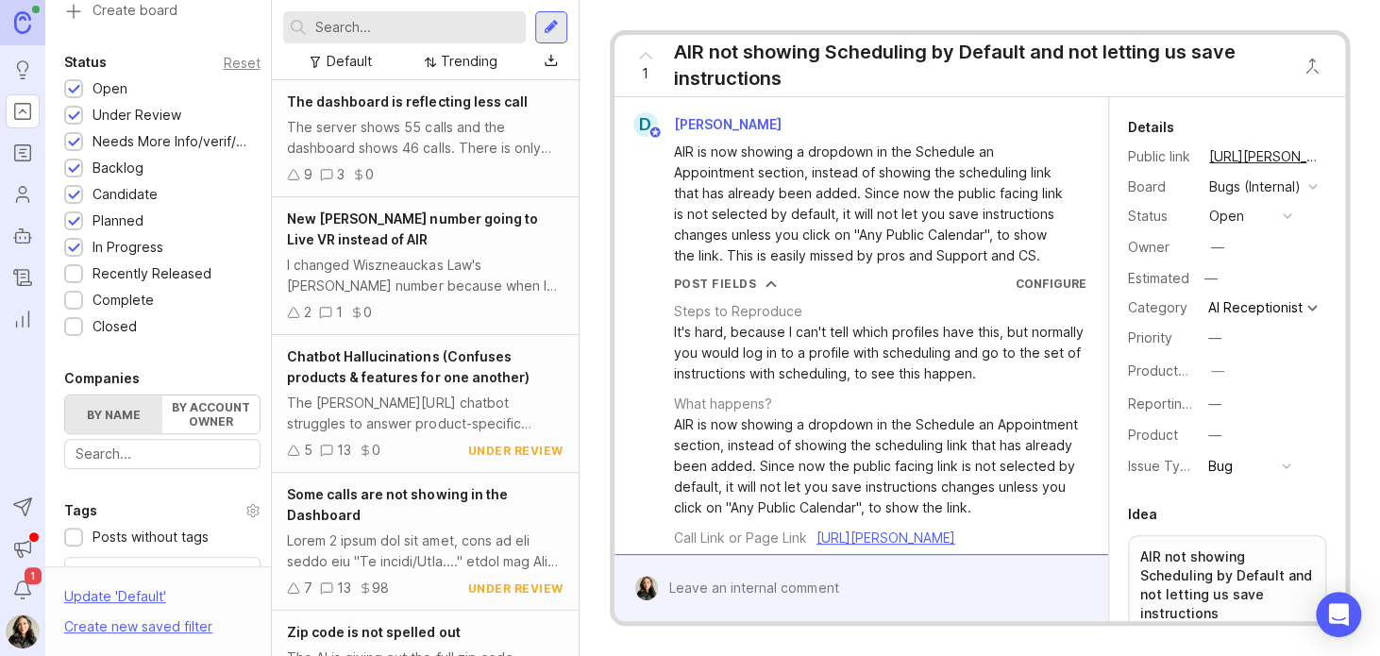
scroll to position [506, 0]
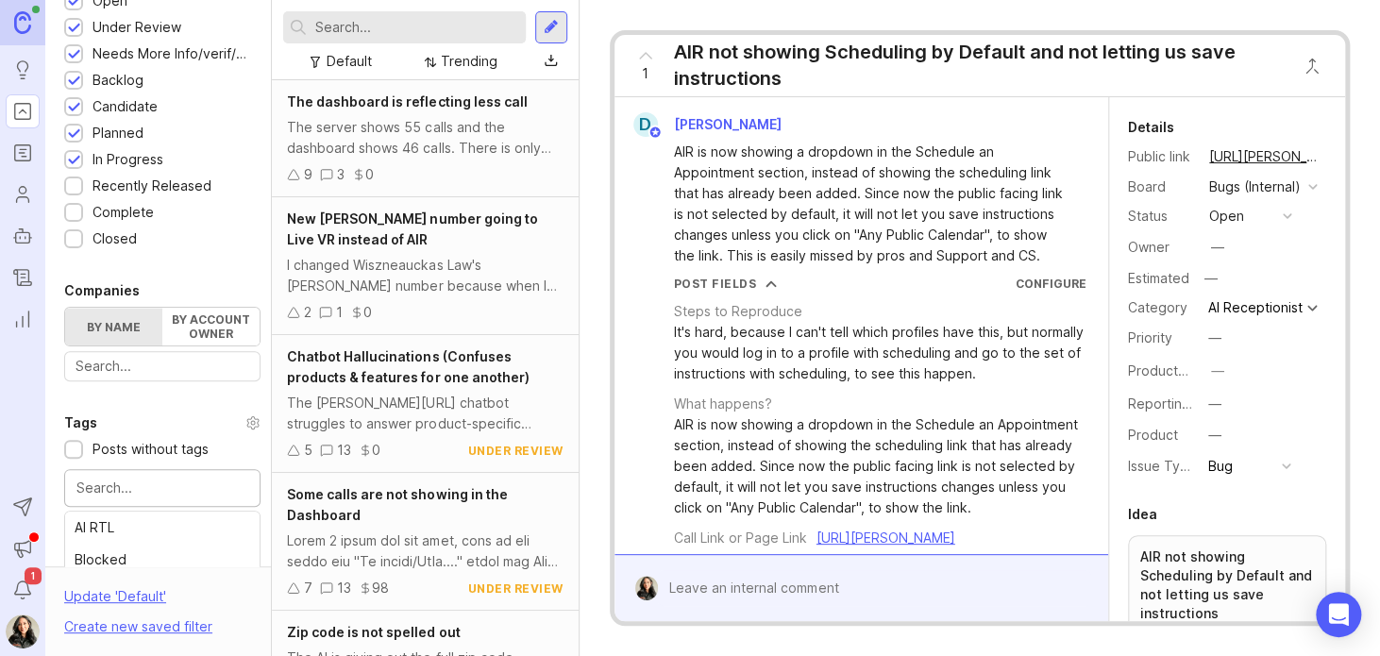
click at [136, 492] on input "text" at bounding box center [162, 487] width 172 height 21
type input "review"
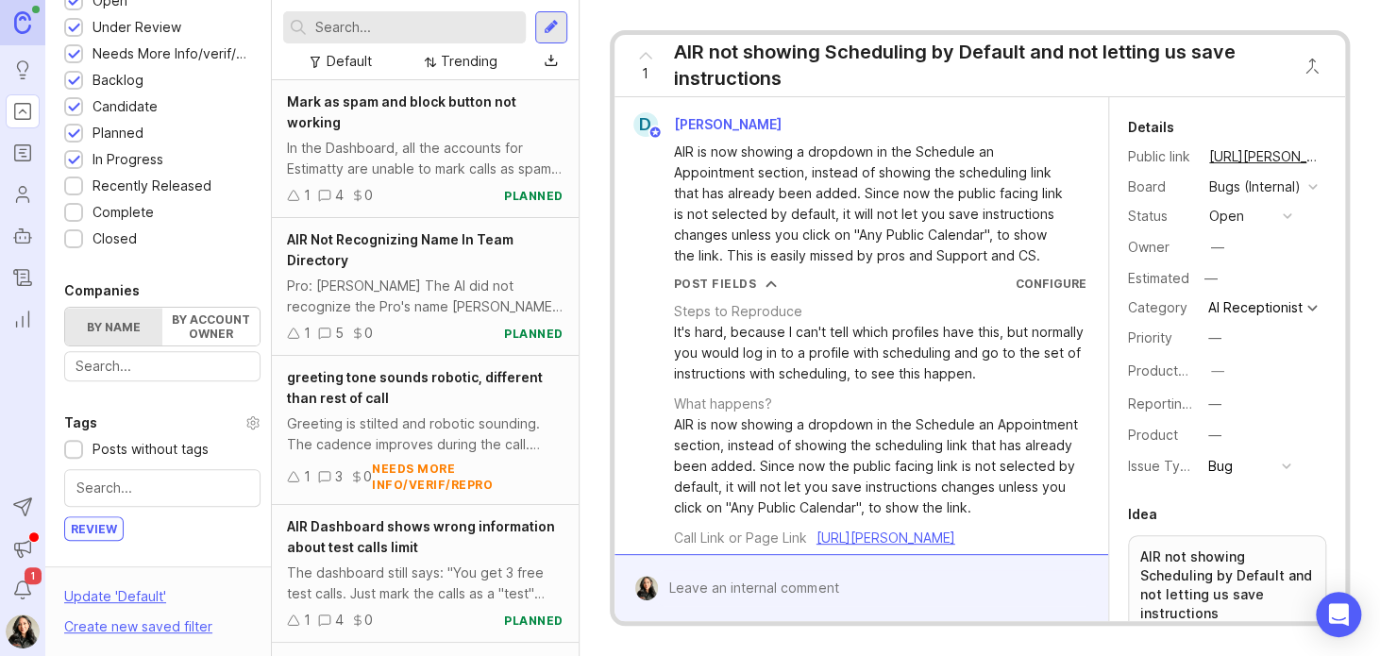
scroll to position [123, 0]
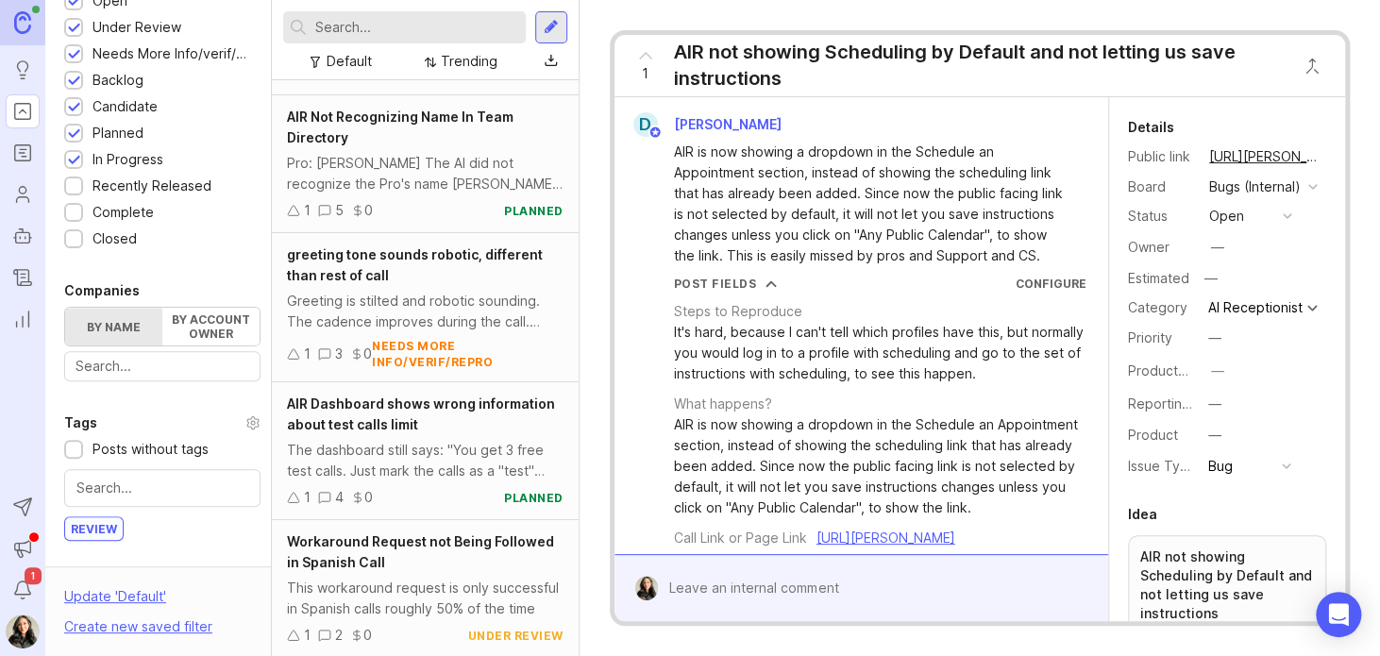
click at [404, 574] on div "Workaround Request not Being Followed in Spanish Call This workaround request i…" at bounding box center [425, 589] width 306 height 138
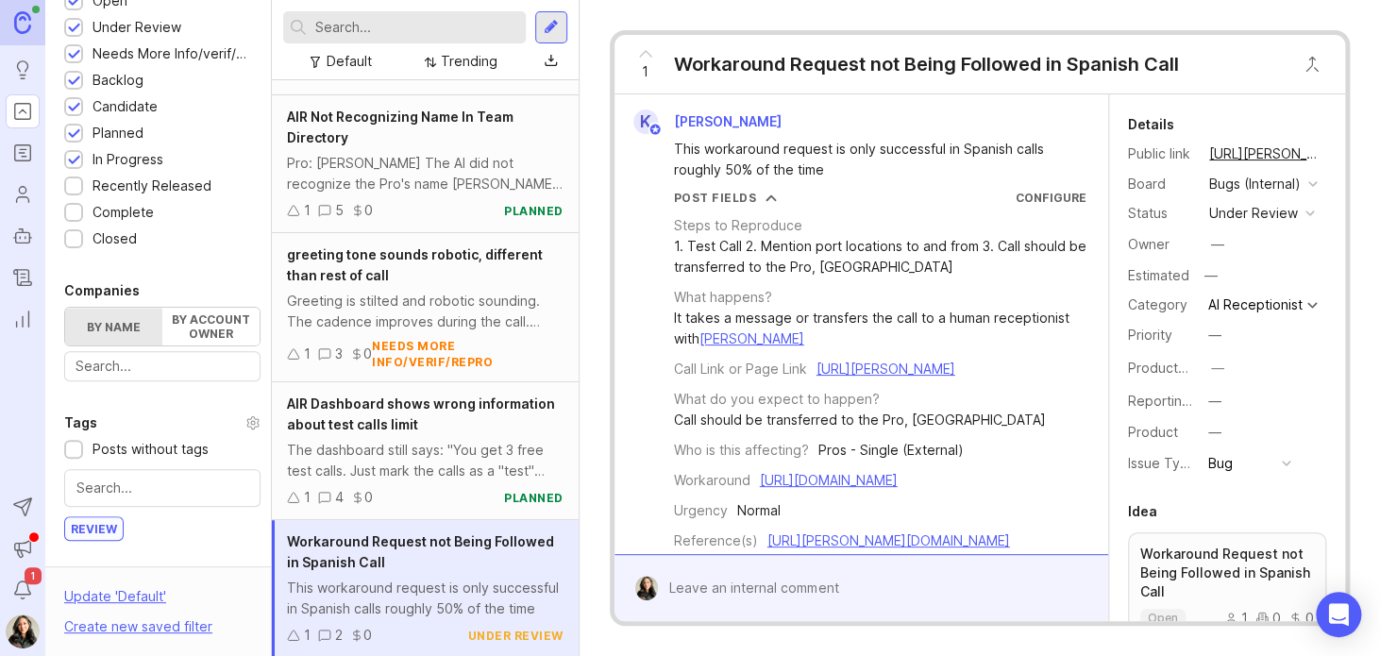
click at [816, 377] on link "[URL][PERSON_NAME]" at bounding box center [885, 368] width 139 height 16
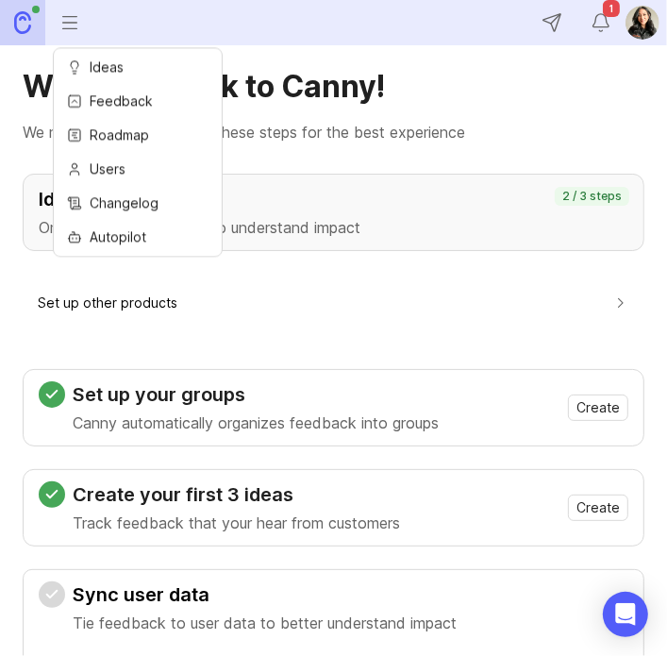
click at [69, 27] on html "Ideas Portal Roadmaps Users Autopilot Changelog Reporting Send to Autopilot Ann…" at bounding box center [333, 328] width 667 height 656
click at [125, 140] on span "Roadmap" at bounding box center [119, 135] width 59 height 21
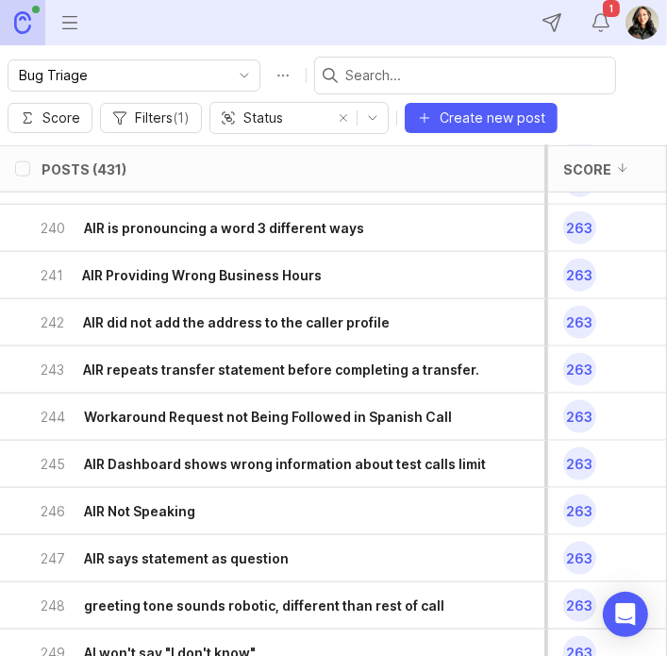
scroll to position [1019, 0]
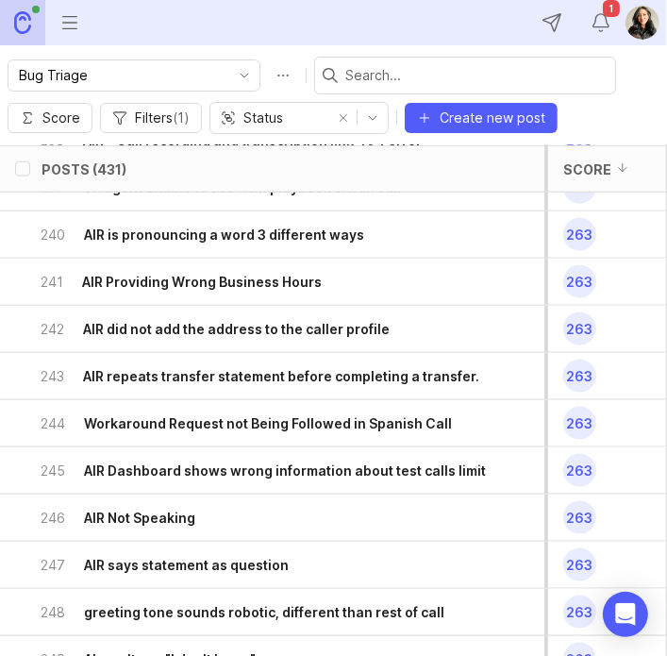
click at [292, 378] on h6 "AIR repeats transfer statement before completing a transfer." at bounding box center [281, 376] width 396 height 19
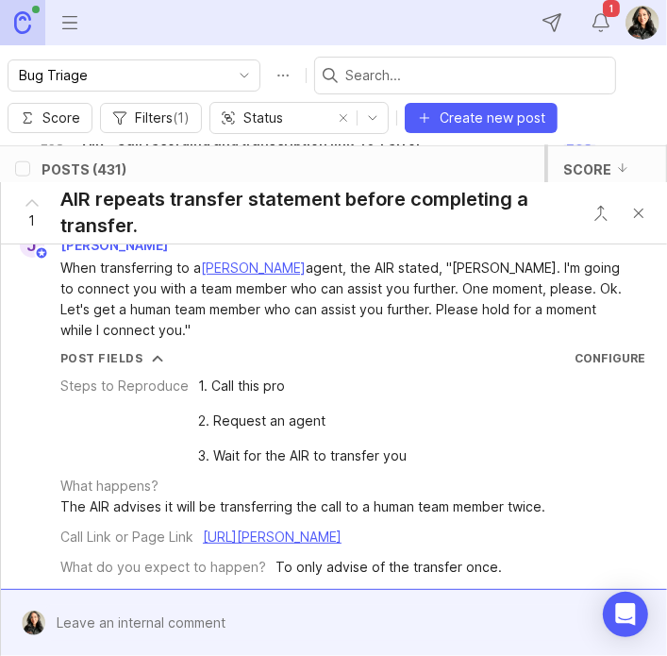
scroll to position [11, 0]
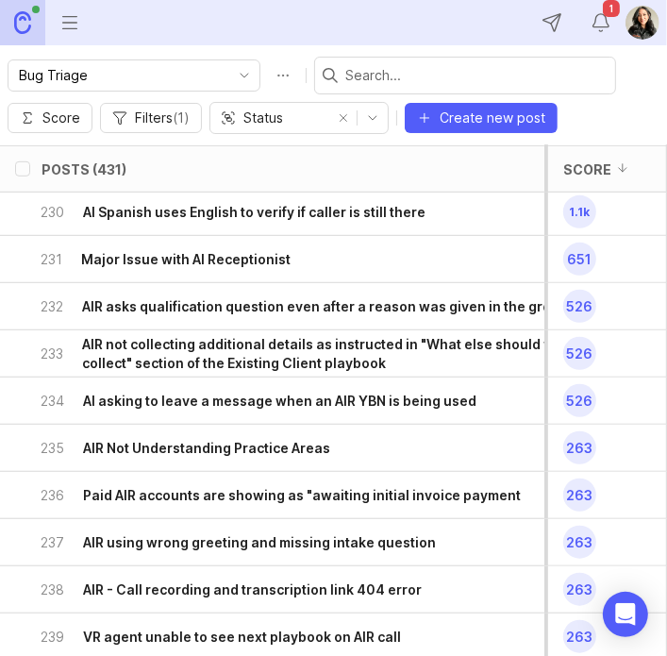
scroll to position [570, 0]
click at [179, 399] on h6 "AI asking to leave a message when an AIR YBN is being used" at bounding box center [279, 401] width 393 height 19
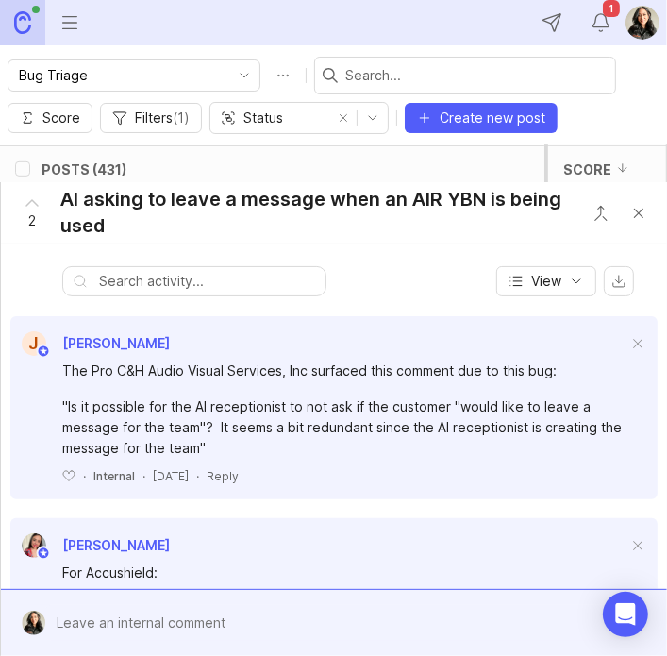
scroll to position [531, 0]
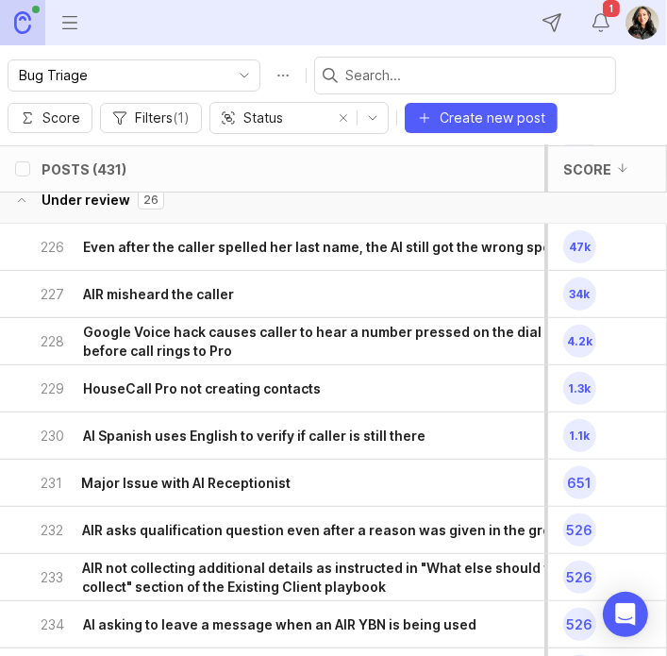
scroll to position [345, 0]
